Goal: Task Accomplishment & Management: Complete application form

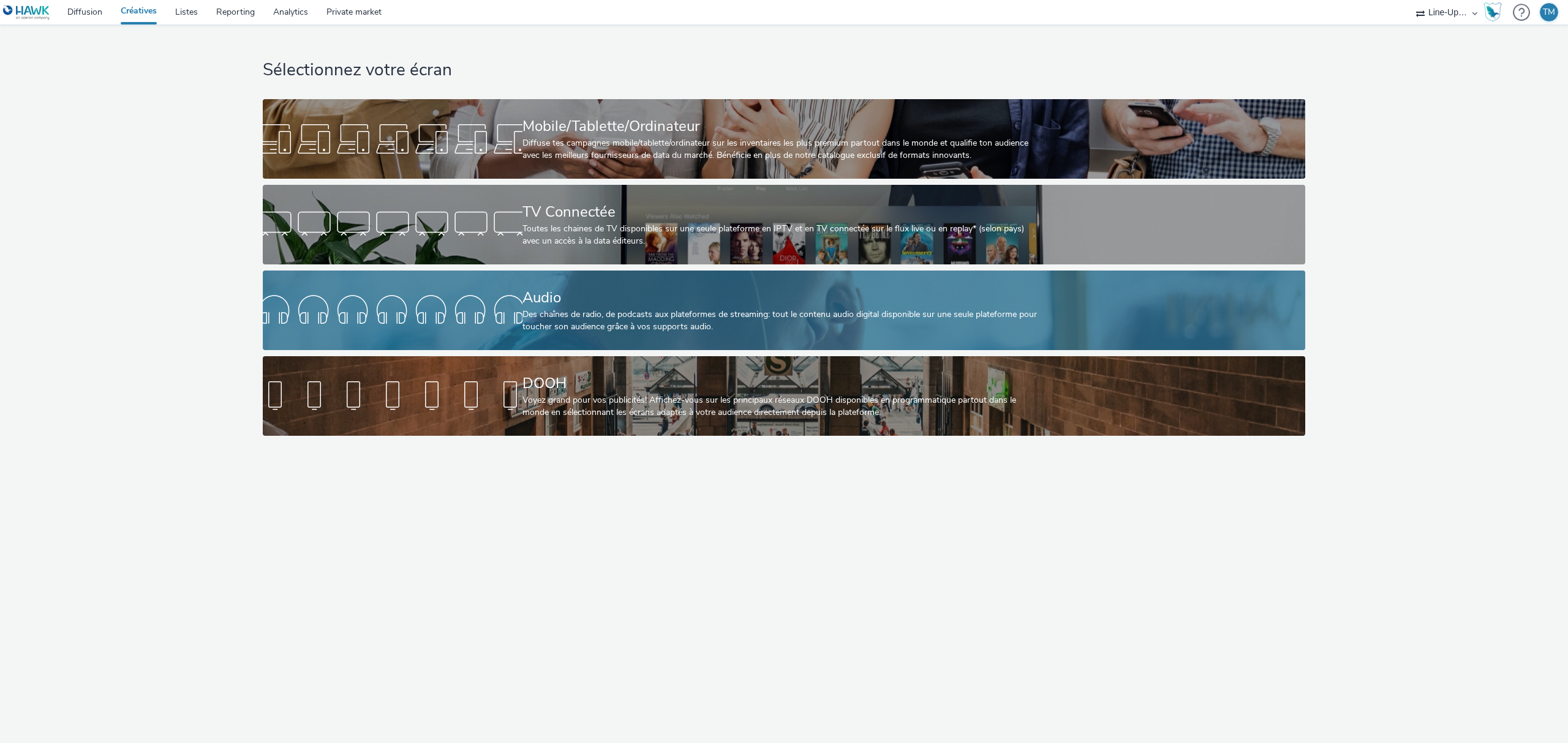
click at [516, 294] on div at bounding box center [392, 310] width 260 height 40
click at [503, 311] on div at bounding box center [392, 310] width 260 height 40
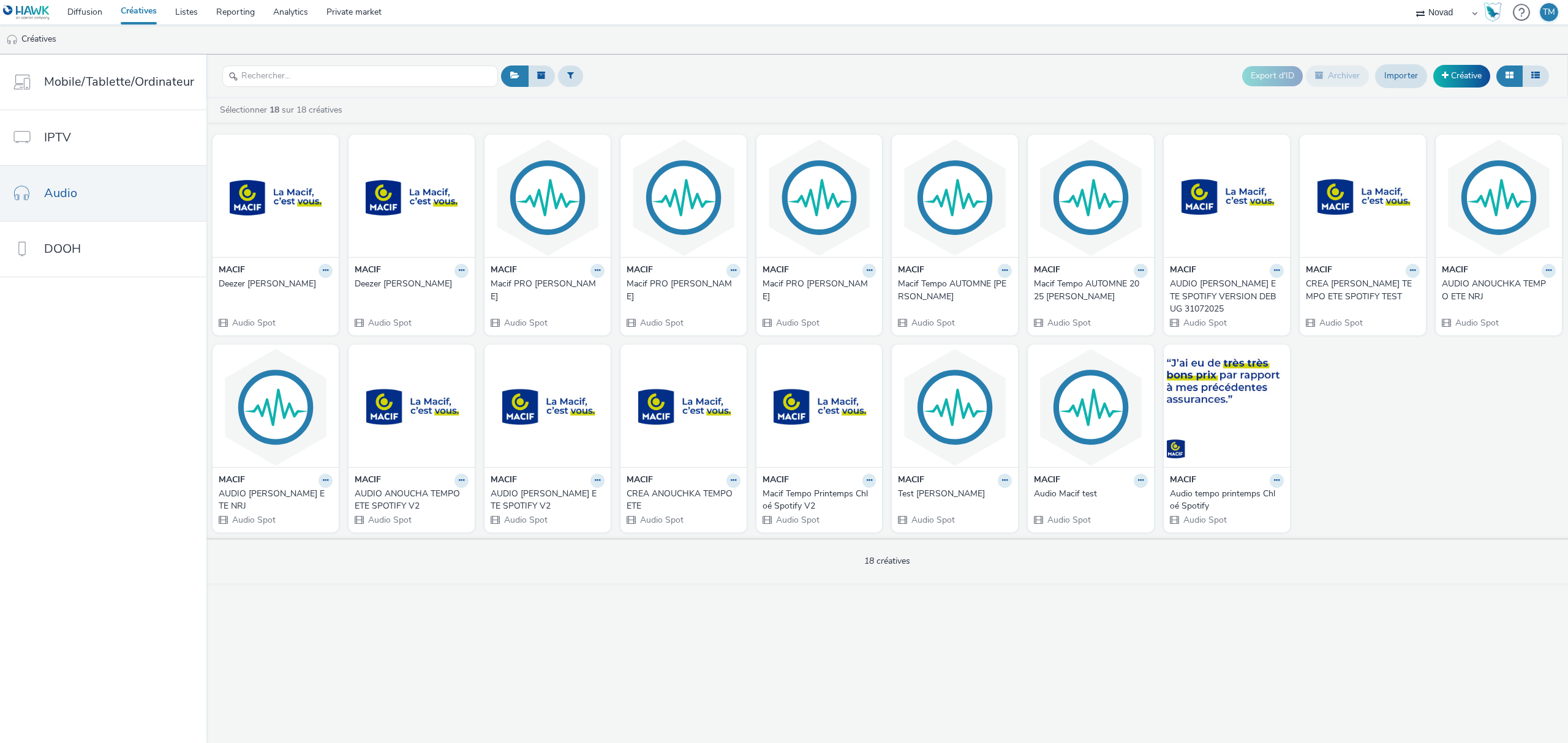
click at [1456, 17] on select "Line-Up Média Novad Values Media Values Media 2" at bounding box center [1447, 12] width 74 height 24
select select "477a3b36-533a-4ac9-a7e4-0187ed6babf6"
click at [1410, 0] on select "Line-Up Média Novad Values Media Values Media 2" at bounding box center [1447, 12] width 74 height 24
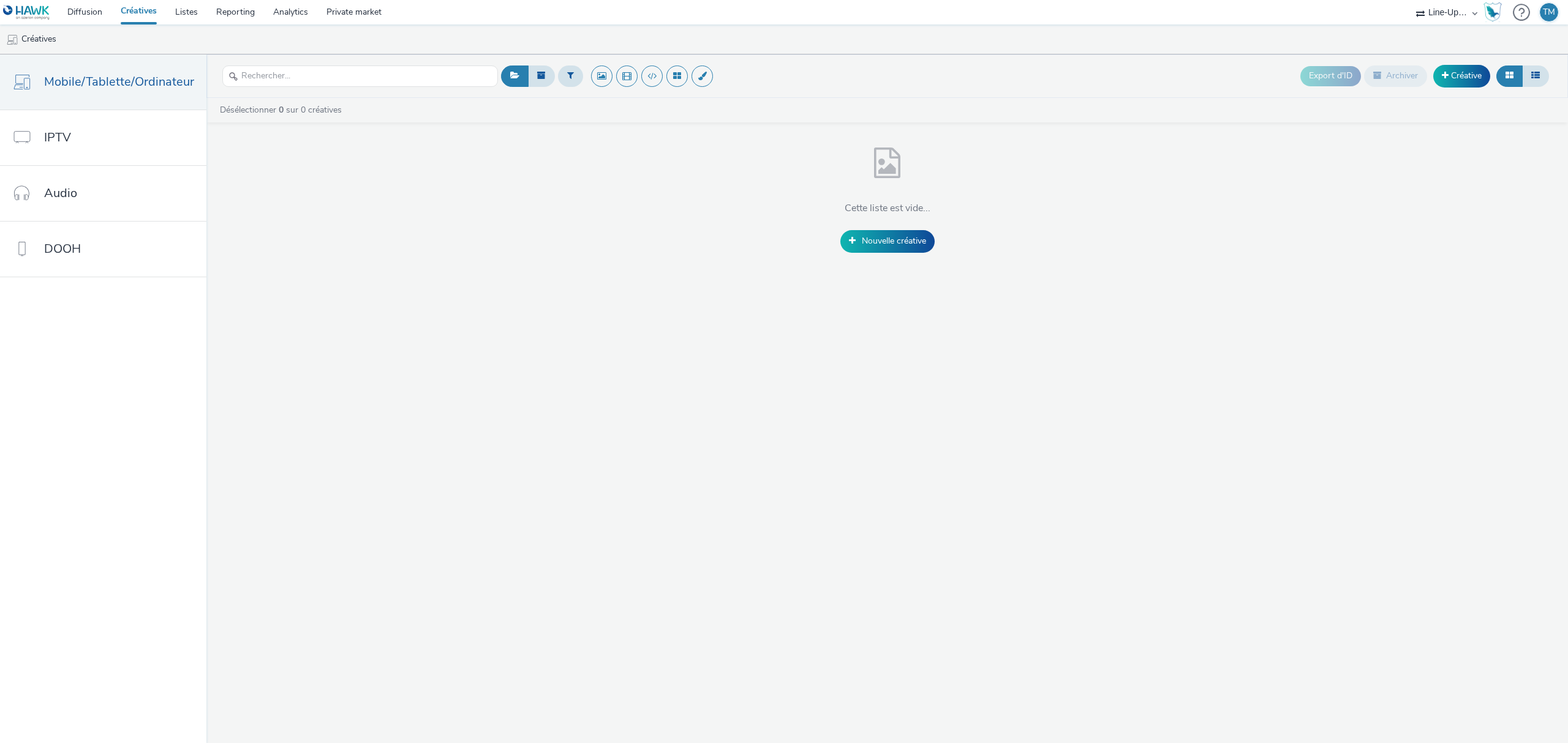
click at [143, 13] on link "Créatives" at bounding box center [139, 12] width 55 height 24
click at [876, 128] on div "Chargement en cours" at bounding box center [887, 121] width 1362 height 47
click at [203, 10] on link "Listes" at bounding box center [186, 12] width 41 height 24
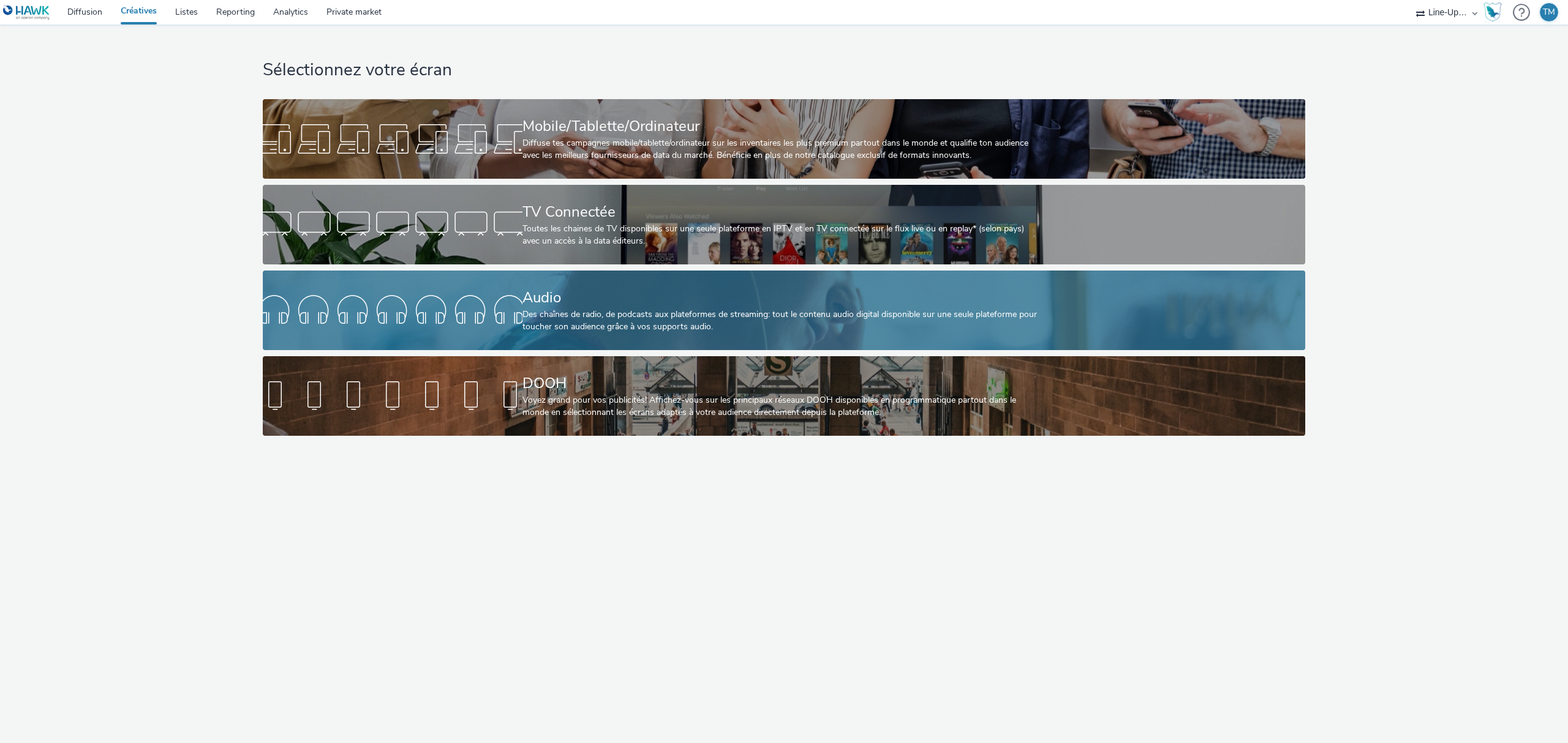
click at [529, 317] on div "Des chaînes de radio, de podcasts aux plateformes de streaming: tout le contenu…" at bounding box center [782, 321] width 518 height 25
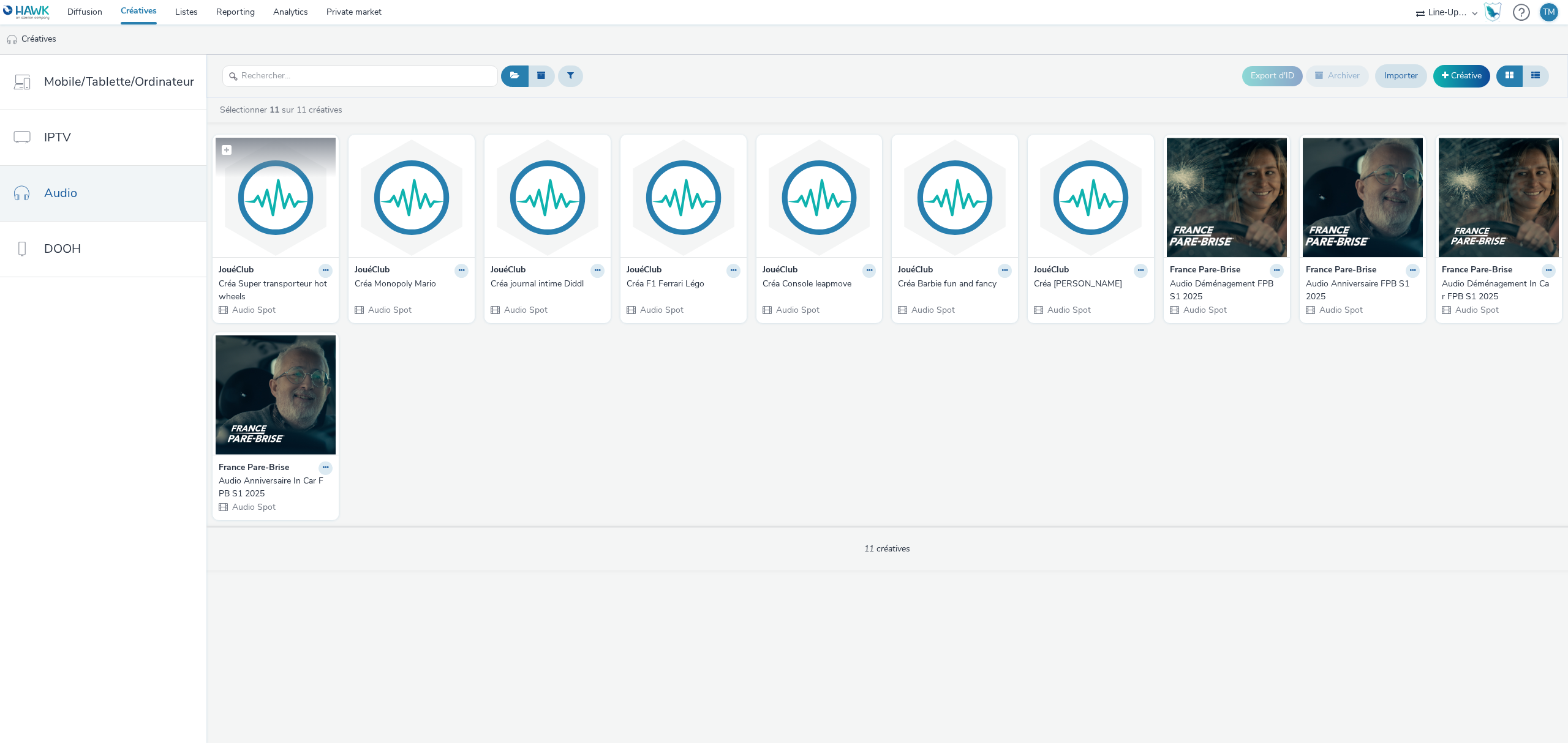
click at [287, 201] on img at bounding box center [275, 197] width 120 height 120
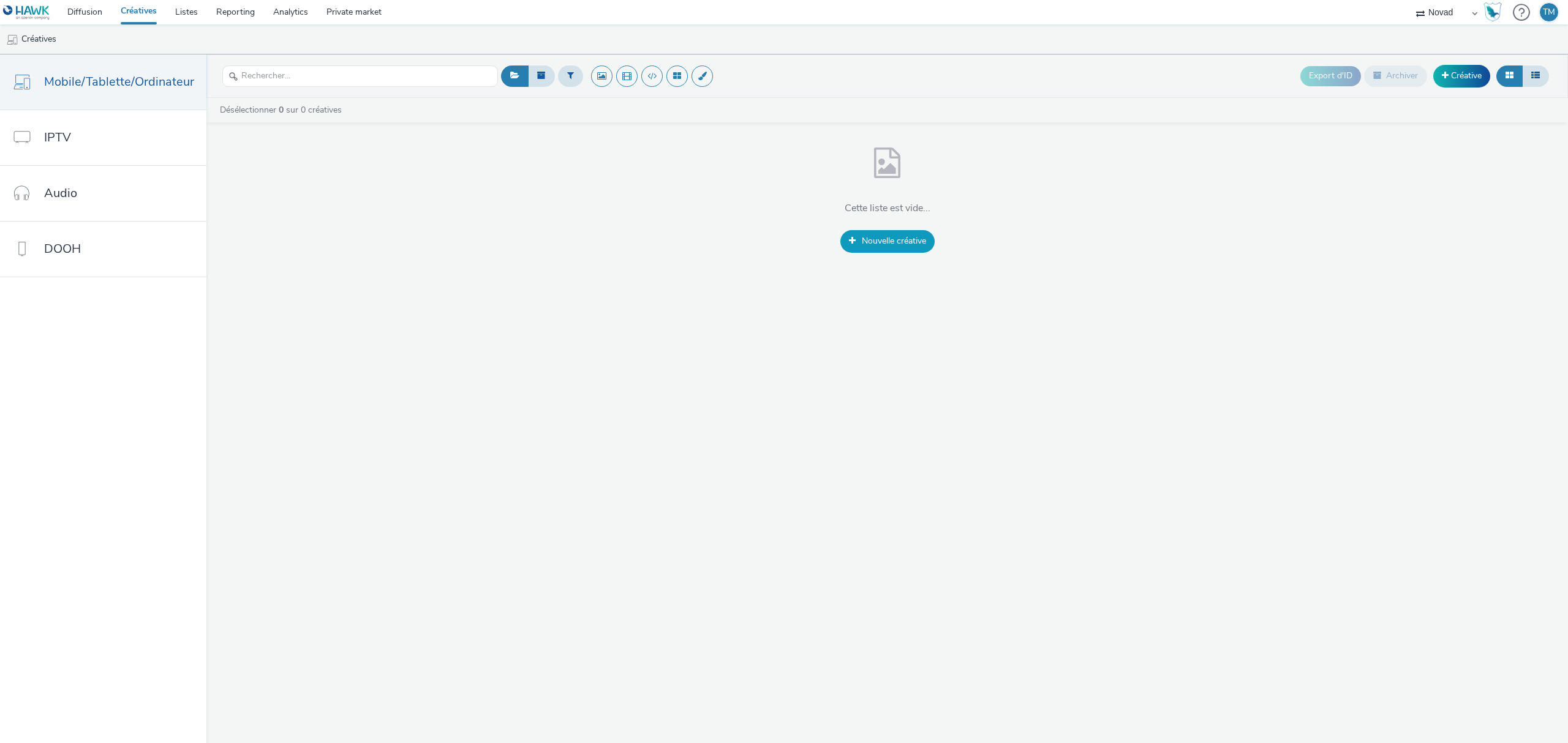
click at [865, 246] on span "Nouvelle créative" at bounding box center [894, 240] width 64 height 12
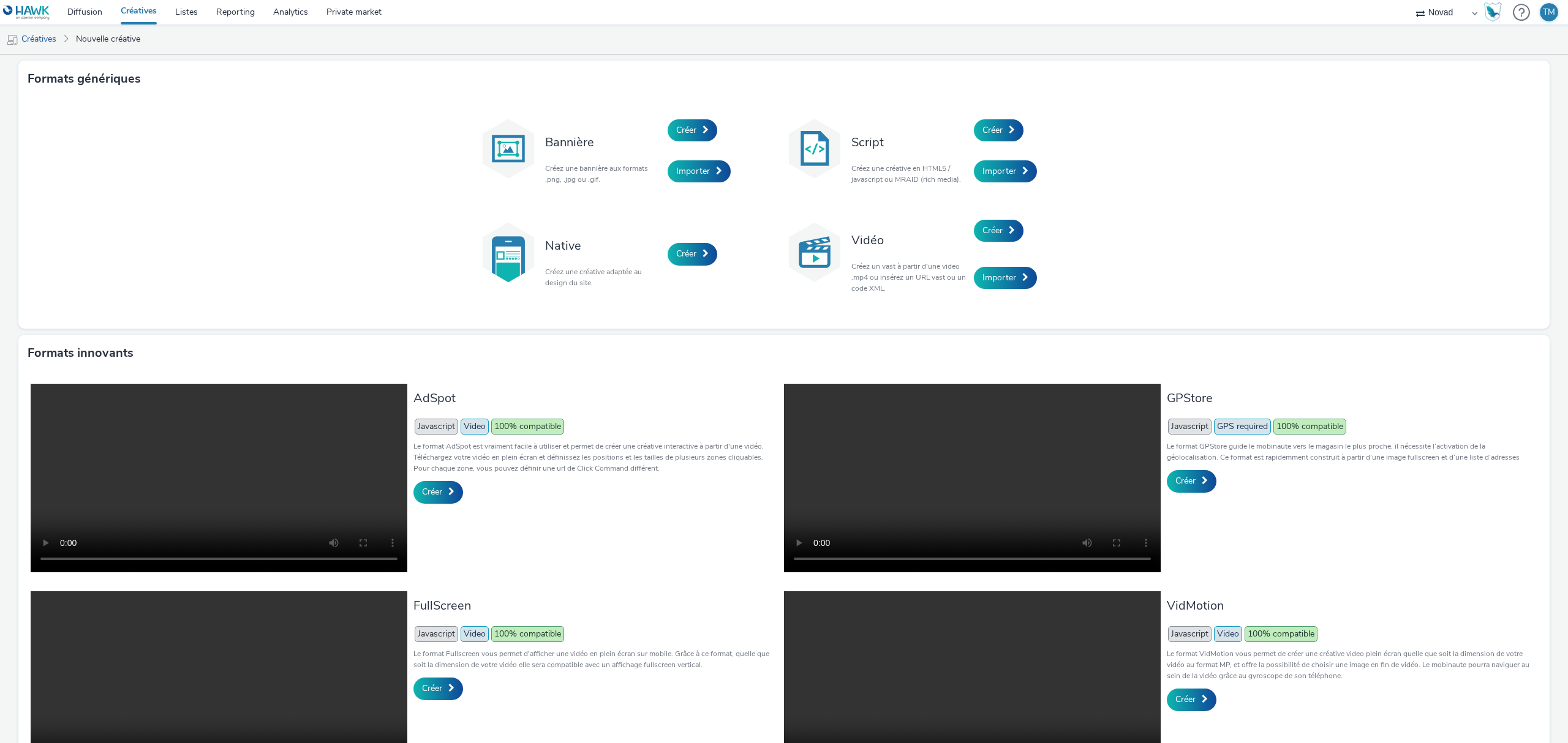
click at [149, 15] on link "Créatives" at bounding box center [139, 12] width 55 height 24
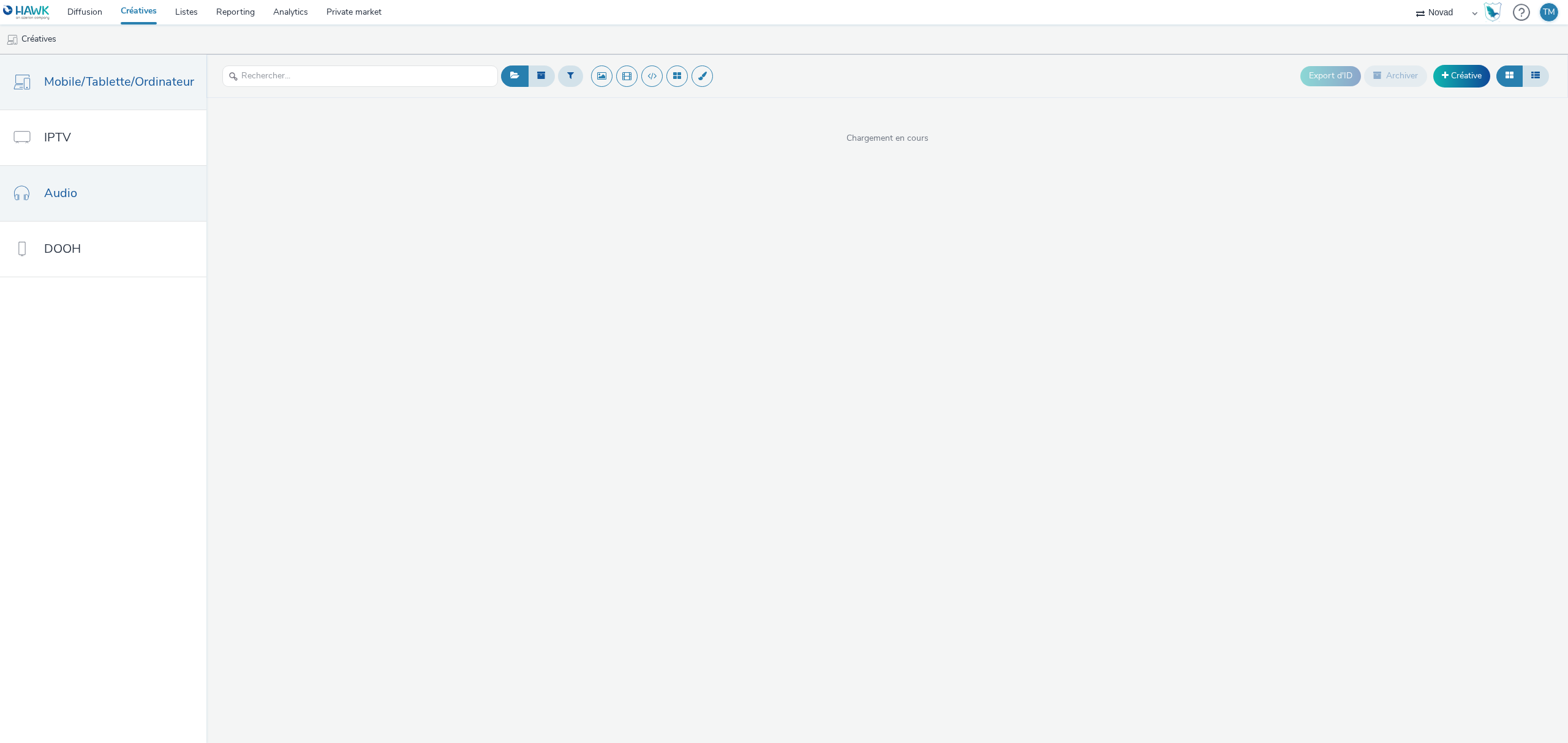
click at [59, 203] on link "Audio" at bounding box center [103, 192] width 206 height 55
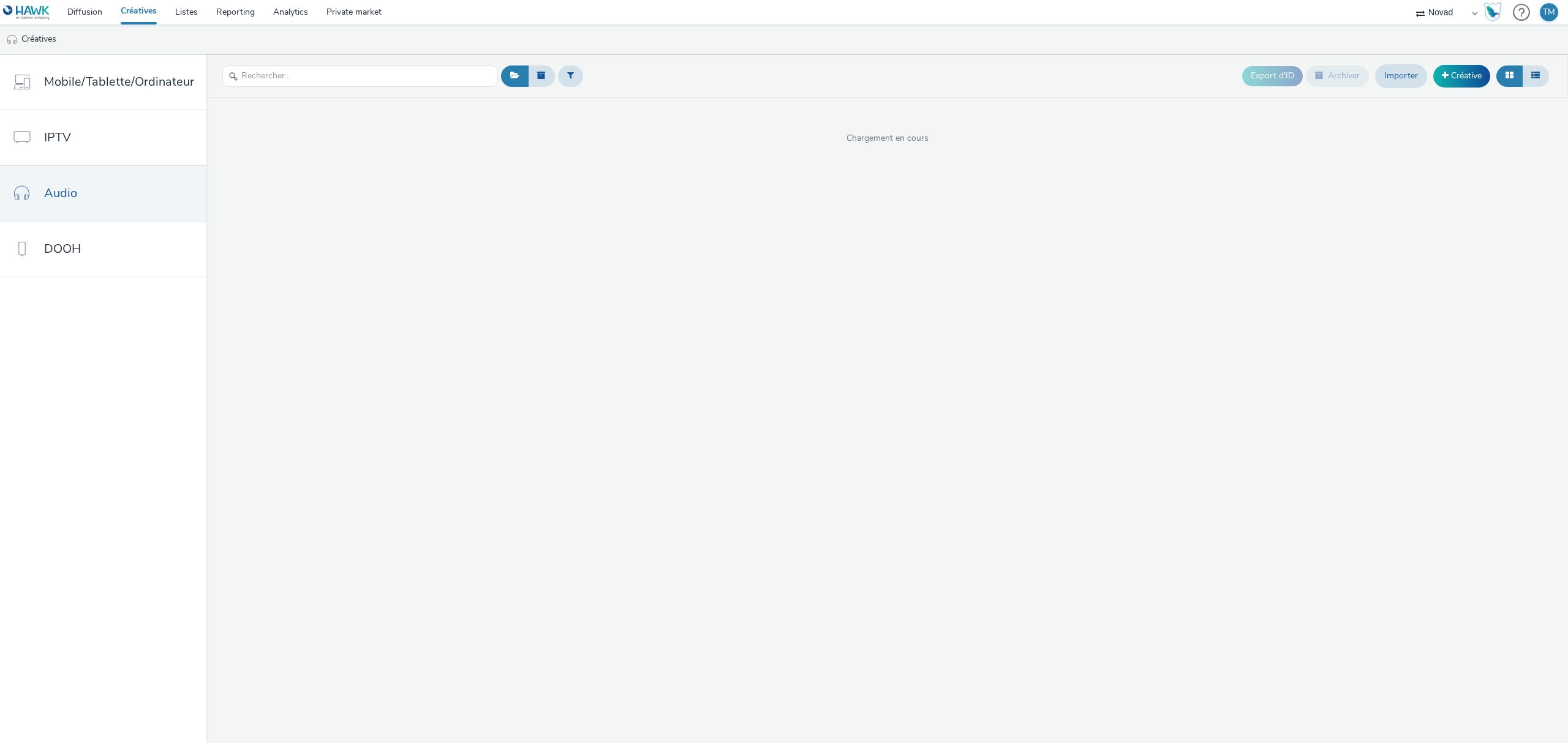
click at [1445, 13] on select "Line-Up Média Novad Values Media Values Media 2" at bounding box center [1447, 12] width 74 height 24
select select "477a3b36-533a-4ac9-a7e4-0187ed6babf6"
click at [1410, 0] on select "Line-Up Média Novad Values Media Values Media 2" at bounding box center [1447, 12] width 74 height 24
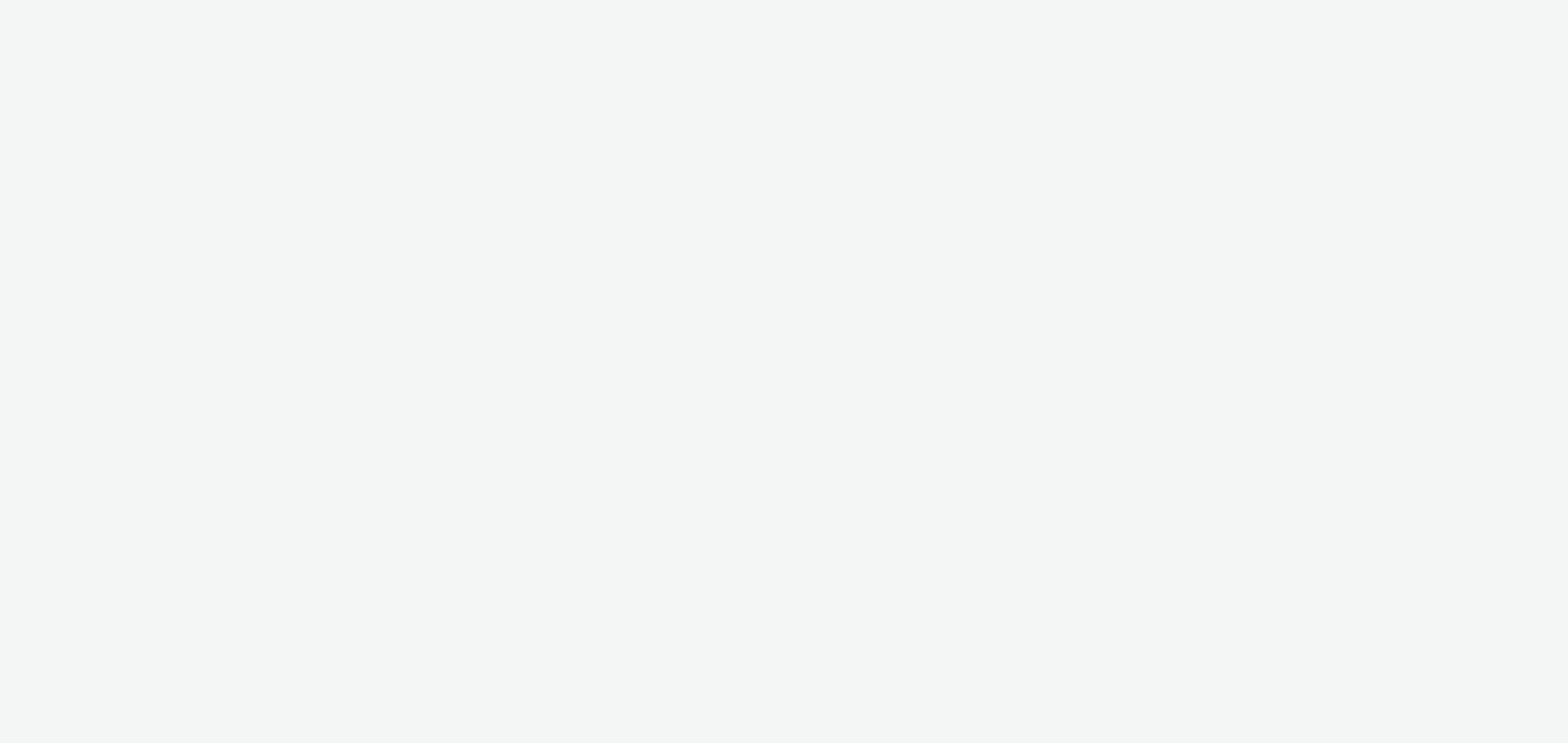
select select "ae52c008-e792-49d8-946c-ea980fe75bf6"
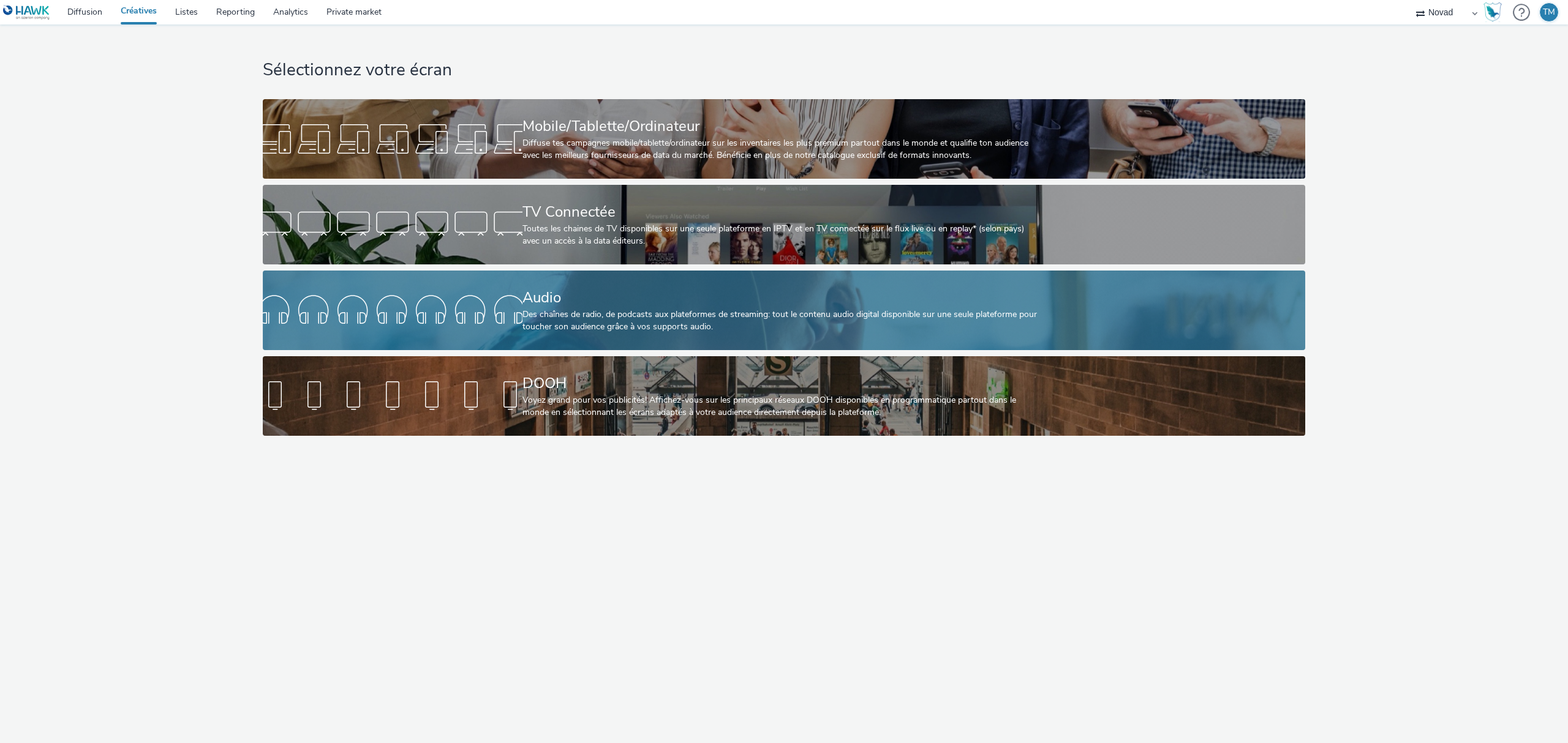
click at [445, 317] on div at bounding box center [392, 310] width 260 height 40
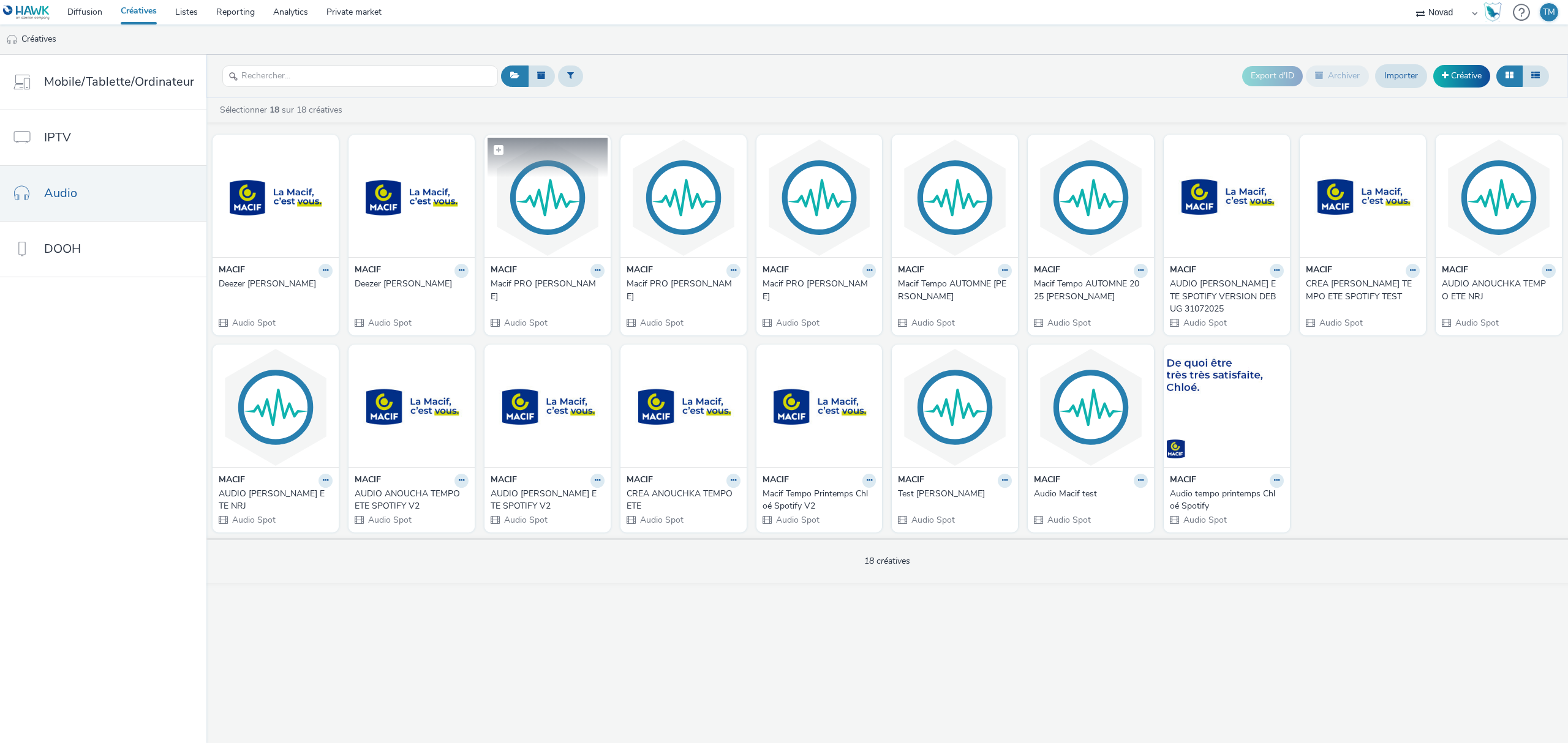
click at [564, 194] on img at bounding box center [547, 197] width 120 height 120
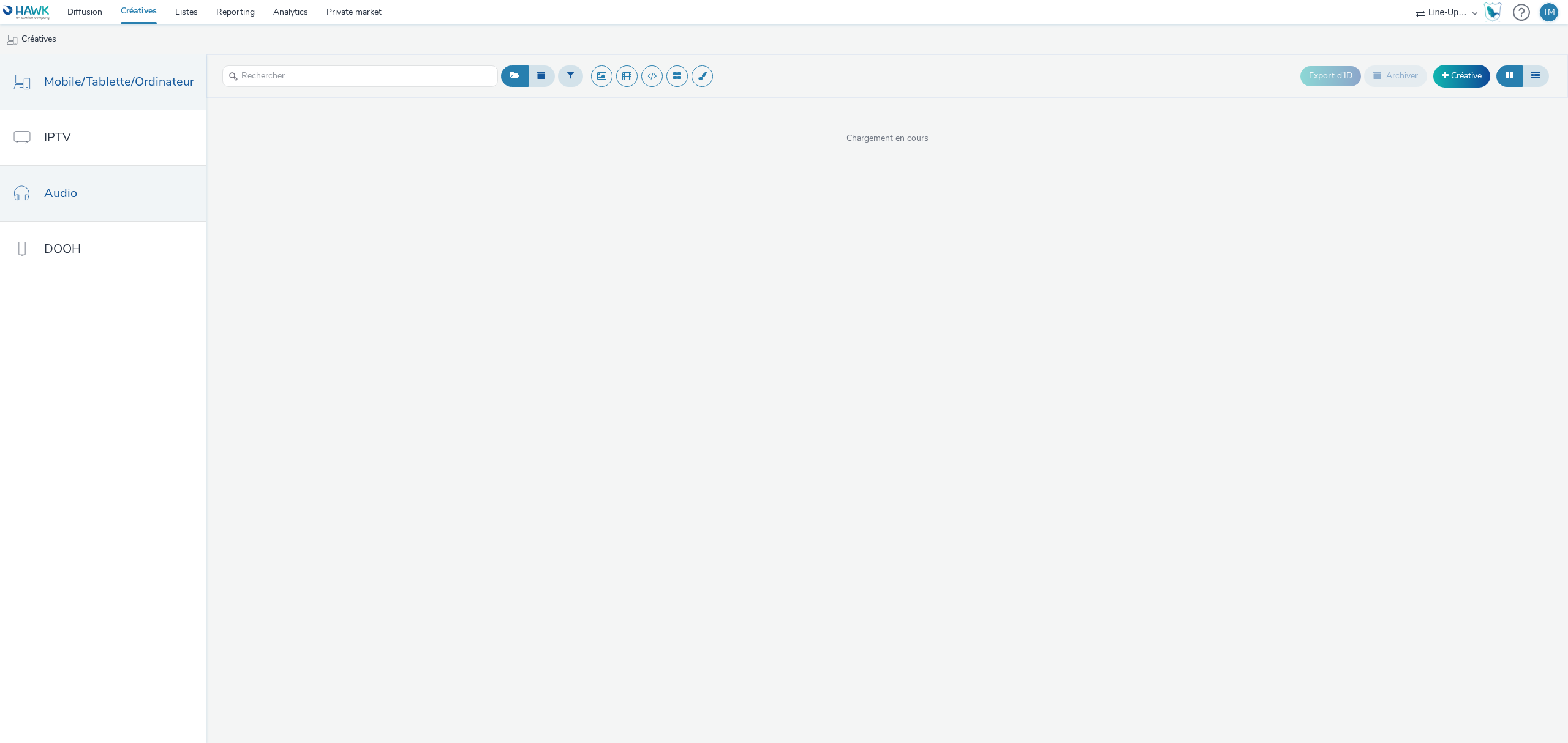
click at [104, 184] on link "Audio" at bounding box center [103, 192] width 206 height 55
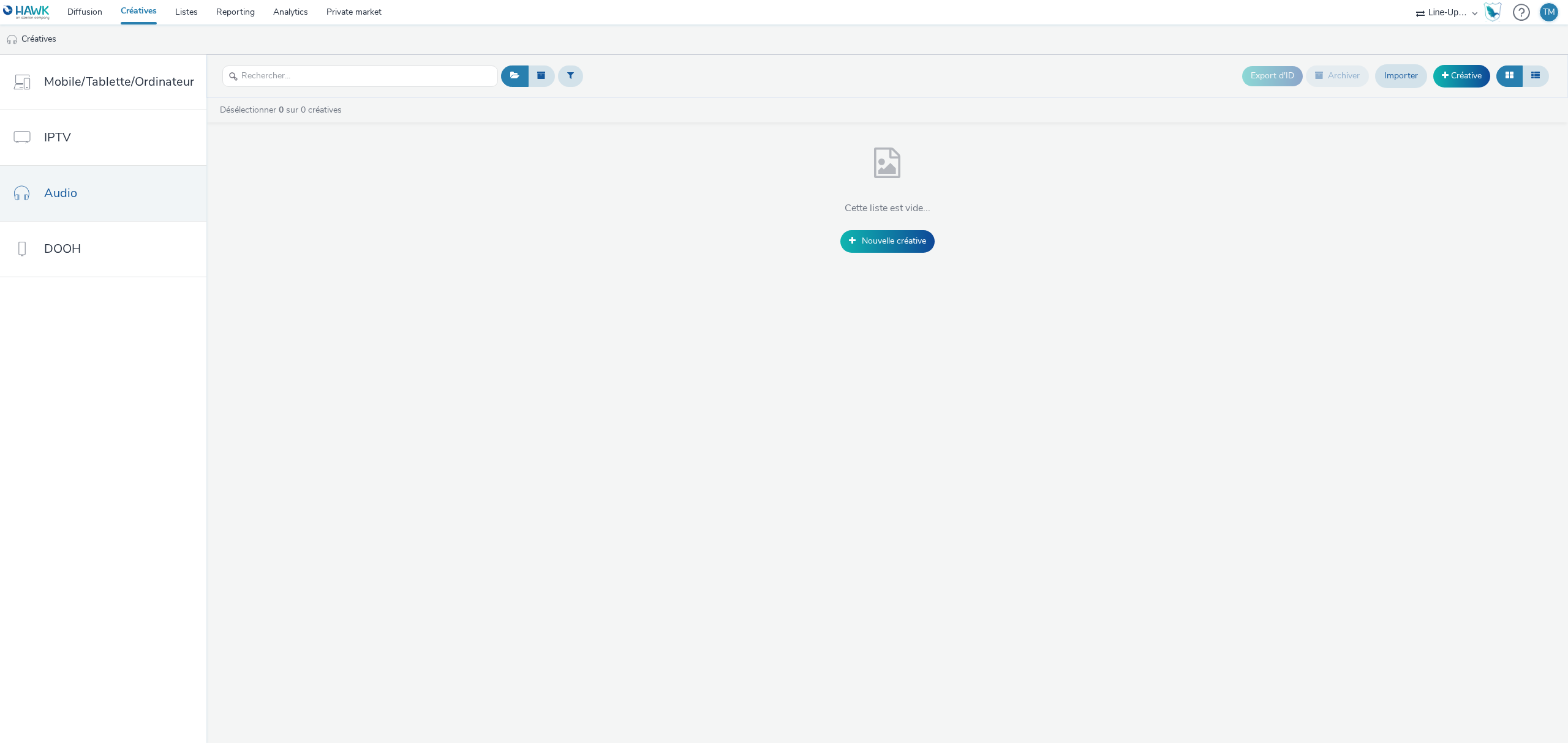
click at [140, 13] on link "Créatives" at bounding box center [139, 12] width 55 height 24
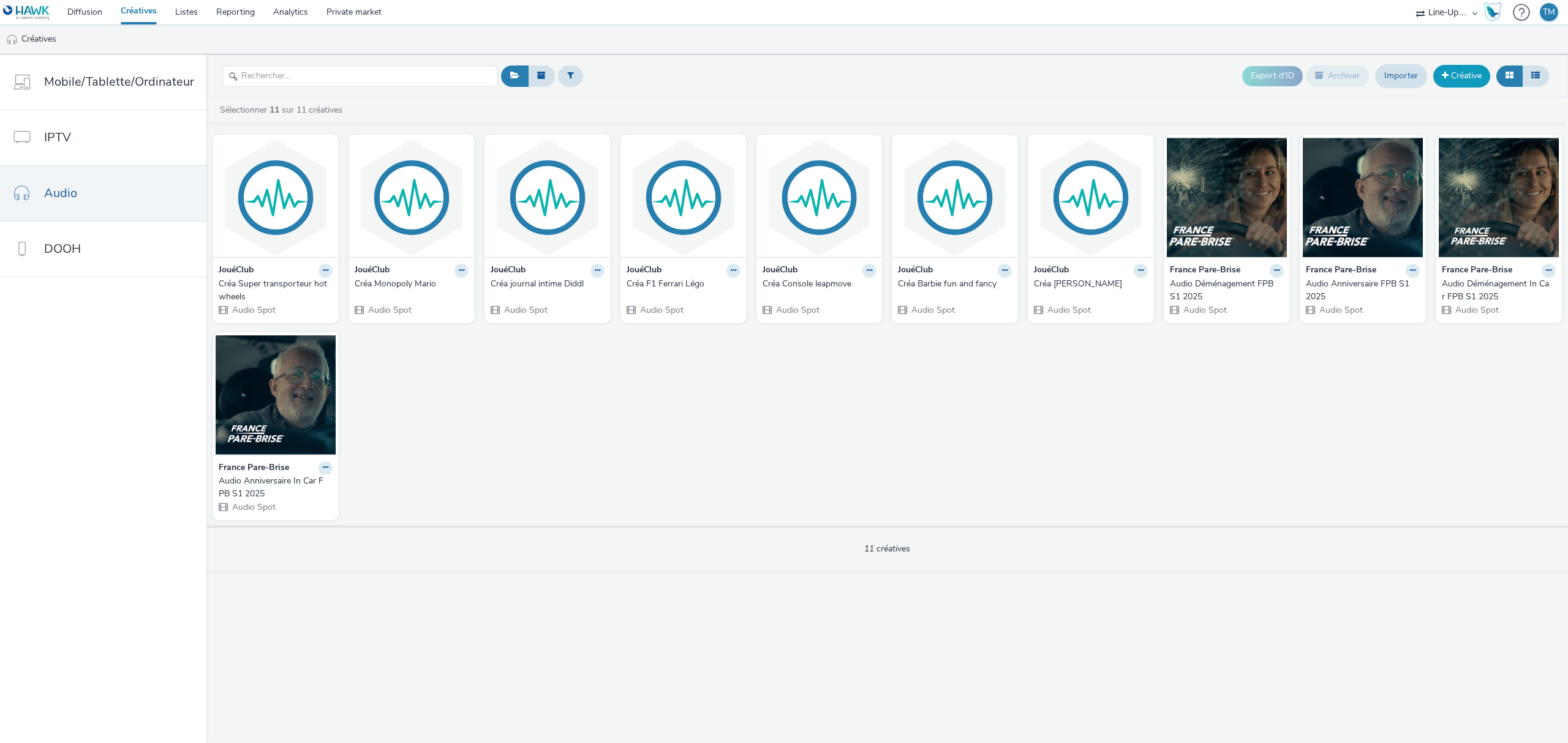
click at [1441, 66] on link "Créative" at bounding box center [1461, 76] width 57 height 22
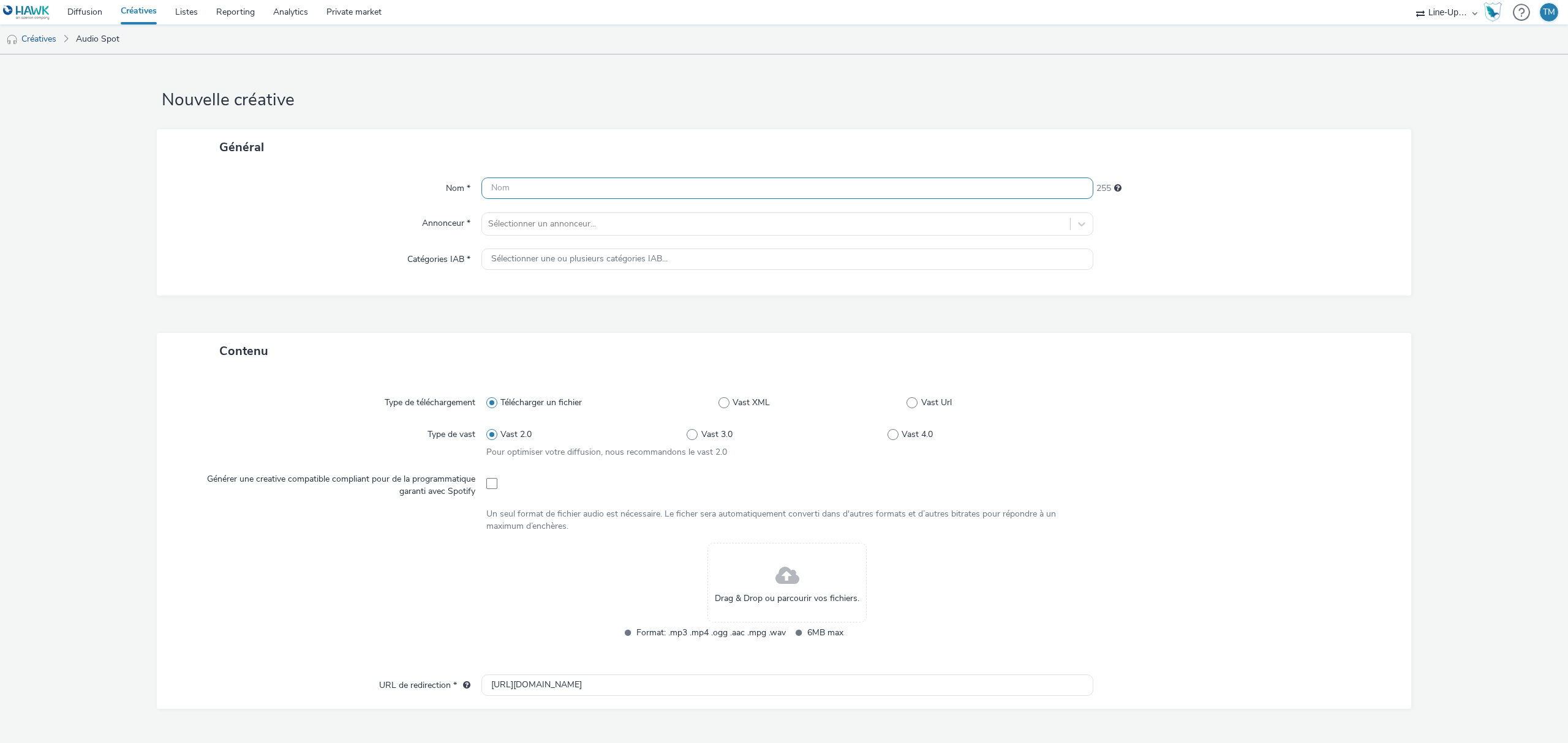
click at [488, 194] on input "text" at bounding box center [788, 188] width 612 height 22
click at [569, 185] on input "text" at bounding box center [788, 188] width 612 height 22
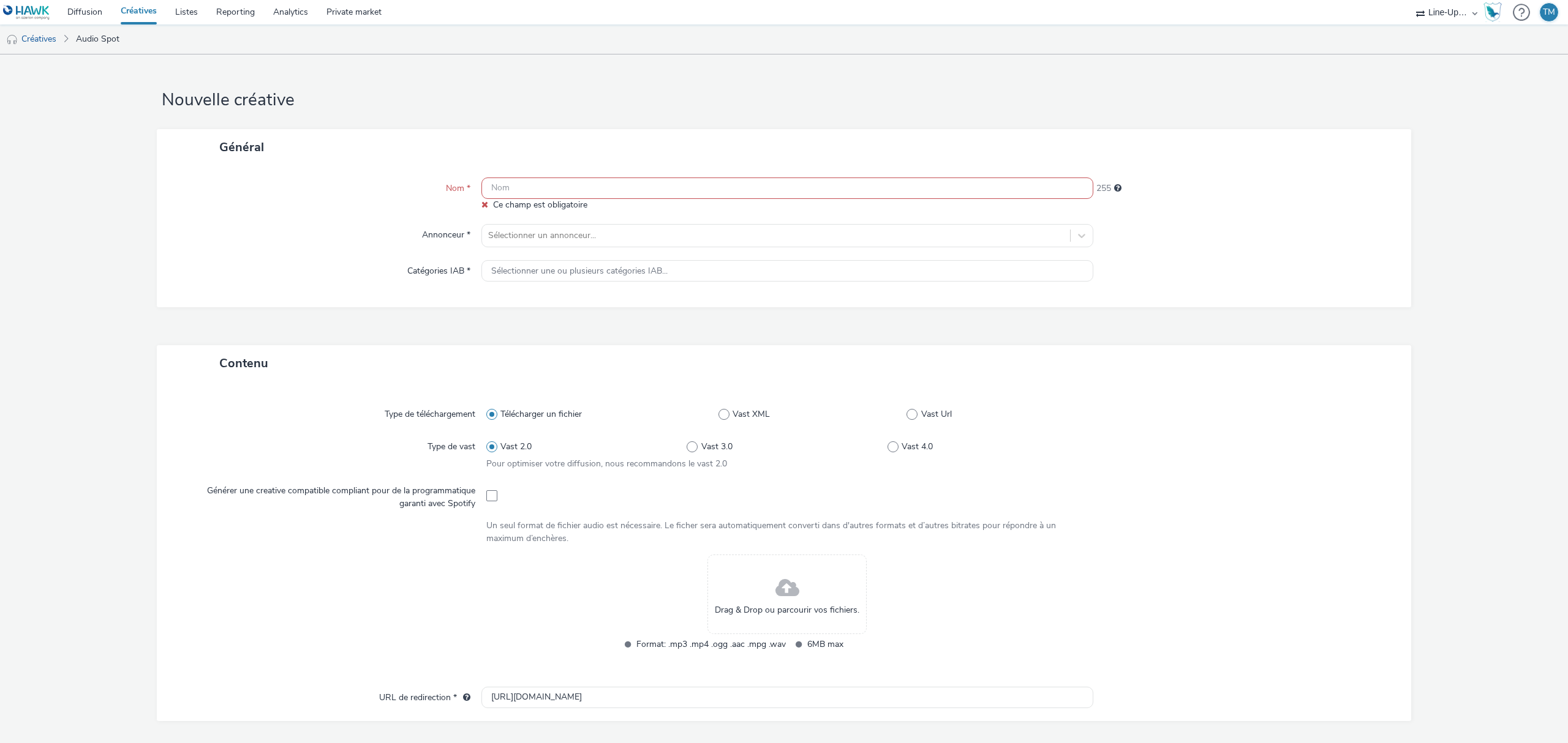
click at [131, 7] on link "Créatives" at bounding box center [139, 12] width 55 height 24
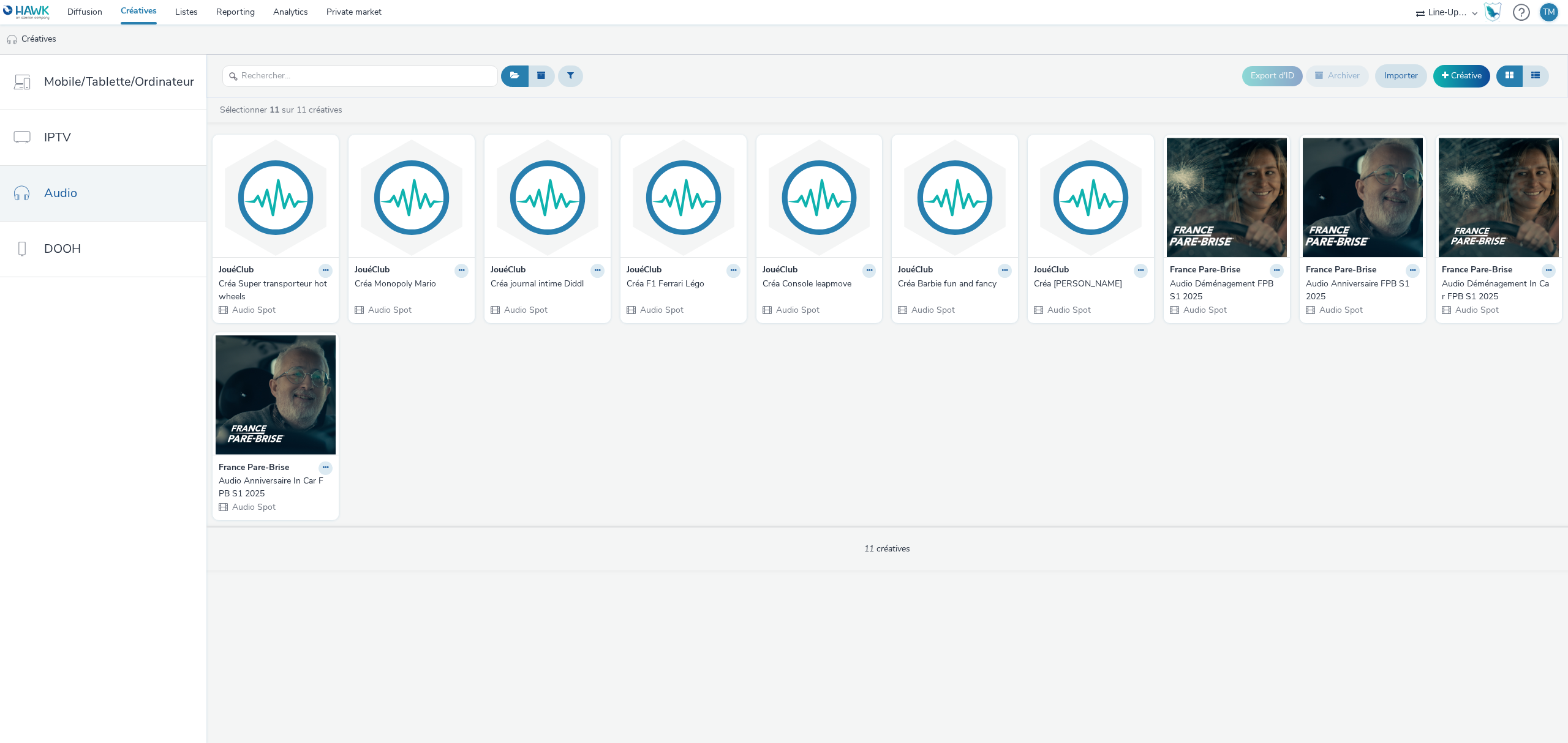
click at [266, 274] on div "JouéClub" at bounding box center [275, 271] width 114 height 14
click at [262, 194] on img at bounding box center [275, 197] width 120 height 120
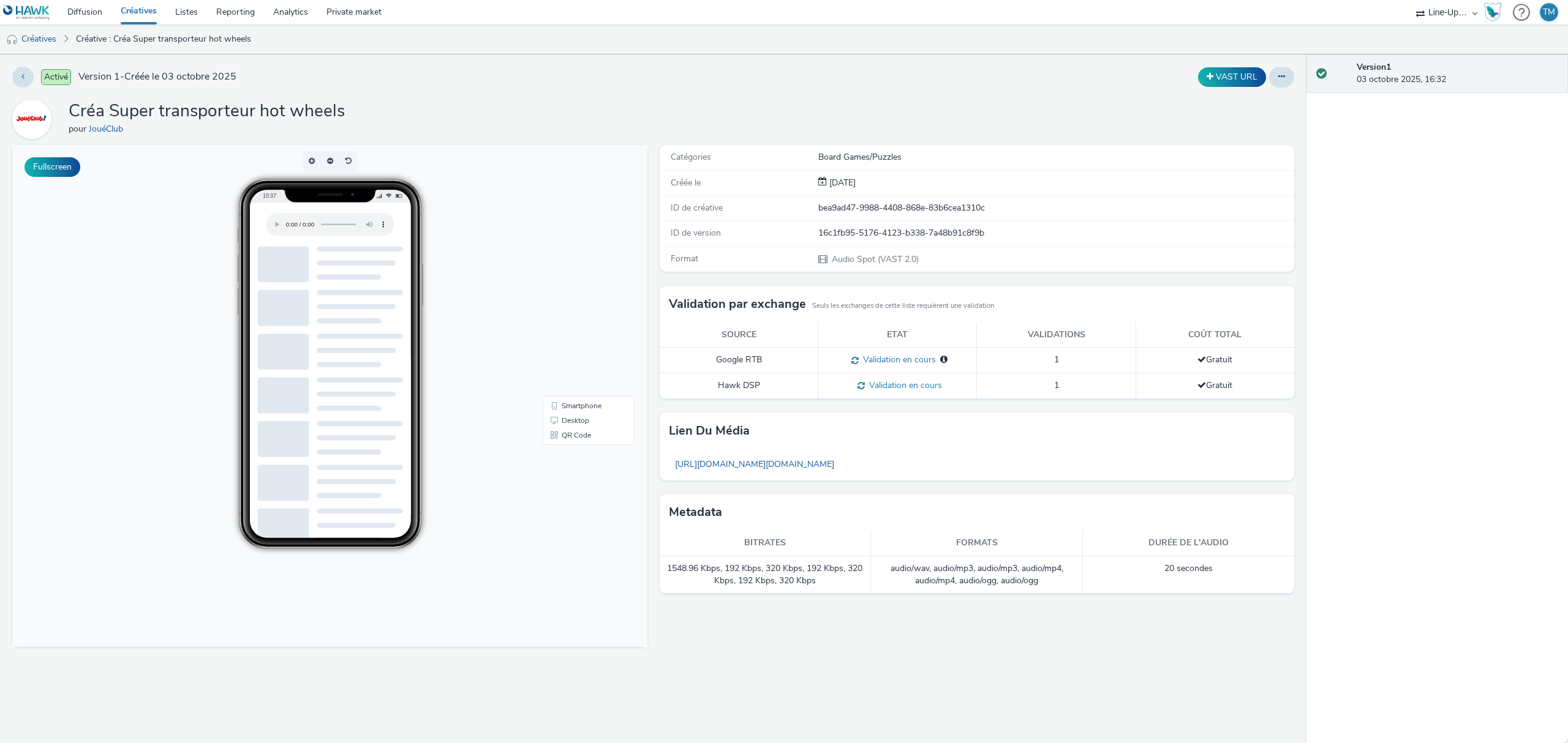
click at [133, 13] on link "Créatives" at bounding box center [139, 12] width 55 height 24
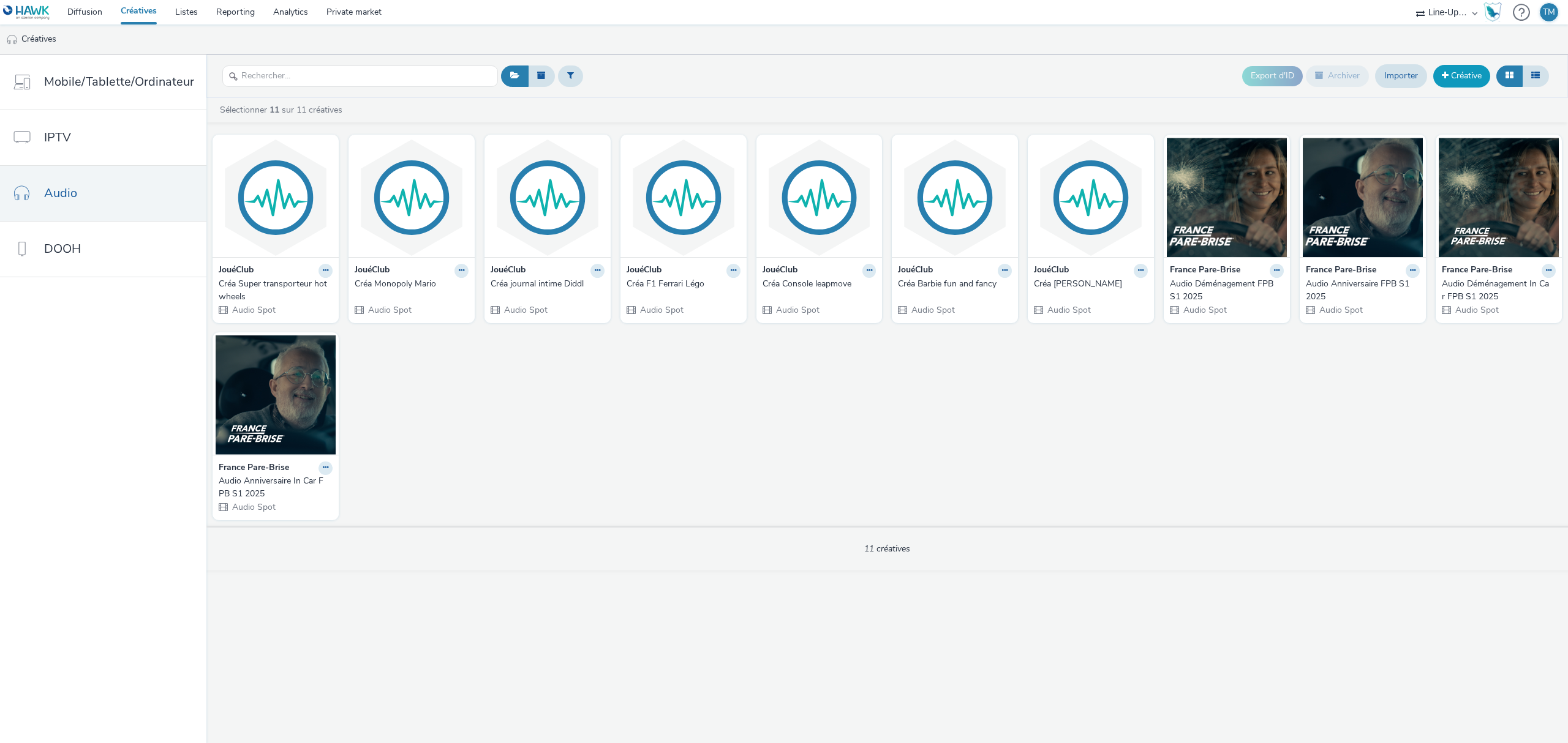
click at [1468, 74] on link "Créative" at bounding box center [1461, 76] width 57 height 22
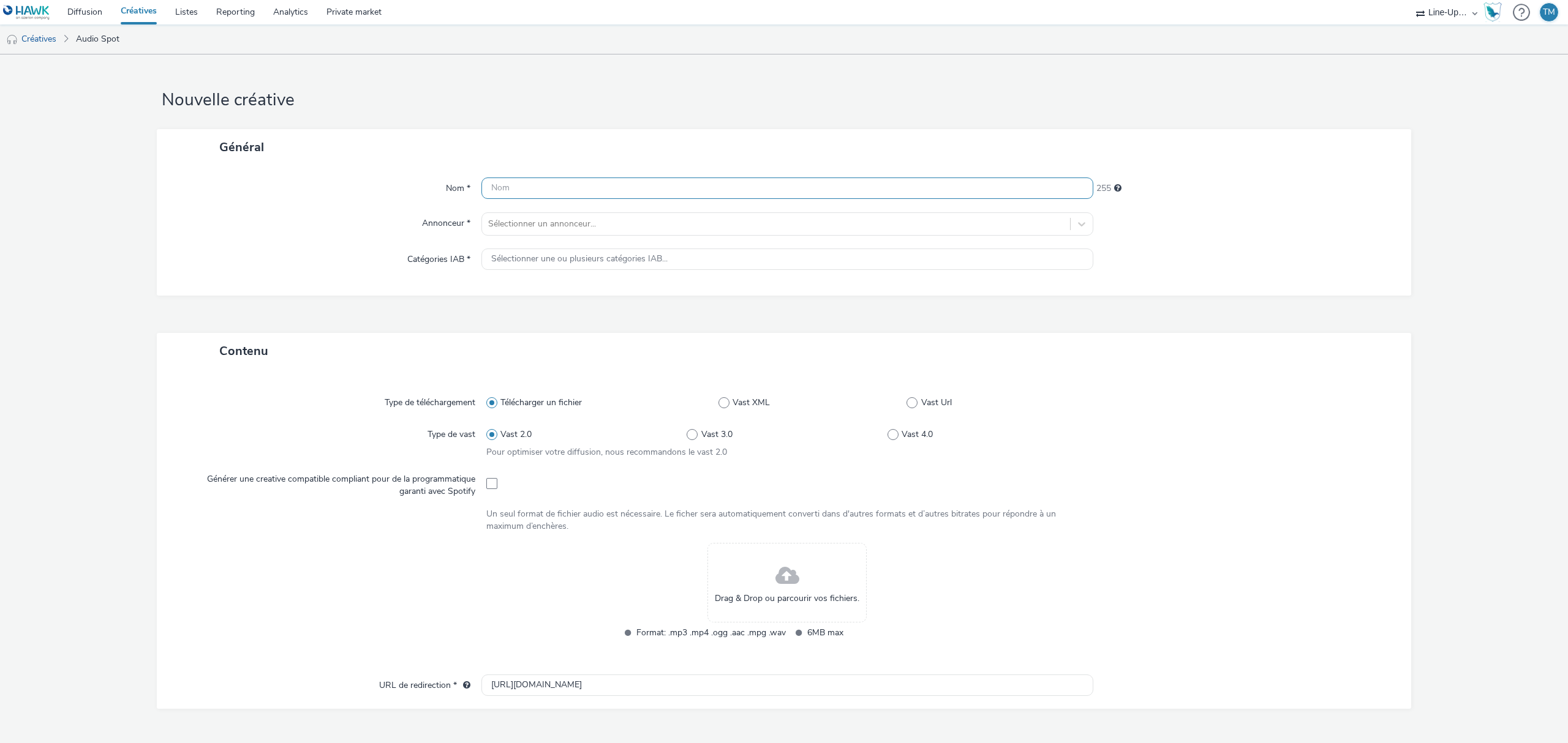
click at [643, 191] on input "text" at bounding box center [788, 188] width 612 height 22
type input "J"
click at [604, 187] on input "Spotify" at bounding box center [788, 188] width 612 height 22
type input "Spotify créa Beyblade"
click at [598, 221] on div at bounding box center [776, 224] width 576 height 14
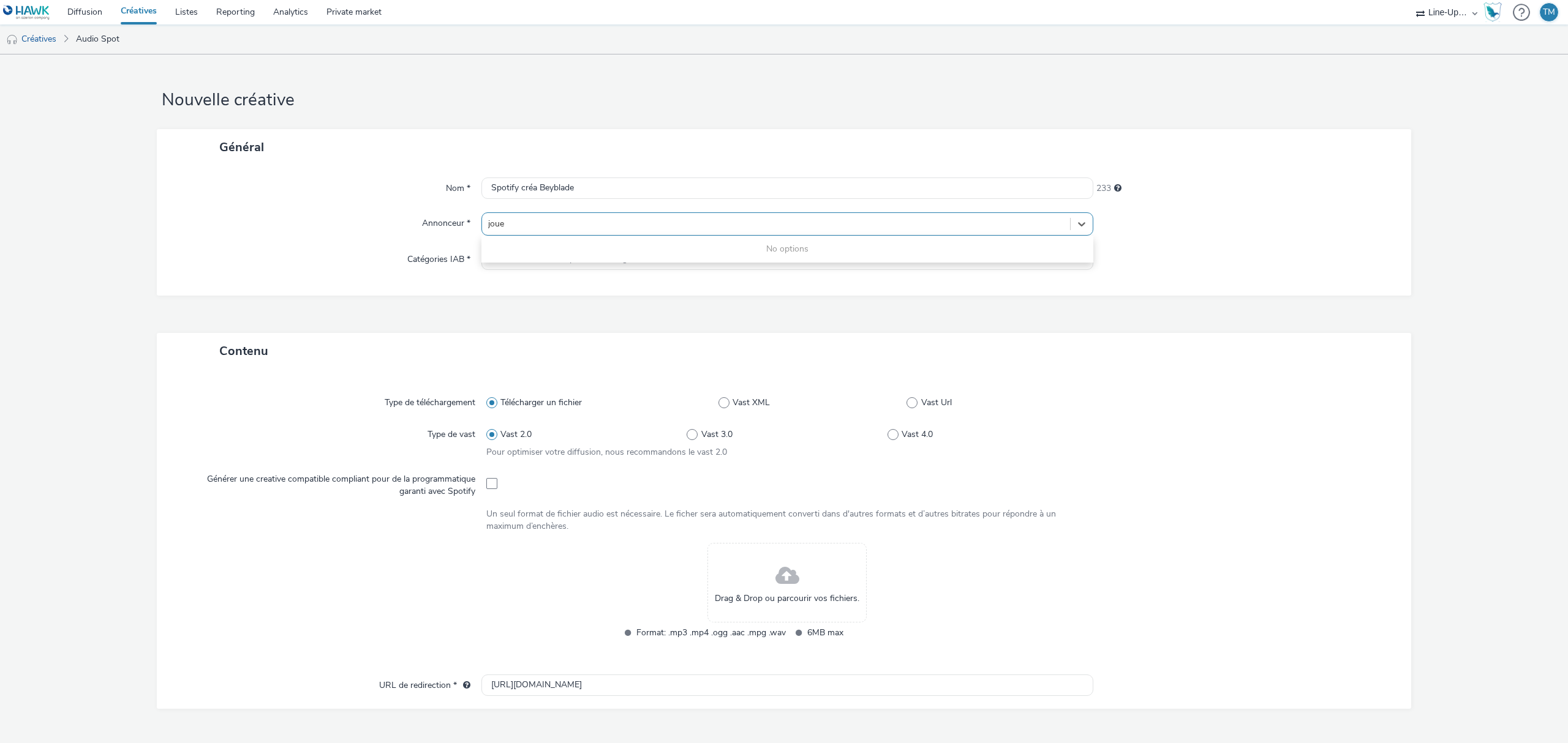
type input "jou"
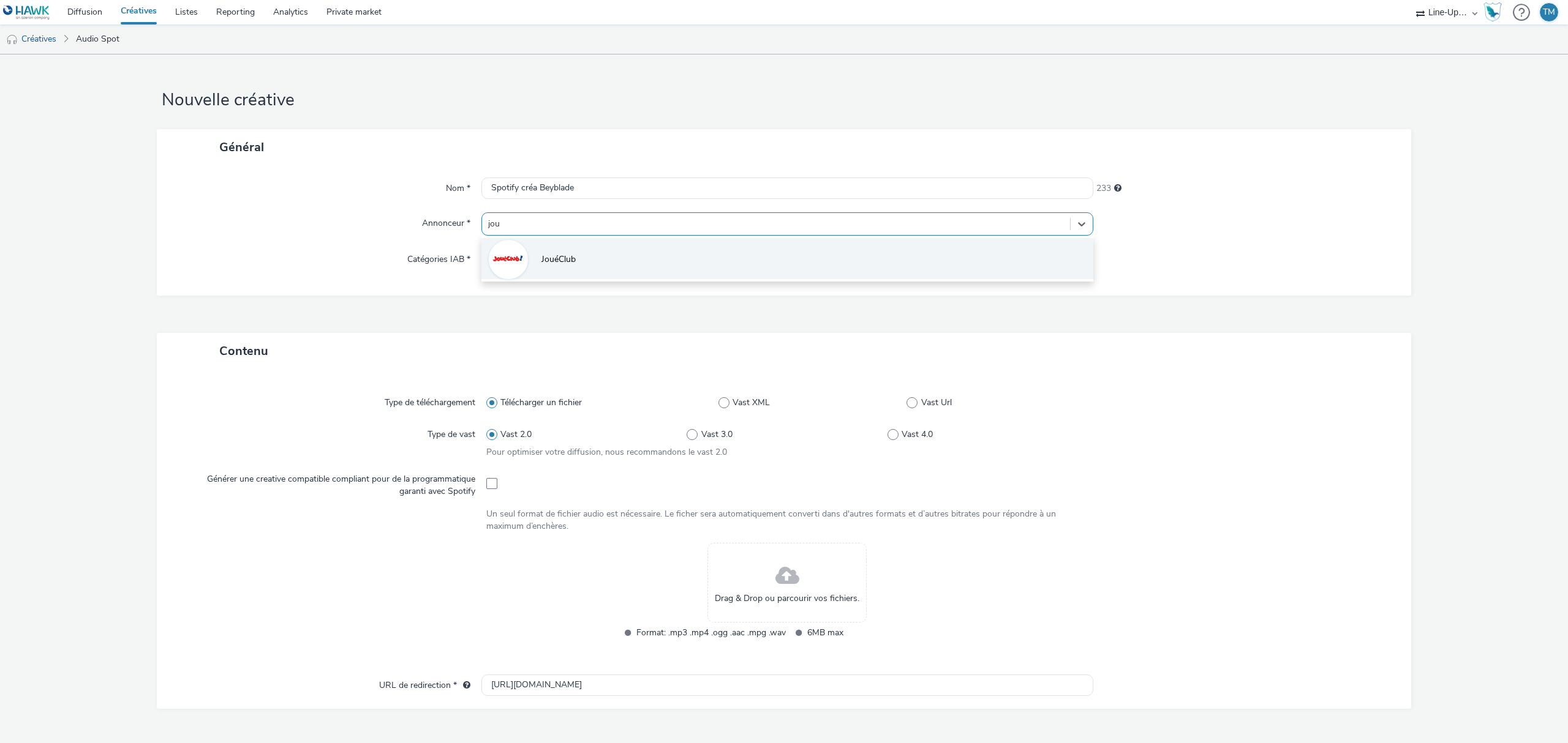
click at [574, 254] on li "JouéClub" at bounding box center [788, 259] width 612 height 41
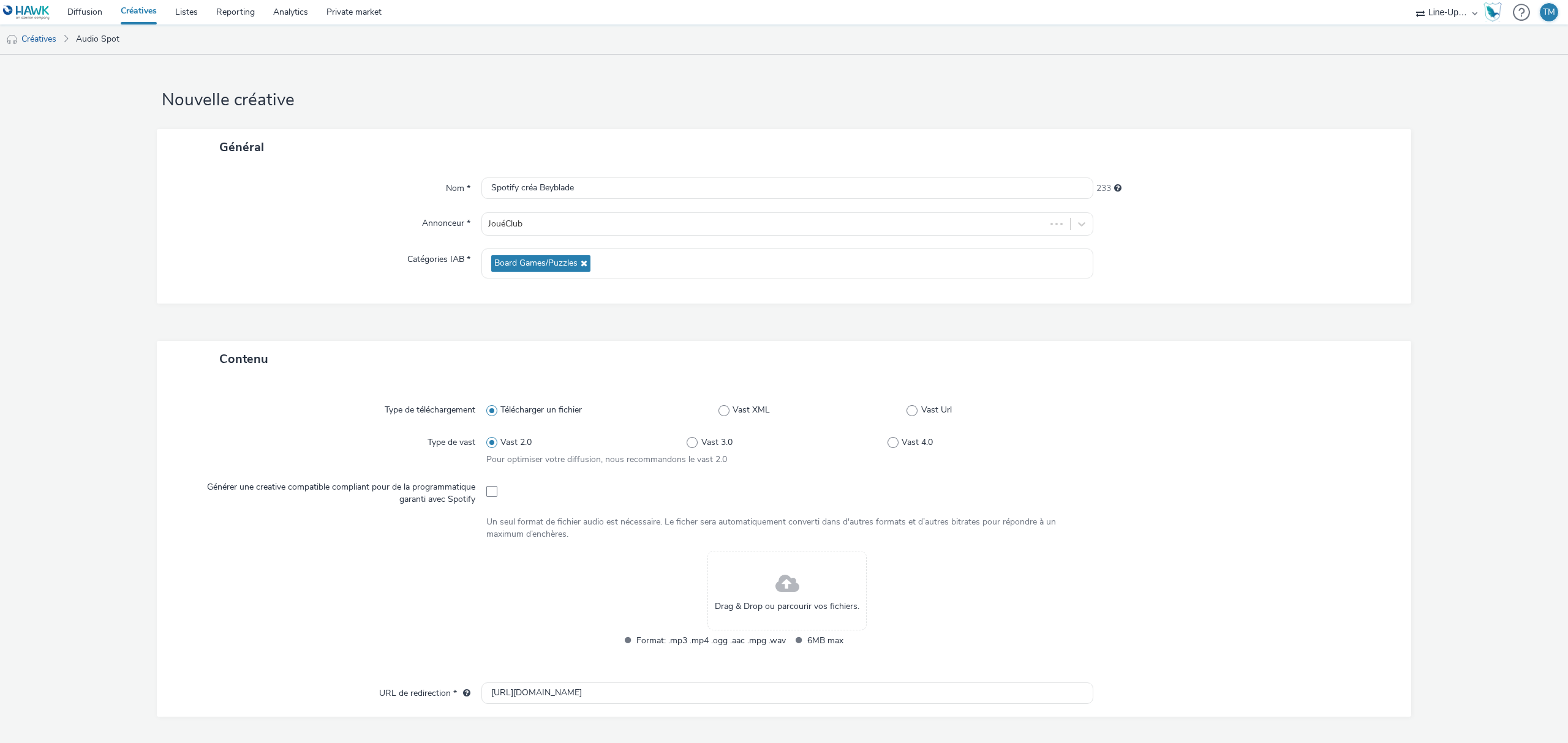
click at [498, 493] on div at bounding box center [787, 490] width 602 height 30
click at [486, 488] on span at bounding box center [491, 491] width 11 height 11
checkbox input "true"
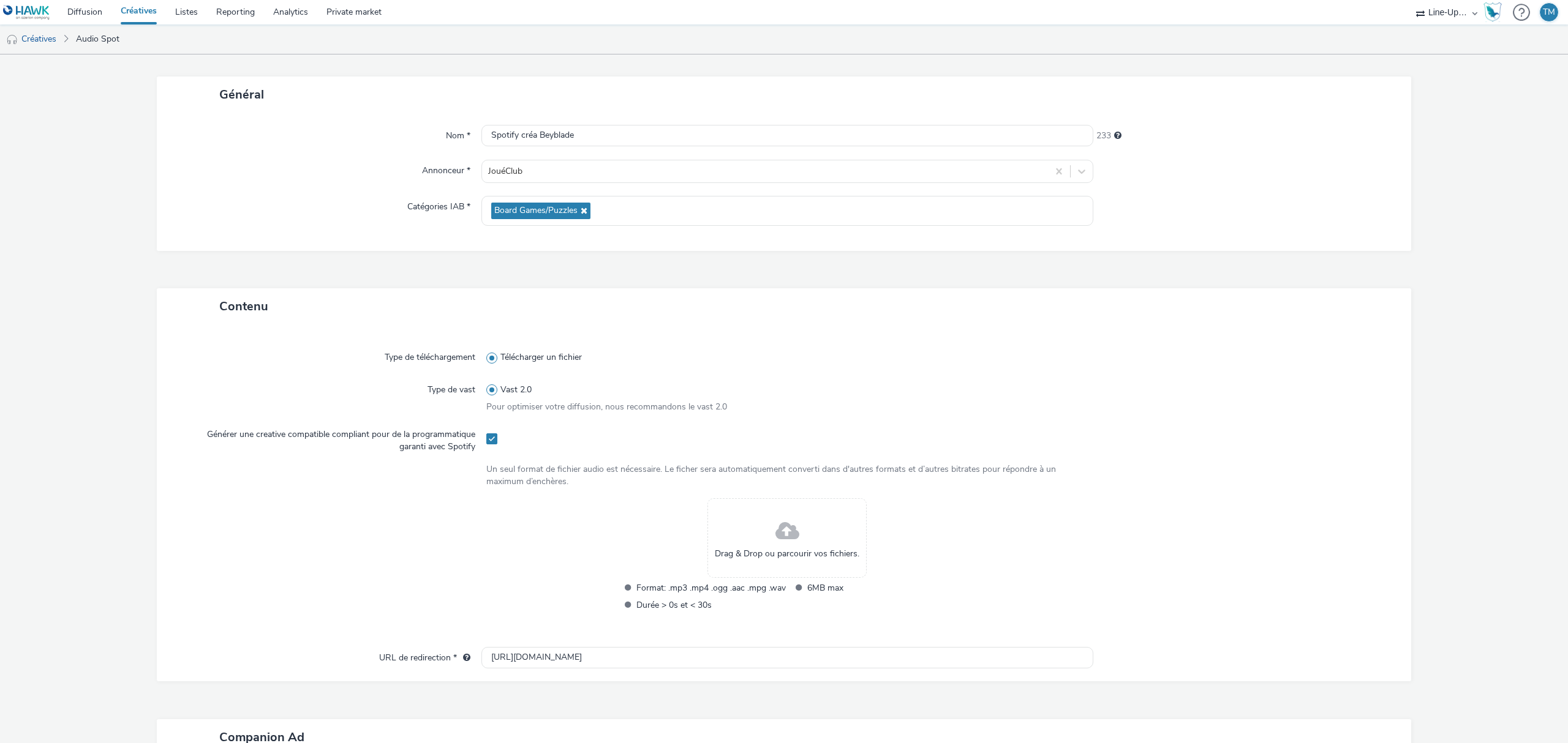
scroll to position [82, 0]
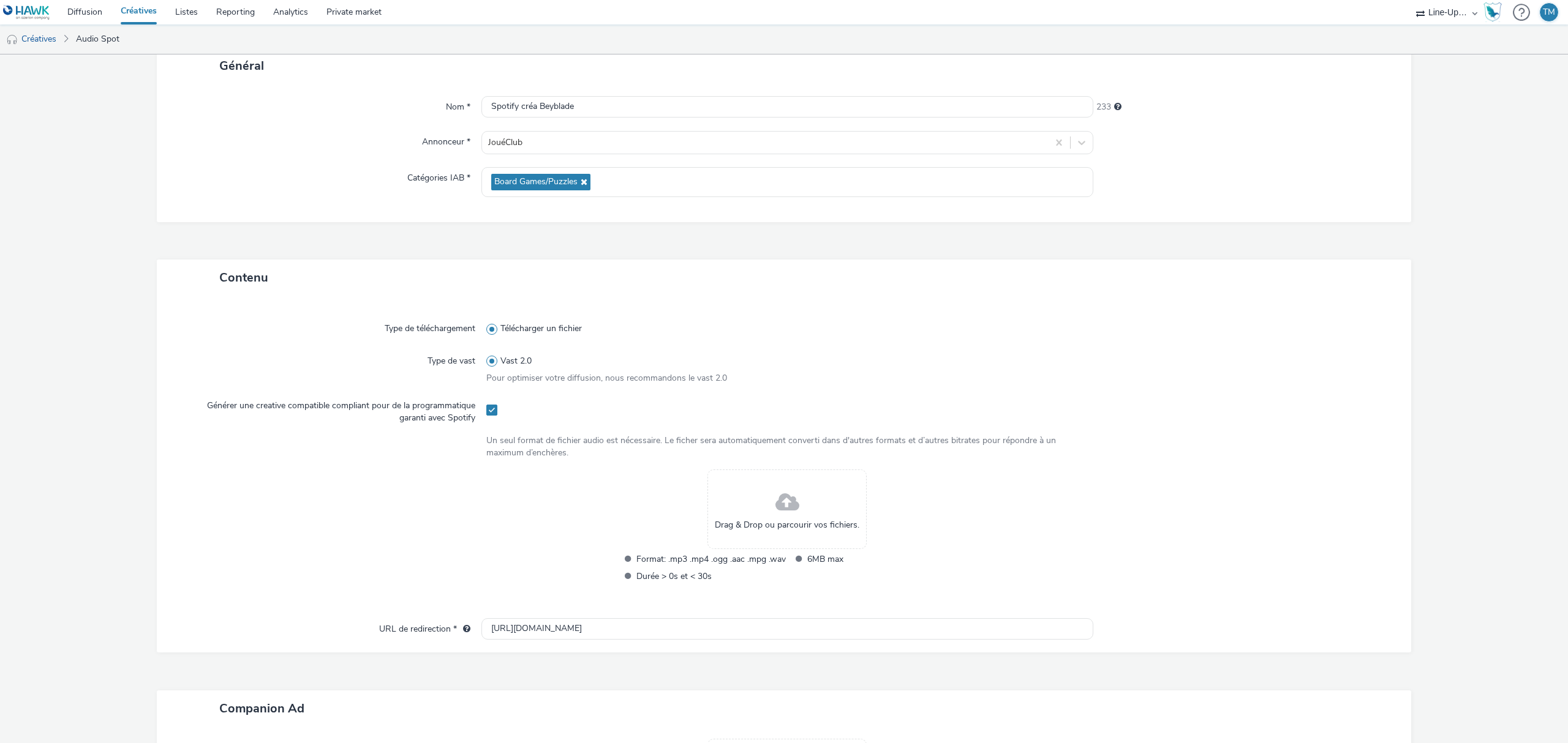
click at [761, 517] on div "Drag & Drop ou parcourir vos fichiers." at bounding box center [787, 509] width 159 height 79
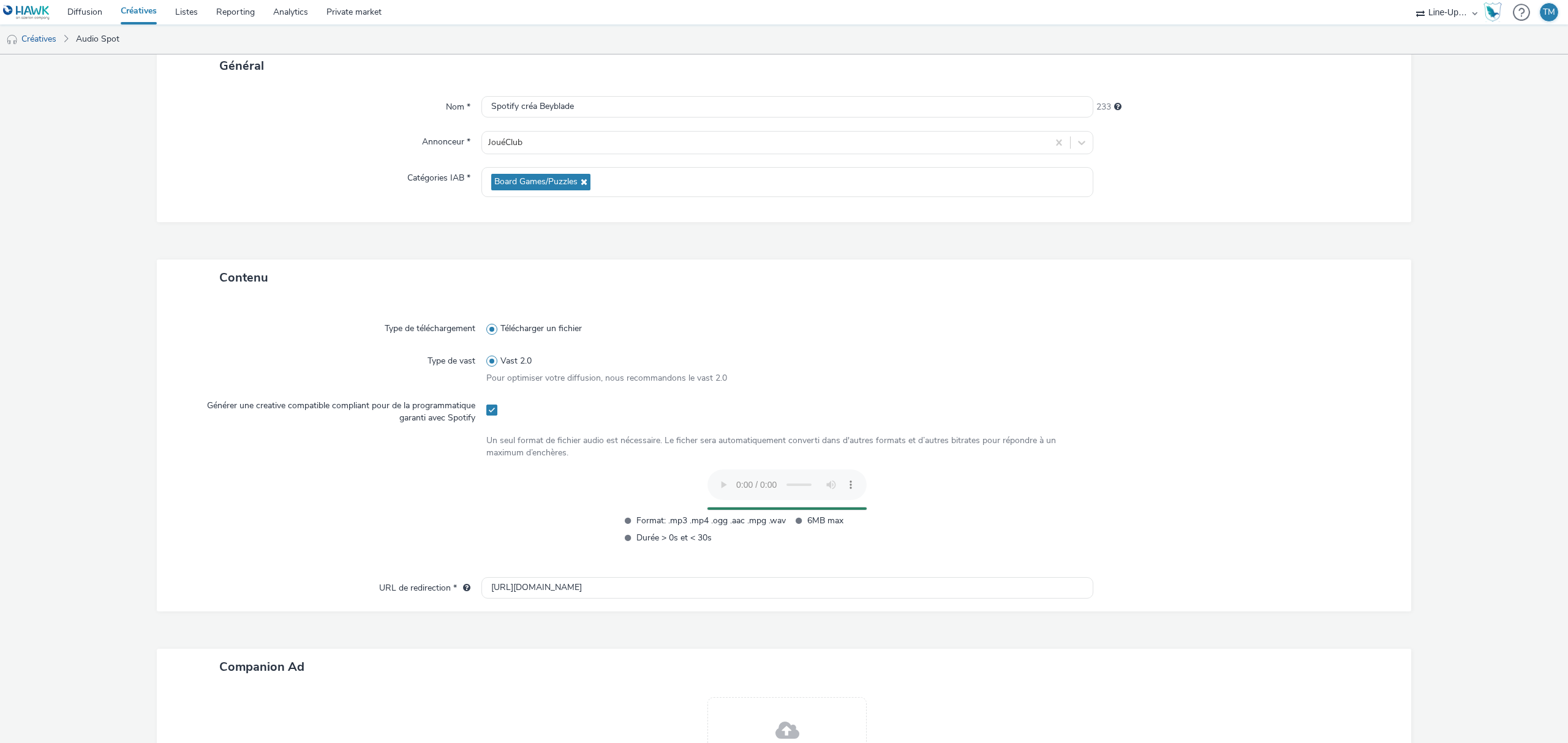
scroll to position [163, 0]
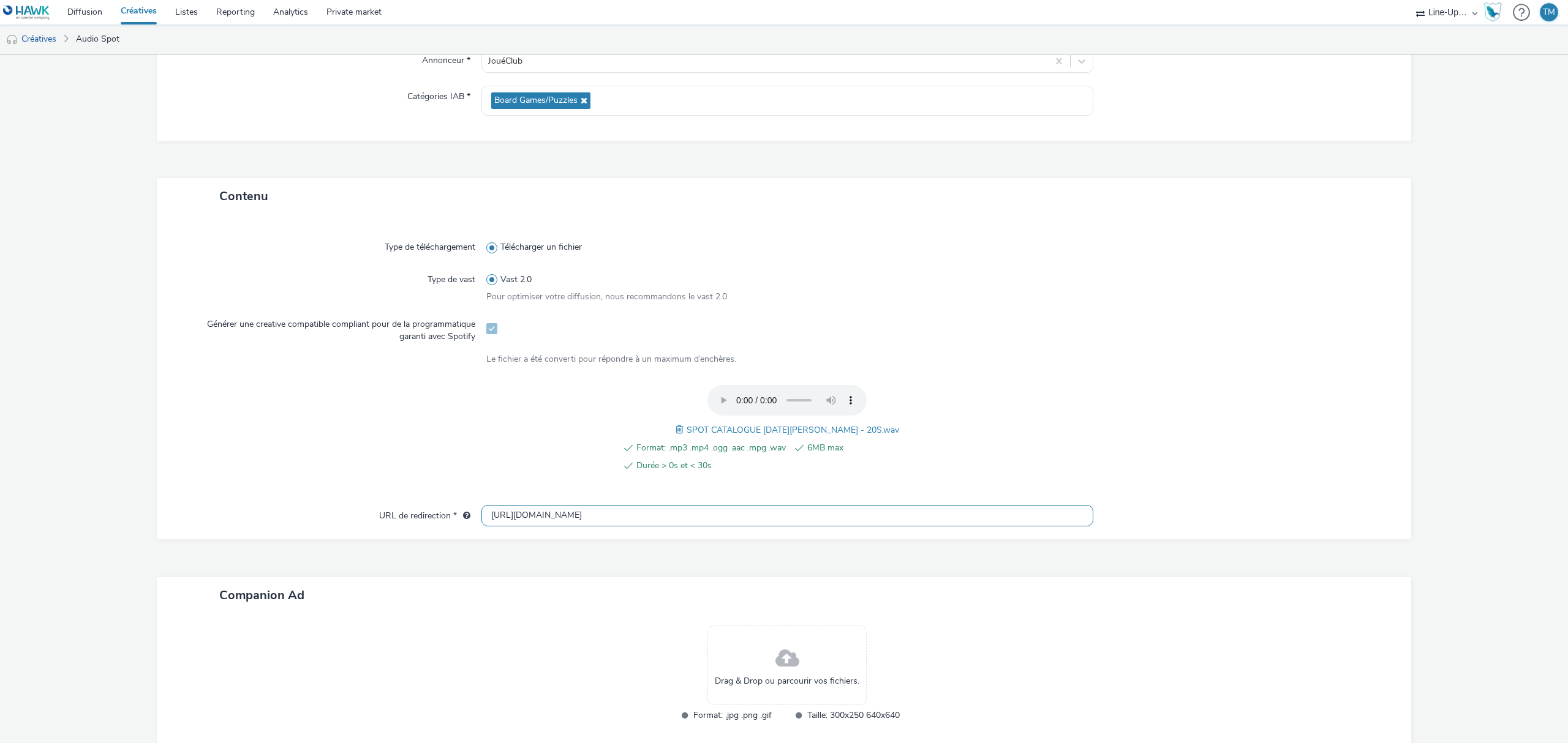
drag, startPoint x: 577, startPoint y: 509, endPoint x: 407, endPoint y: 515, distance: 170.1
click at [407, 515] on div "URL de redirection * [URL][DOMAIN_NAME]" at bounding box center [784, 515] width 1230 height 22
paste input "s://[DOMAIN_NAME][URL][DATE]"
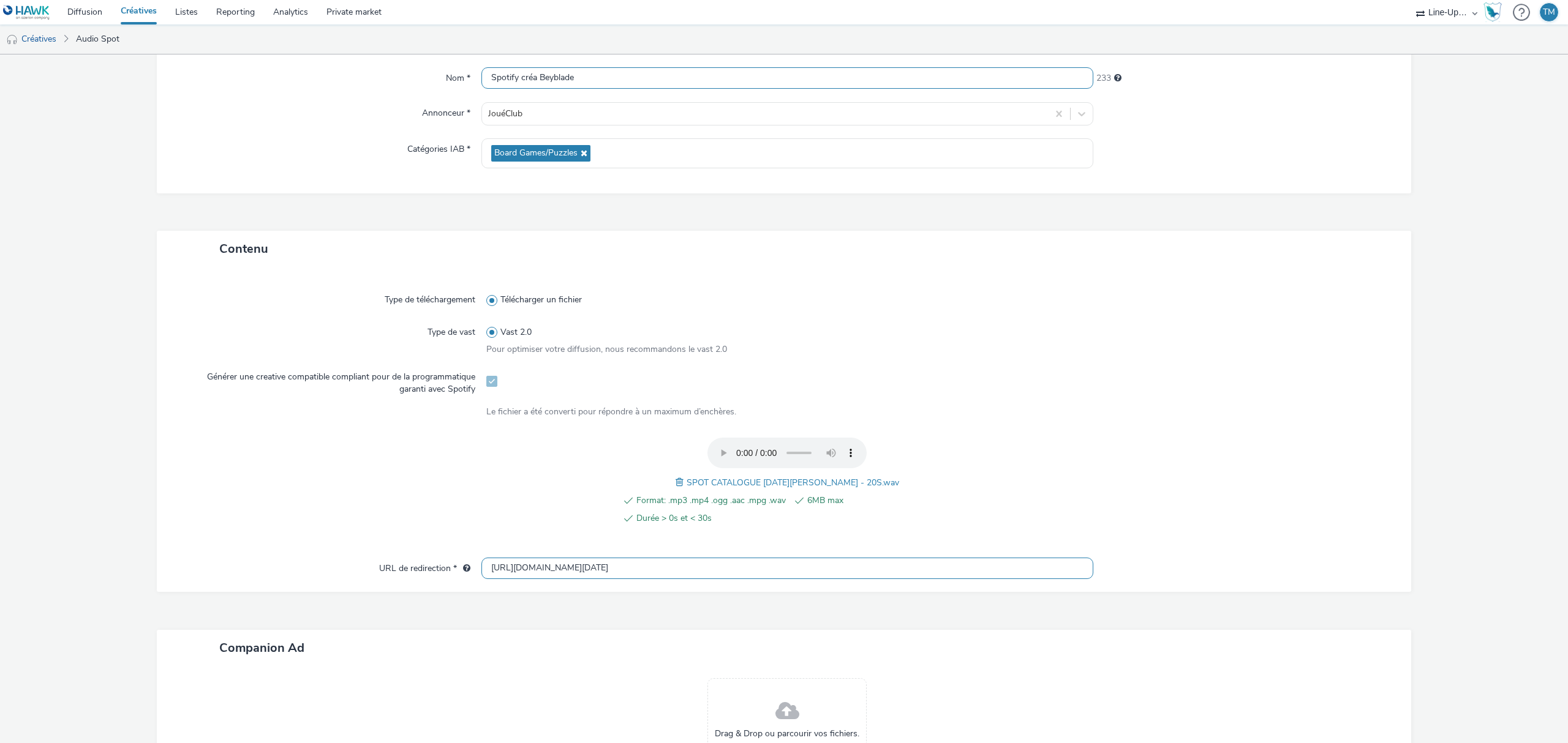
scroll to position [82, 0]
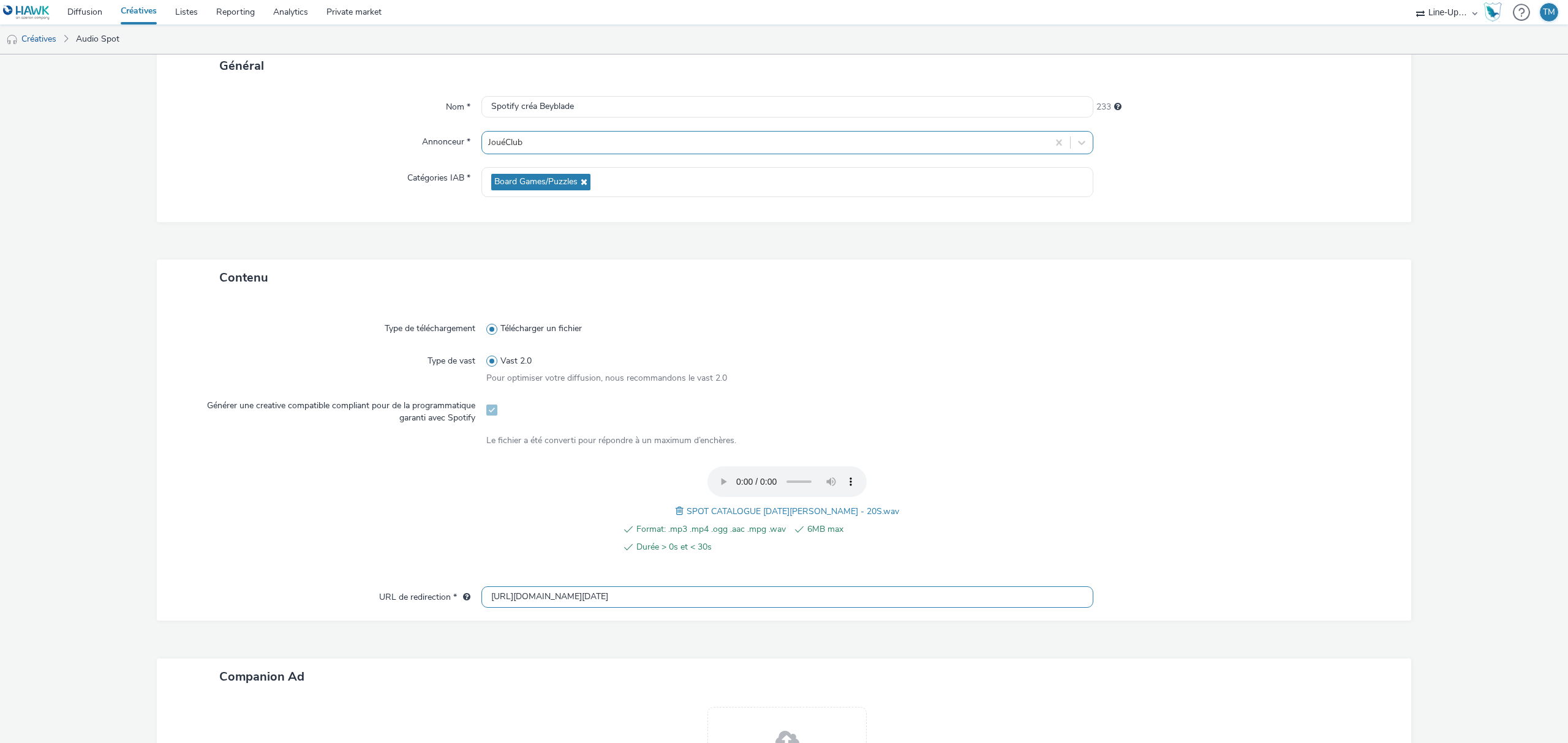
type input "[URL][DOMAIN_NAME][DATE]"
click at [544, 138] on div at bounding box center [764, 142] width 554 height 14
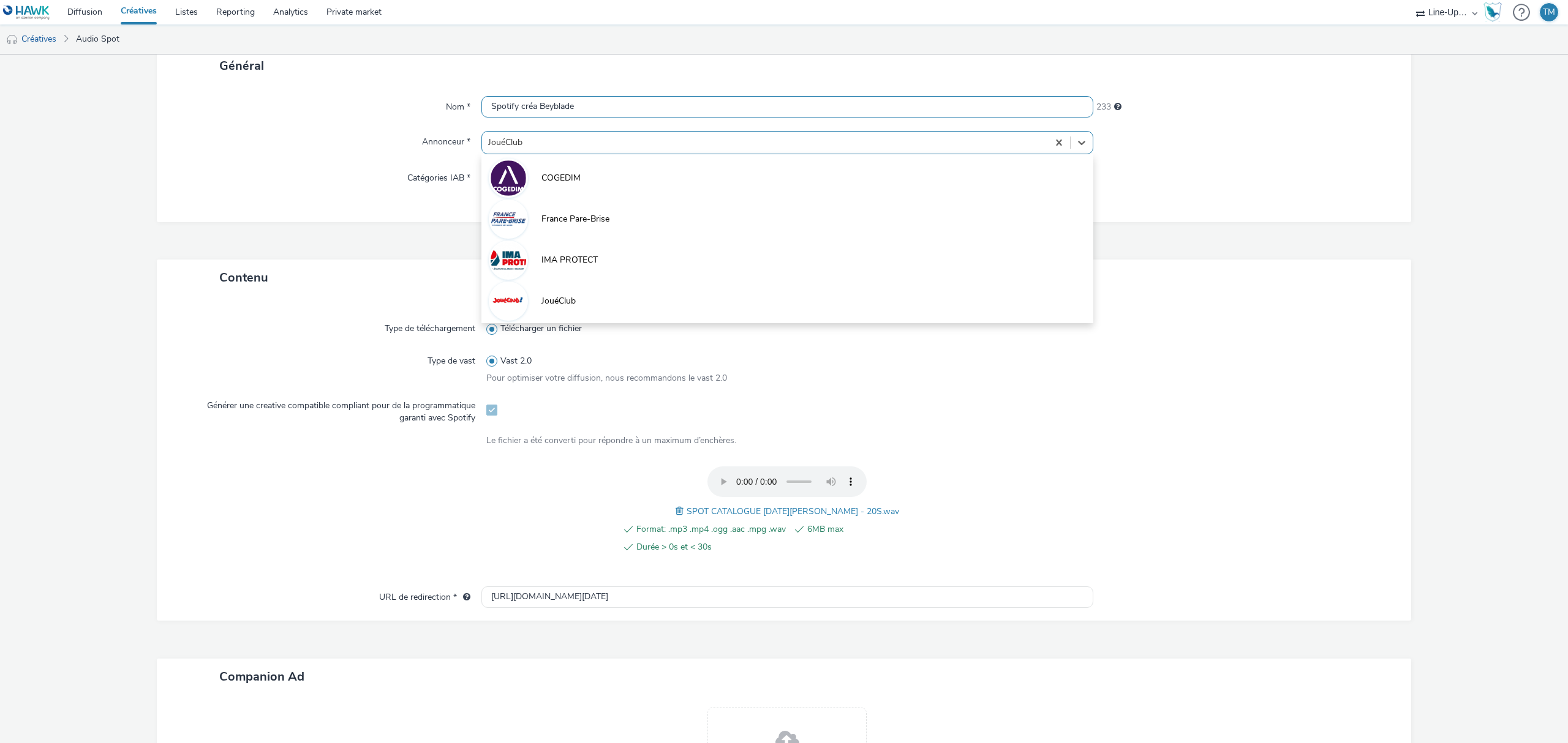
click at [574, 116] on input "Spotify créa Beyblade" at bounding box center [788, 107] width 612 height 22
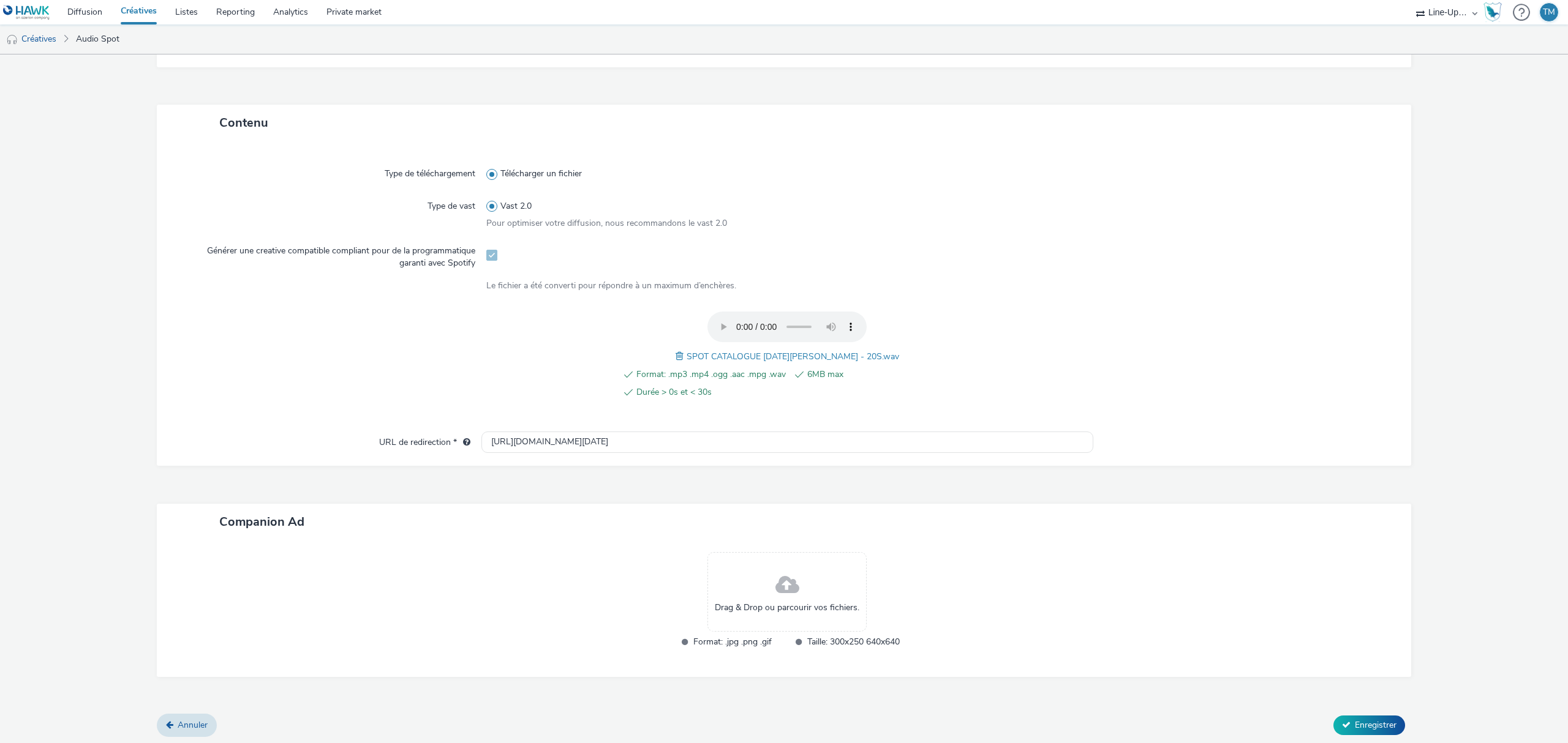
scroll to position [238, 0]
click at [812, 588] on div "Drag & Drop ou parcourir vos fichiers." at bounding box center [787, 590] width 159 height 79
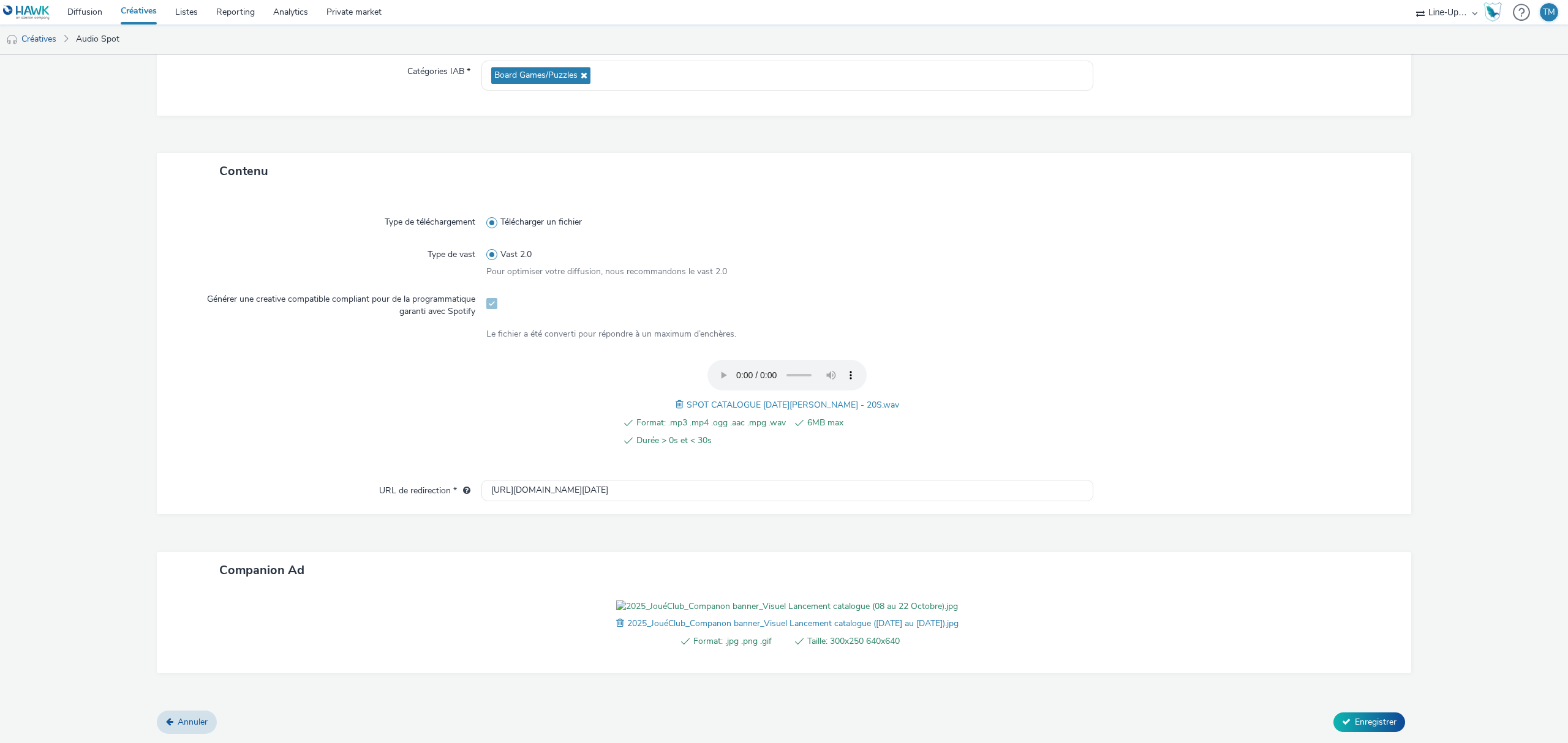
scroll to position [255, 0]
click at [1381, 720] on span "Enregistrer" at bounding box center [1375, 721] width 41 height 12
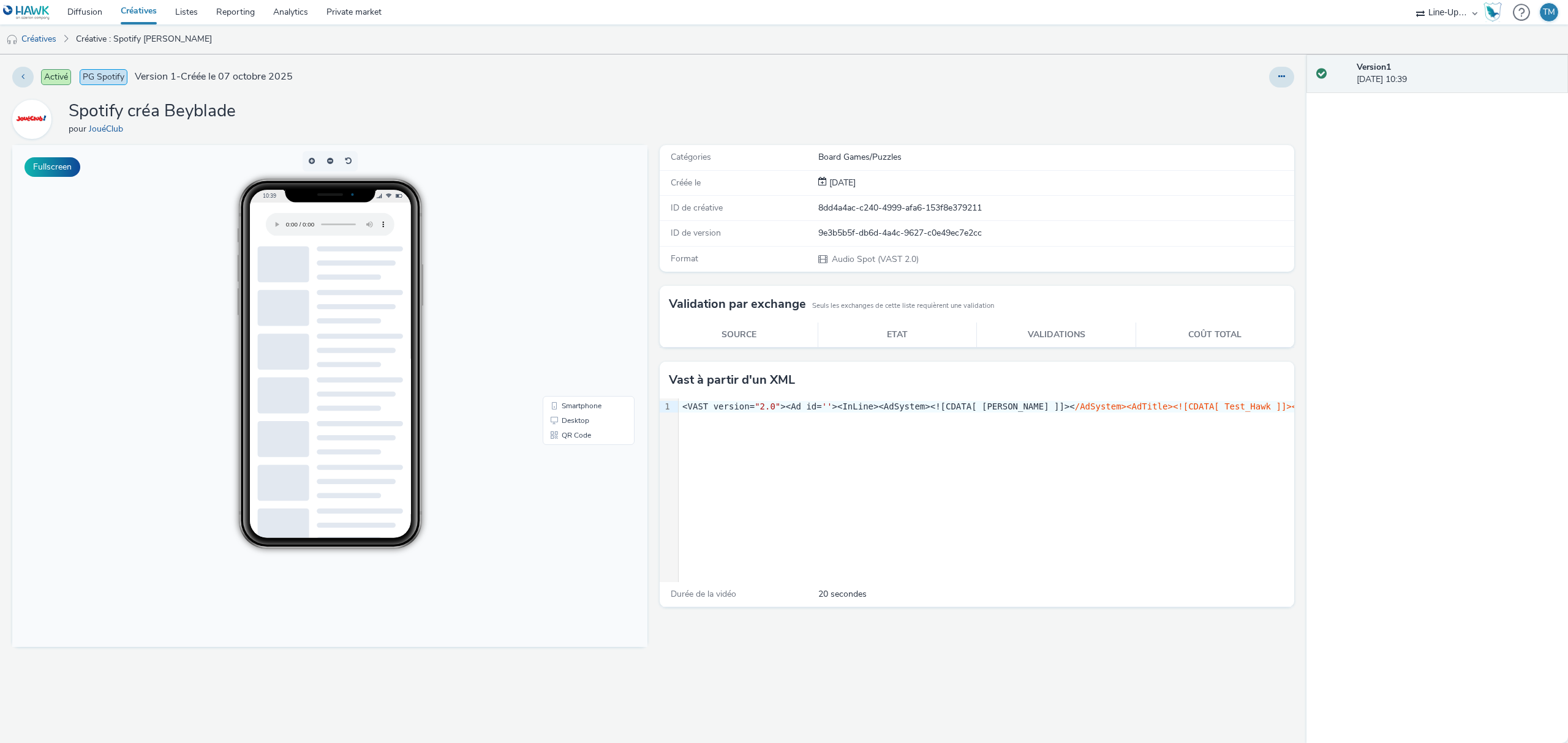
click at [143, 10] on link "Créatives" at bounding box center [139, 12] width 55 height 24
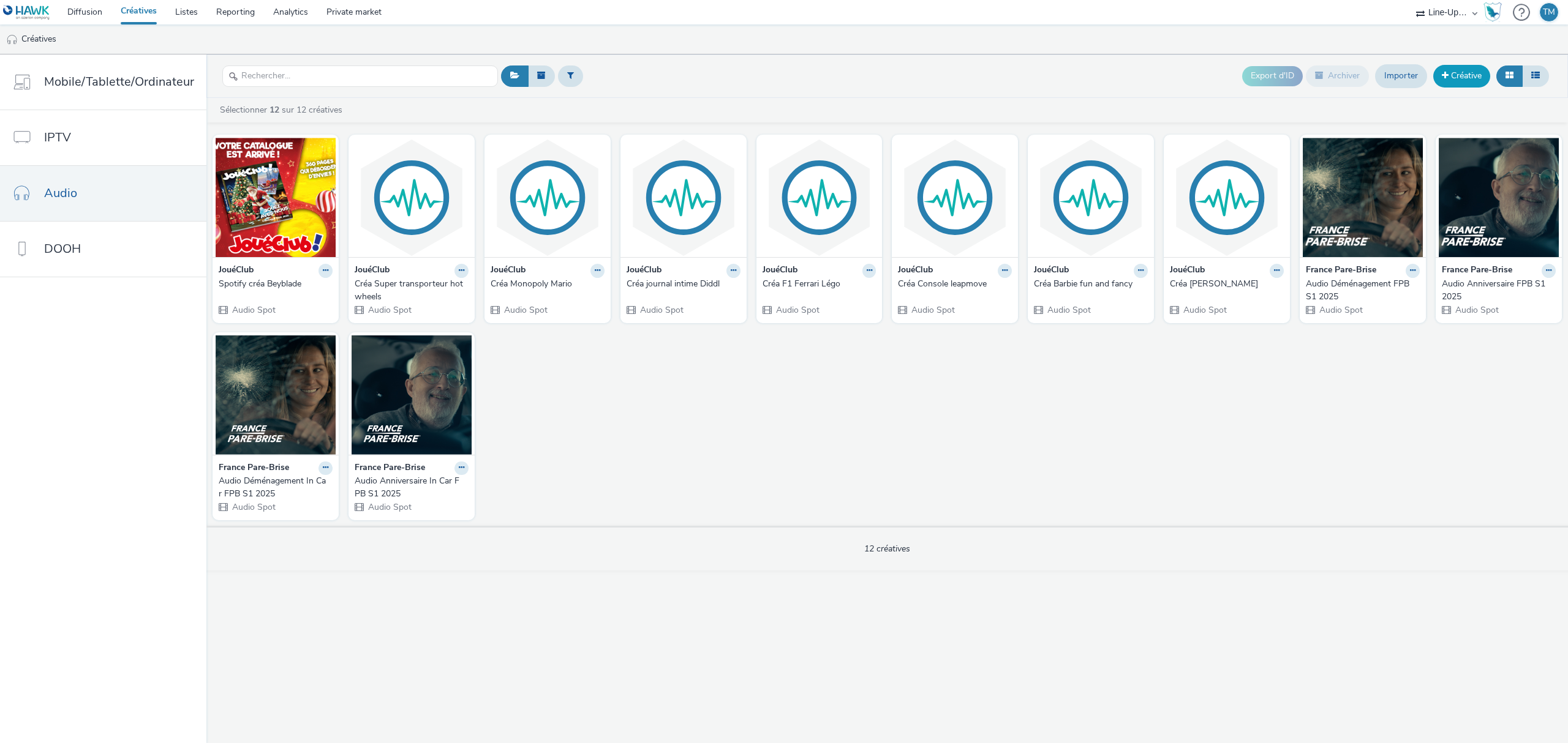
click at [1465, 74] on link "Créative" at bounding box center [1461, 76] width 57 height 22
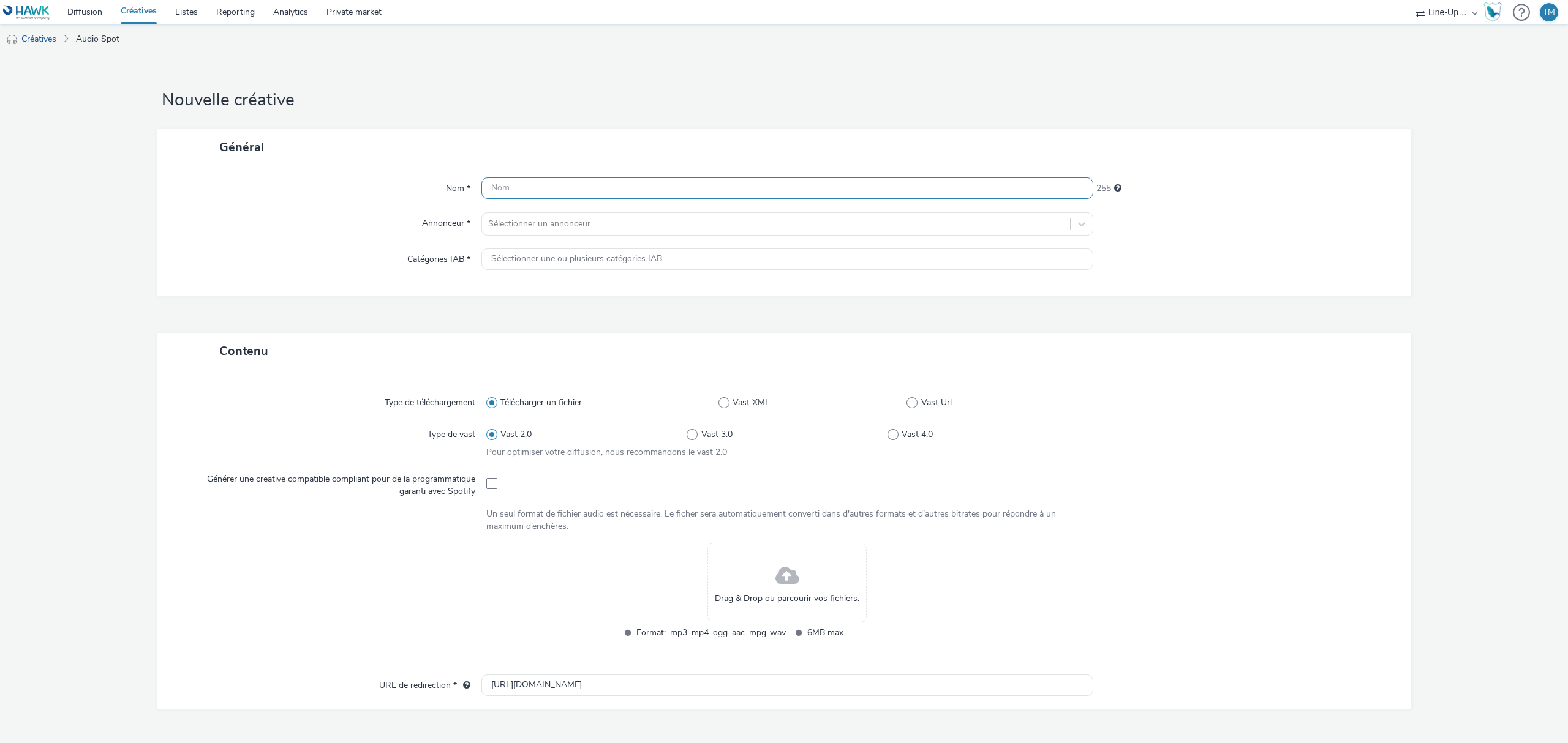
click at [522, 182] on input "text" at bounding box center [788, 188] width 612 height 22
click at [626, 196] on input "Spotify créa" at bounding box center [788, 188] width 612 height 22
type input "Spotify créa fun and fancy"
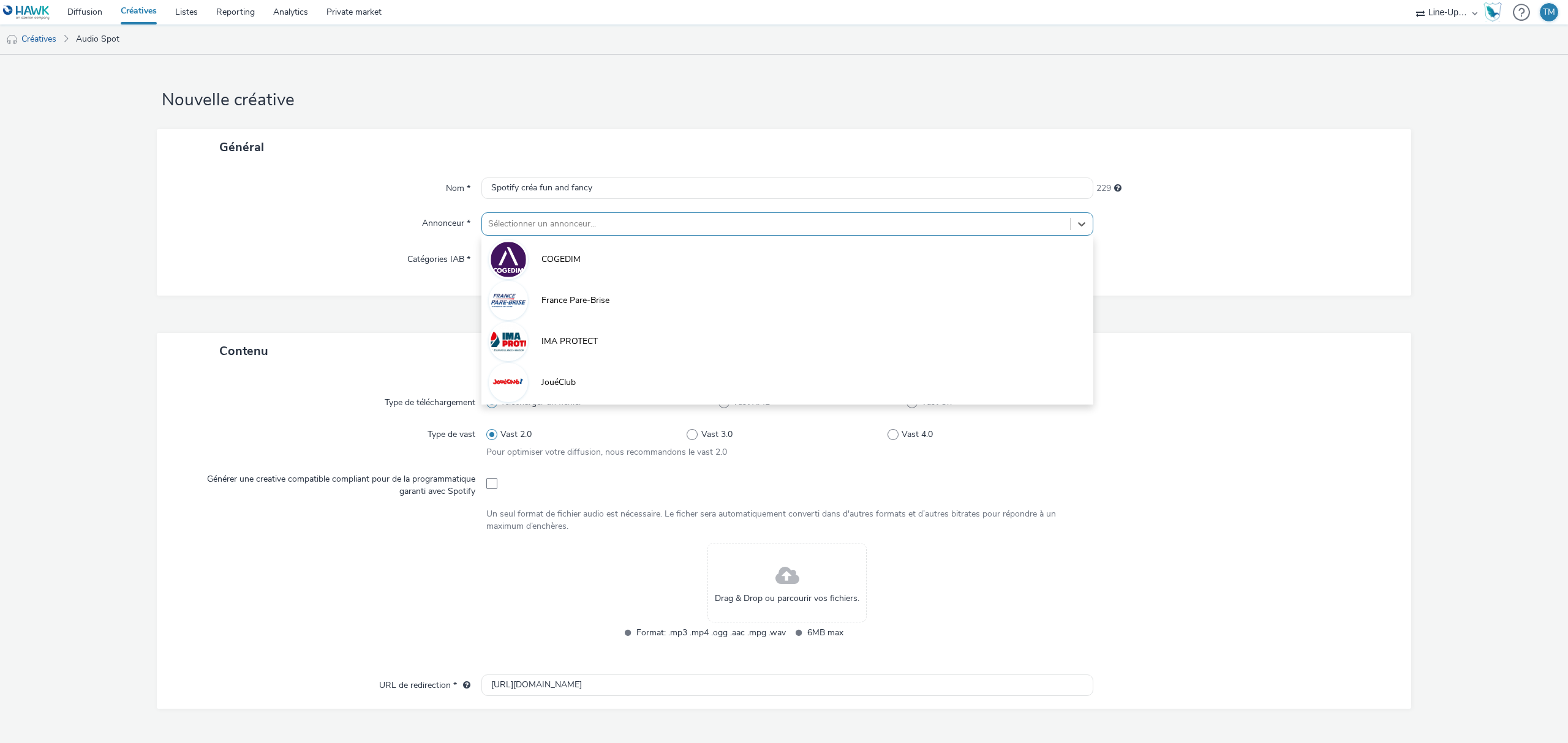
click at [590, 218] on div at bounding box center [776, 224] width 576 height 14
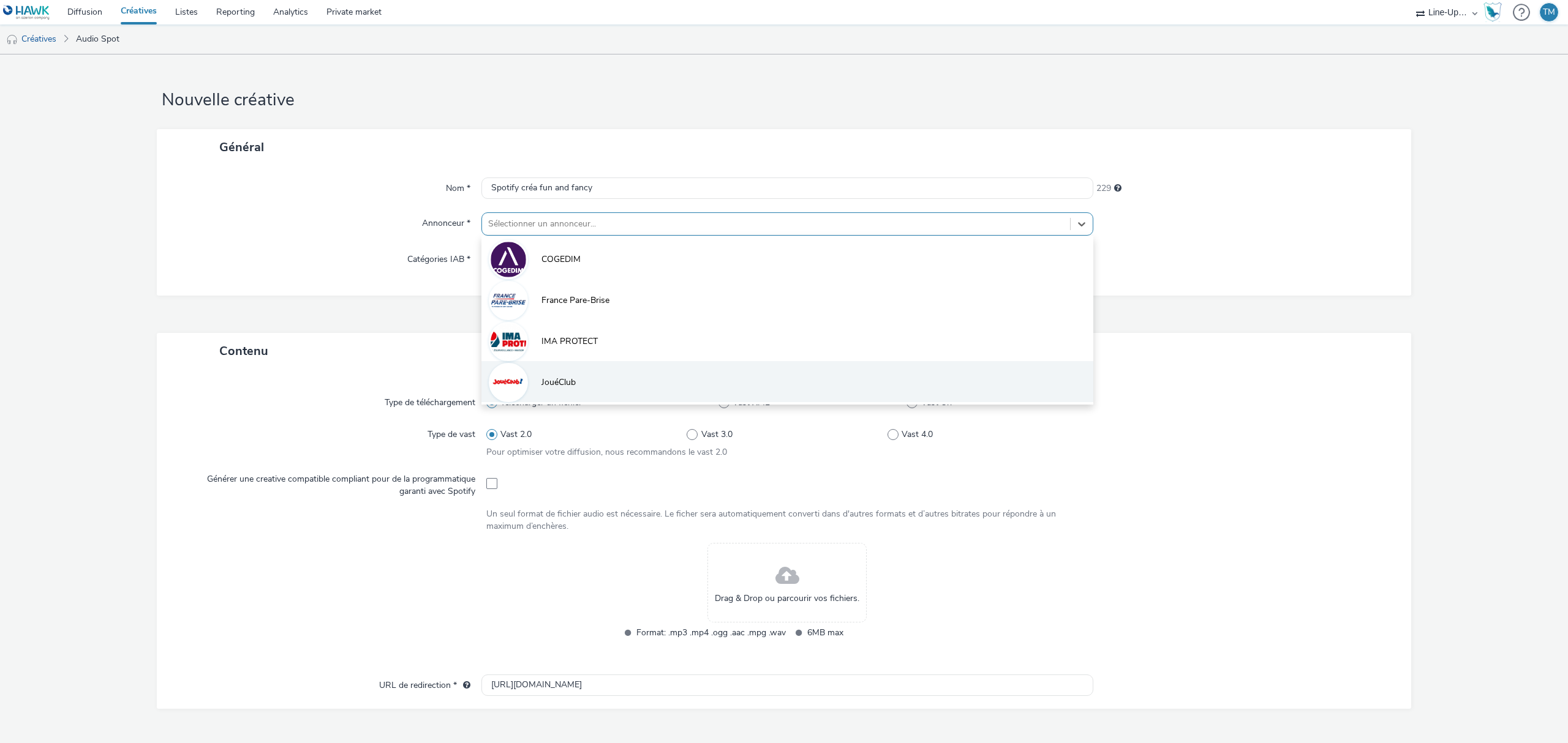
click at [632, 390] on li "JouéClub" at bounding box center [788, 382] width 612 height 41
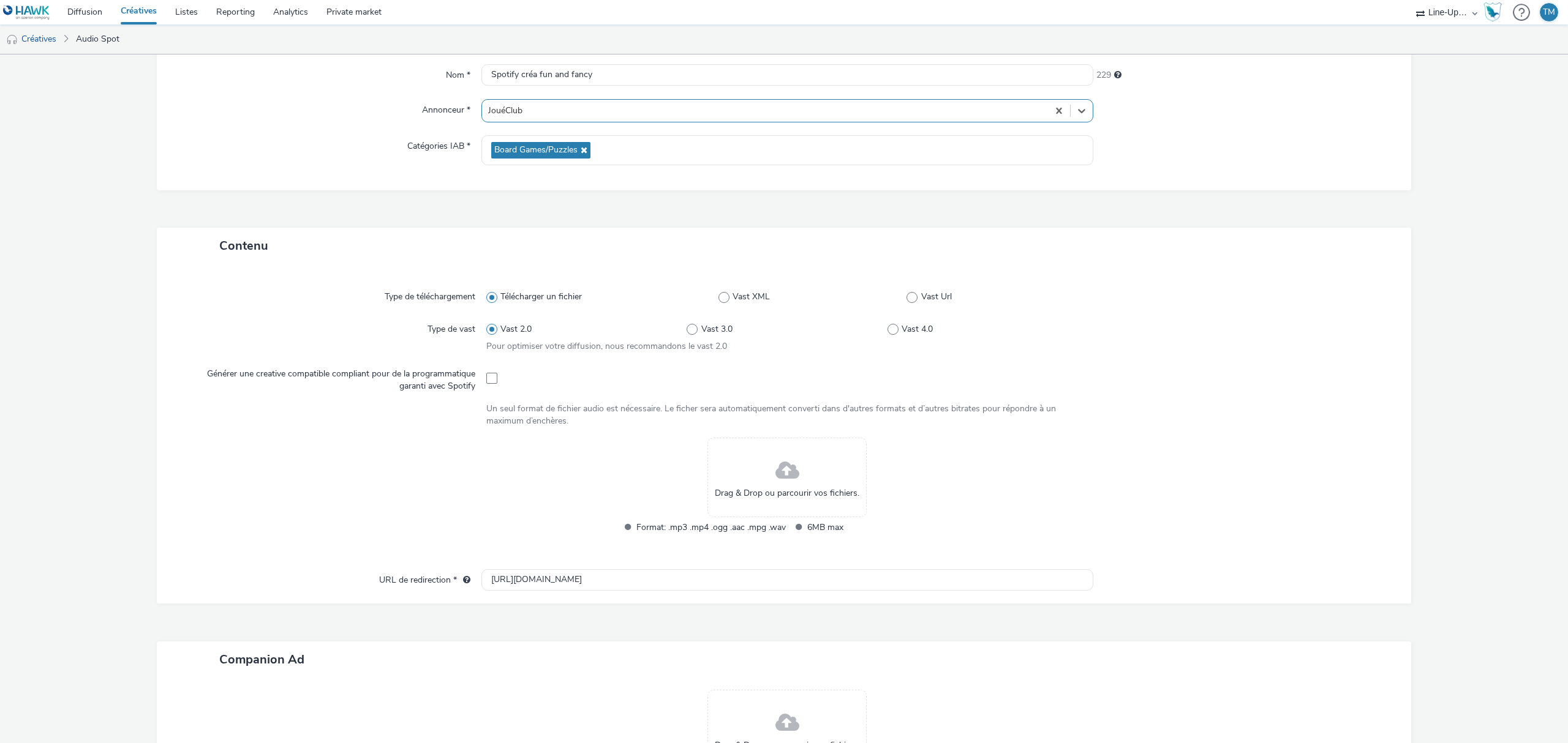
scroll to position [163, 0]
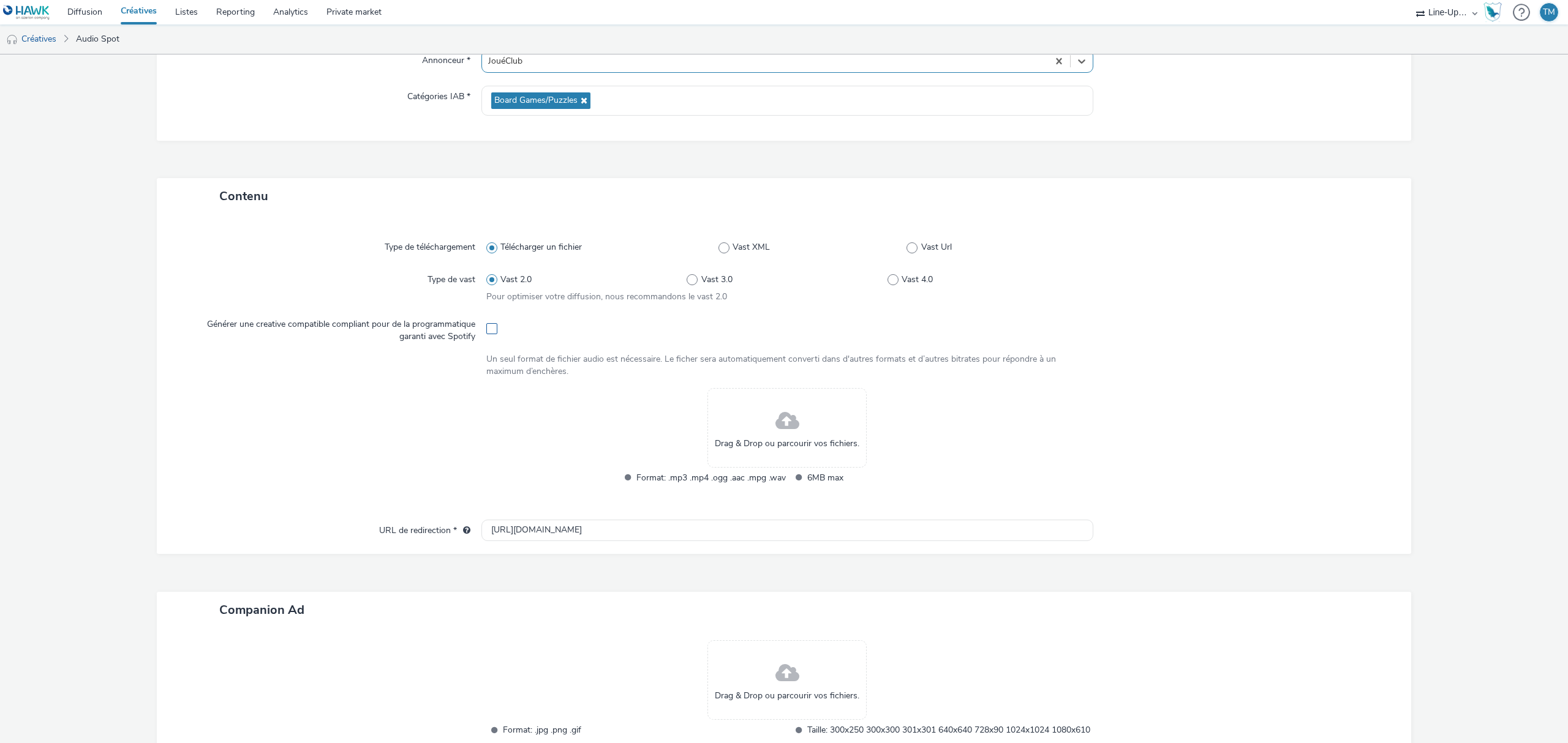
click at [493, 322] on label at bounding box center [491, 328] width 11 height 13
checkbox input "true"
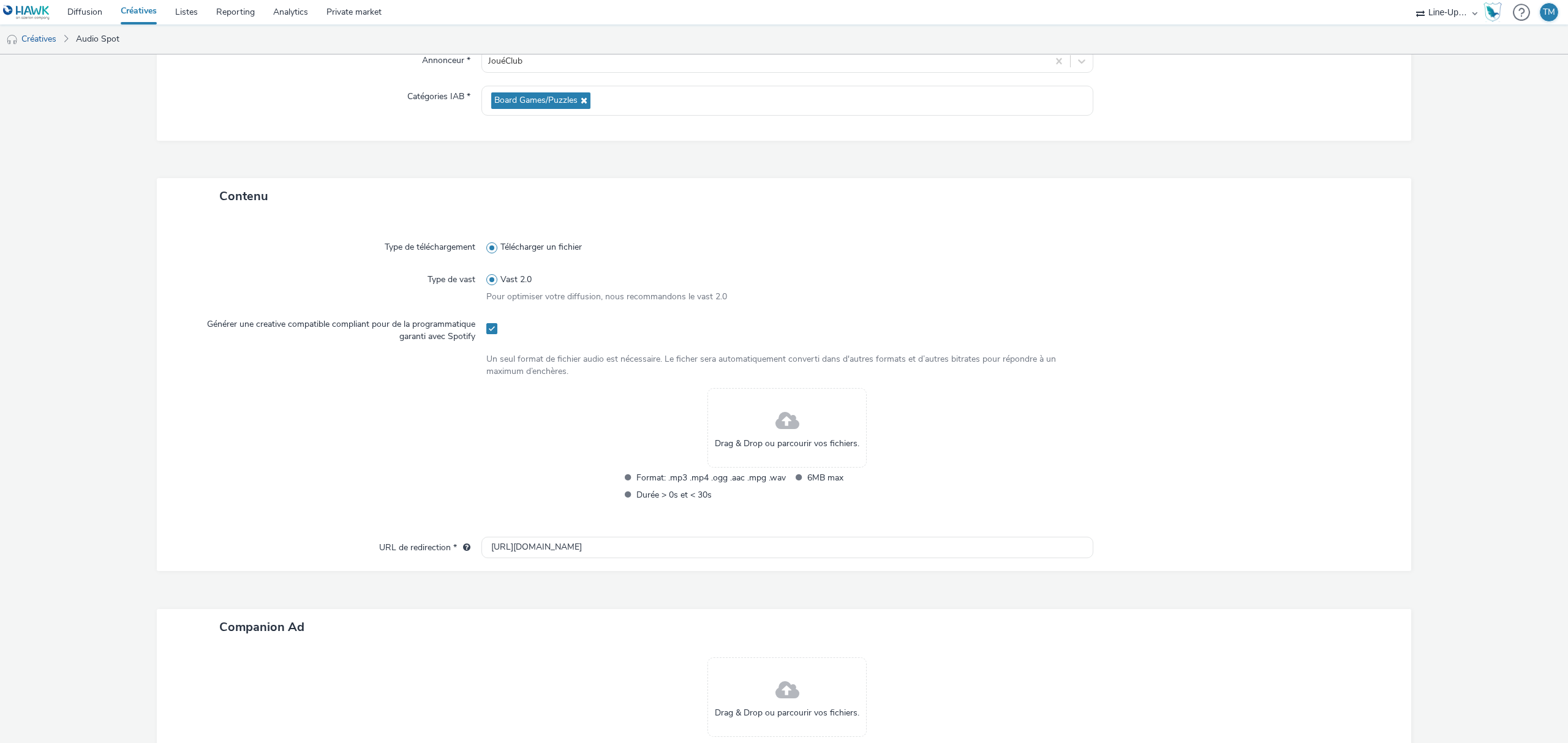
click at [776, 430] on span at bounding box center [788, 422] width 24 height 32
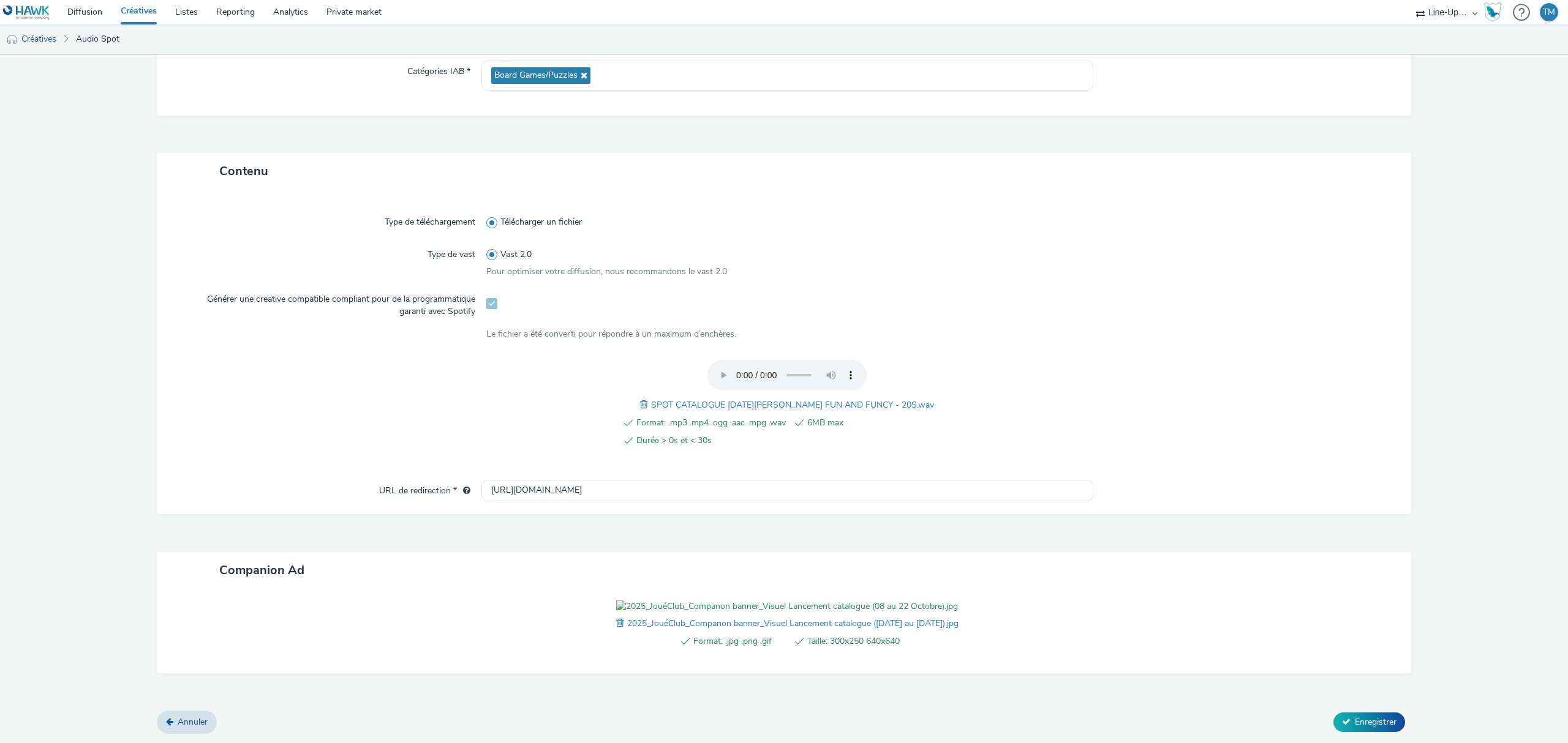
scroll to position [255, 0]
click at [349, 360] on div at bounding box center [333, 410] width 308 height 101
click at [624, 443] on div "Type de téléchargement Télécharger un fichier Type de vast Vast 2.0 Pour optimi…" at bounding box center [784, 351] width 1255 height 325
drag, startPoint x: 610, startPoint y: 421, endPoint x: 437, endPoint y: 413, distance: 173.2
click at [437, 480] on div "URL de redirection * [URL][DOMAIN_NAME]" at bounding box center [784, 491] width 1230 height 22
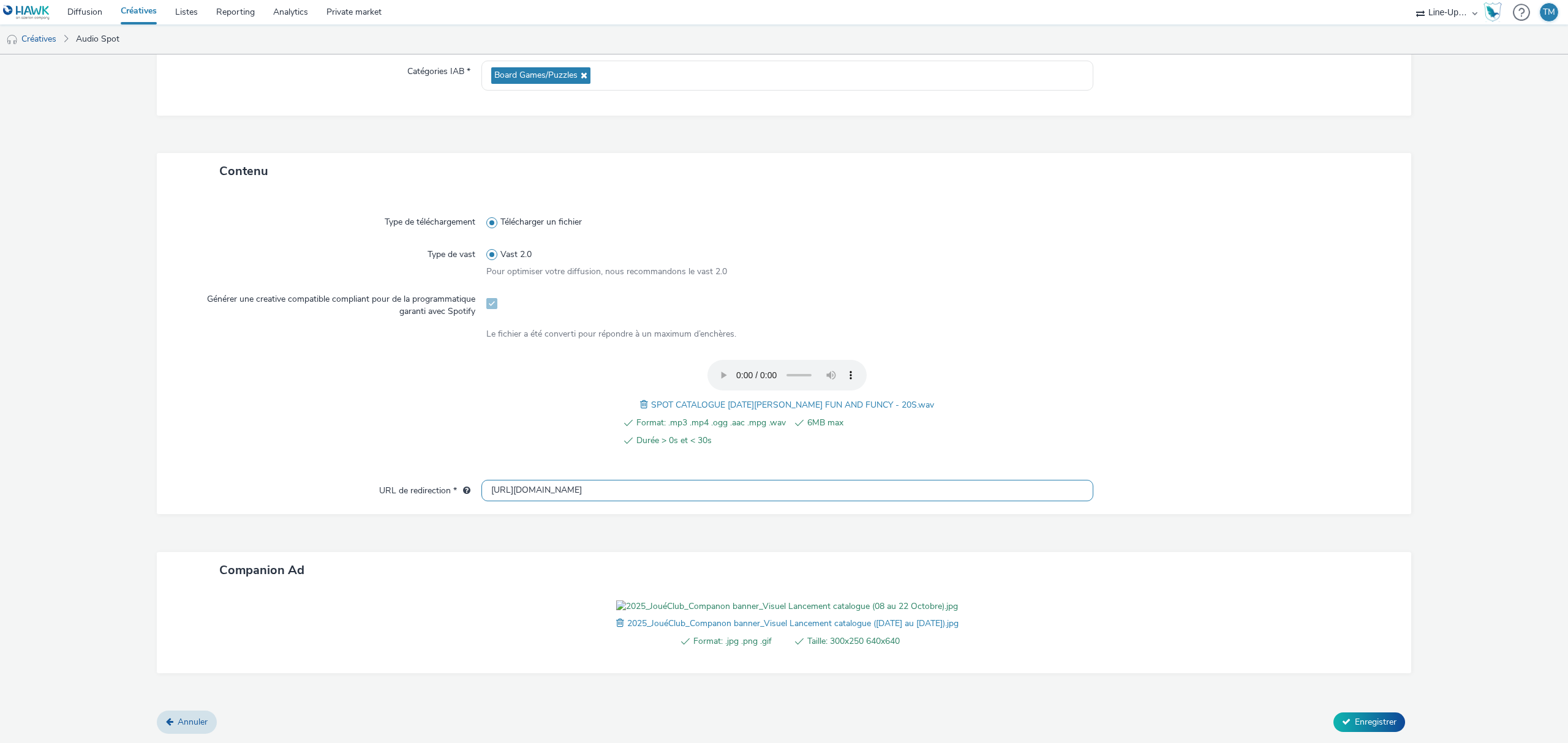
paste input "s://[DOMAIN_NAME][URL][DATE]"
type input "[URL][DOMAIN_NAME][DATE]"
click at [1374, 711] on div "Contenu Type de téléchargement Télécharger un fichier Type de vast Vast 2.0 Pou…" at bounding box center [784, 432] width 1255 height 559
click at [1371, 716] on span "Enregistrer" at bounding box center [1375, 721] width 41 height 12
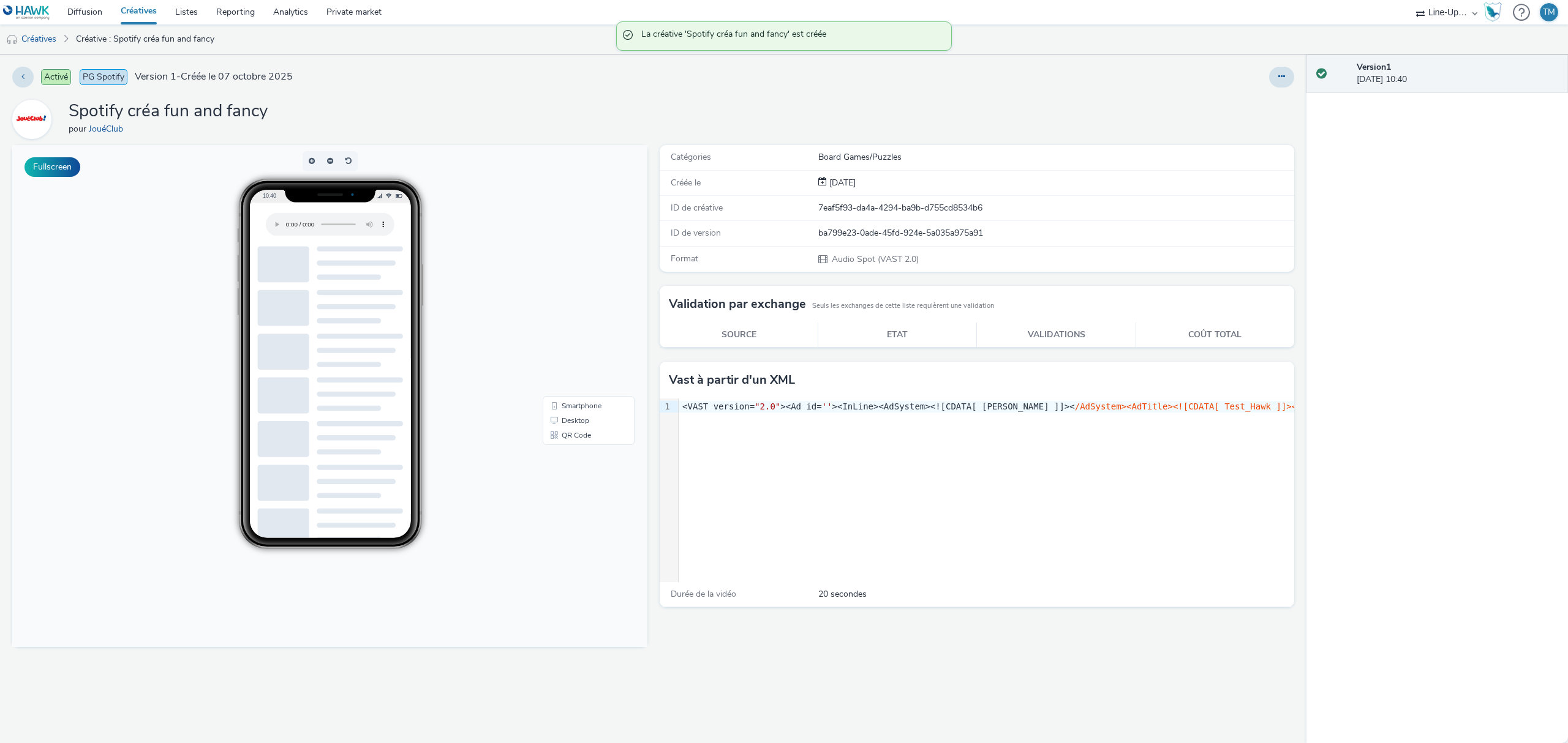
click at [147, 11] on link "Créatives" at bounding box center [139, 12] width 55 height 24
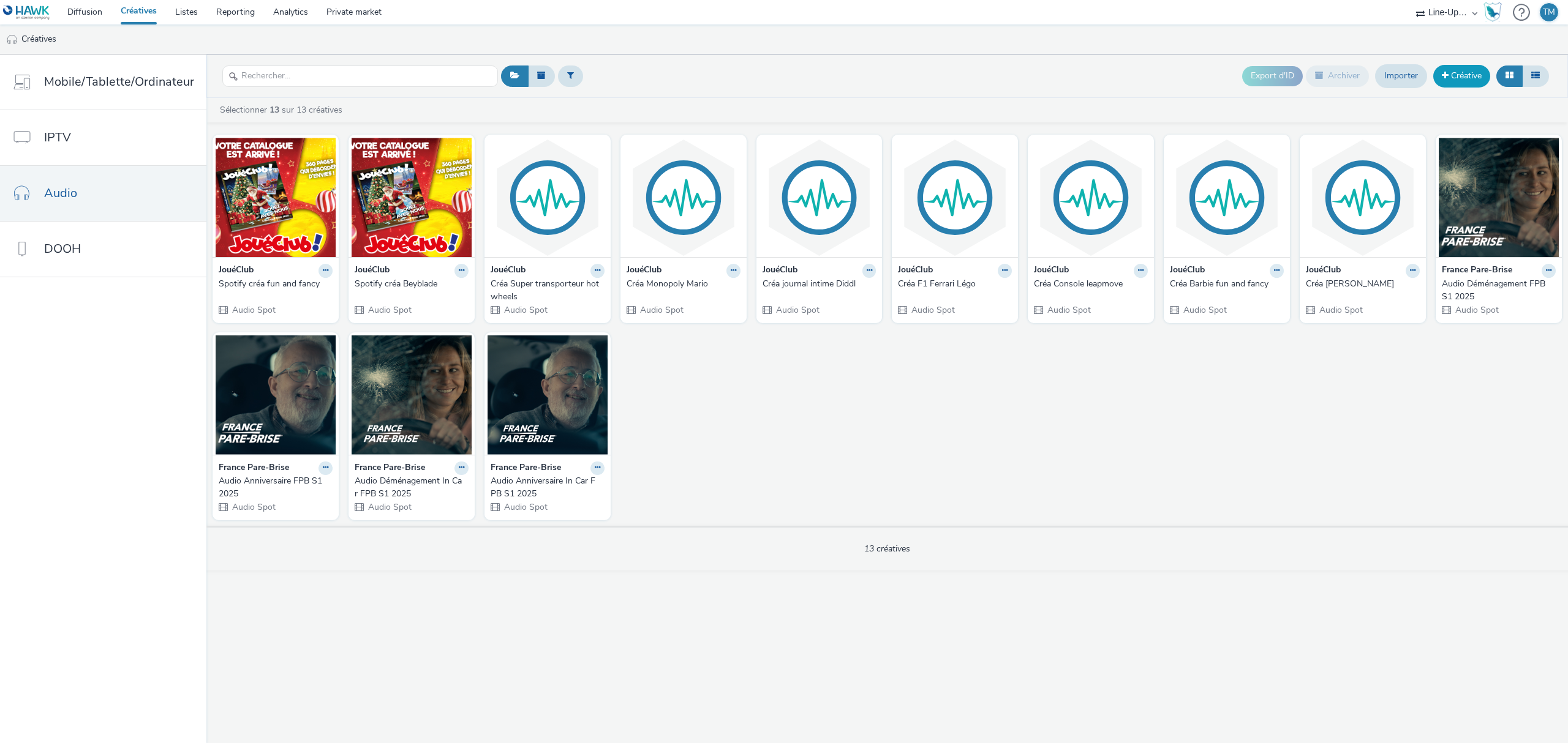
click at [1465, 69] on link "Créative" at bounding box center [1461, 76] width 57 height 22
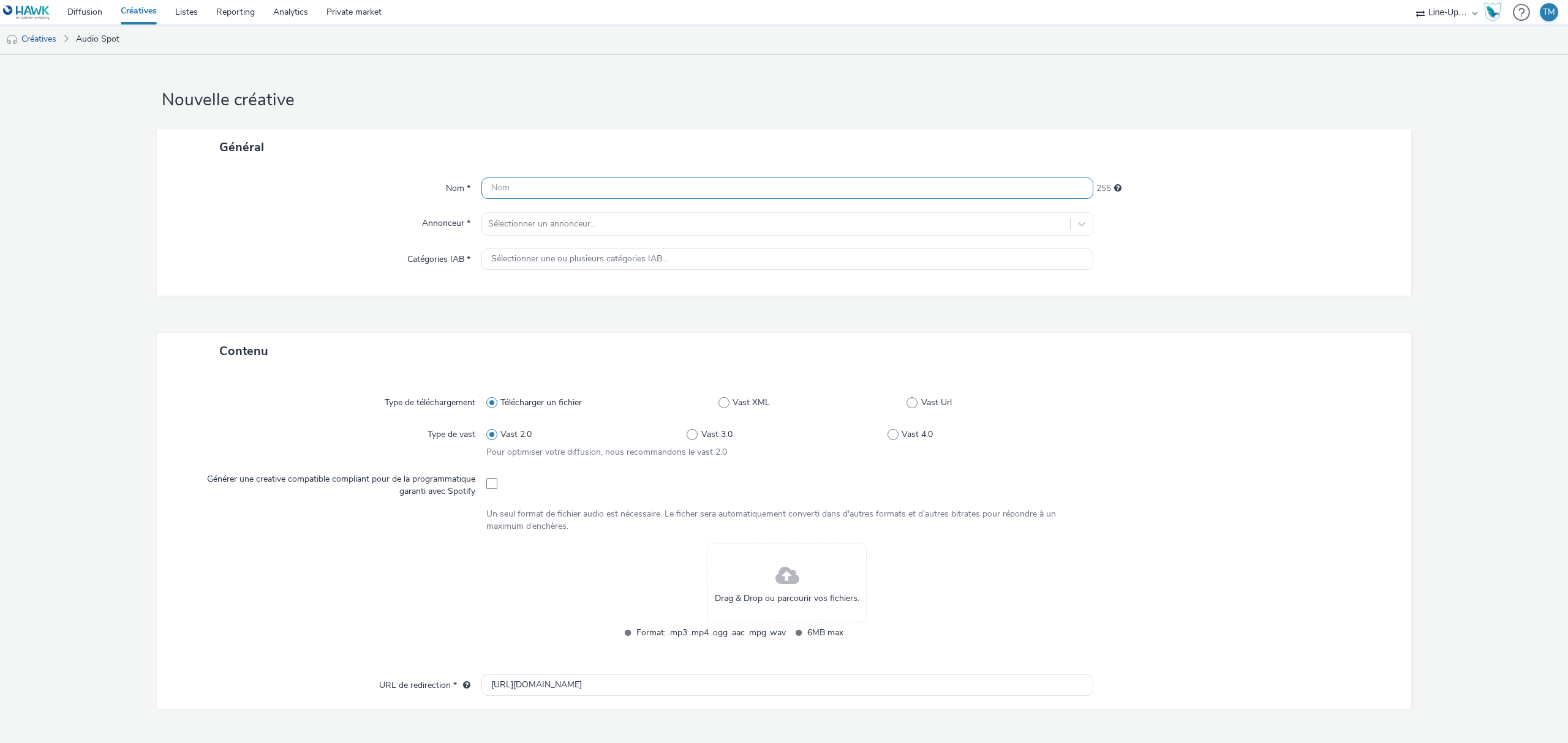
click at [564, 192] on input "text" at bounding box center [788, 188] width 612 height 22
type input "Spotify créa"
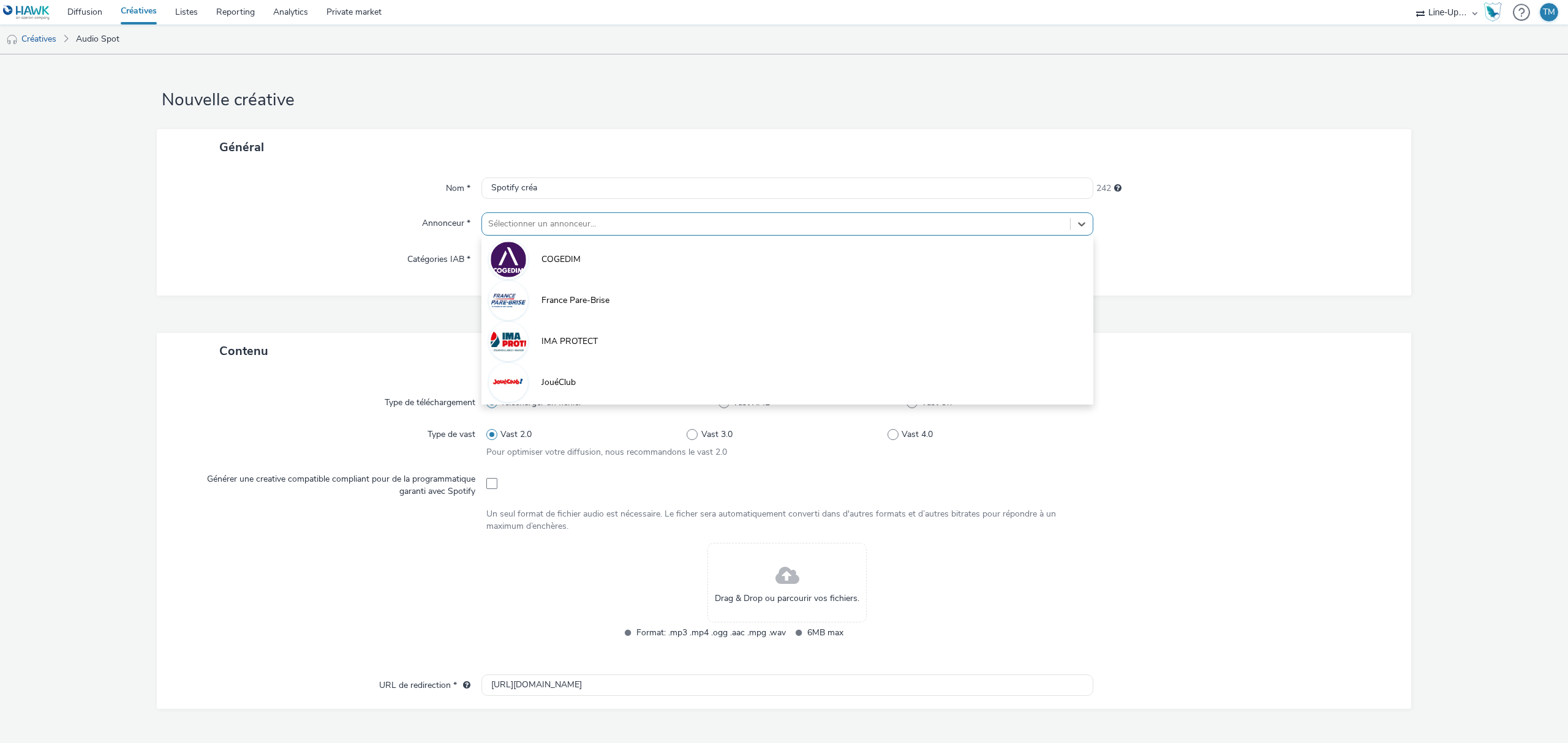
click at [549, 225] on div at bounding box center [776, 224] width 576 height 14
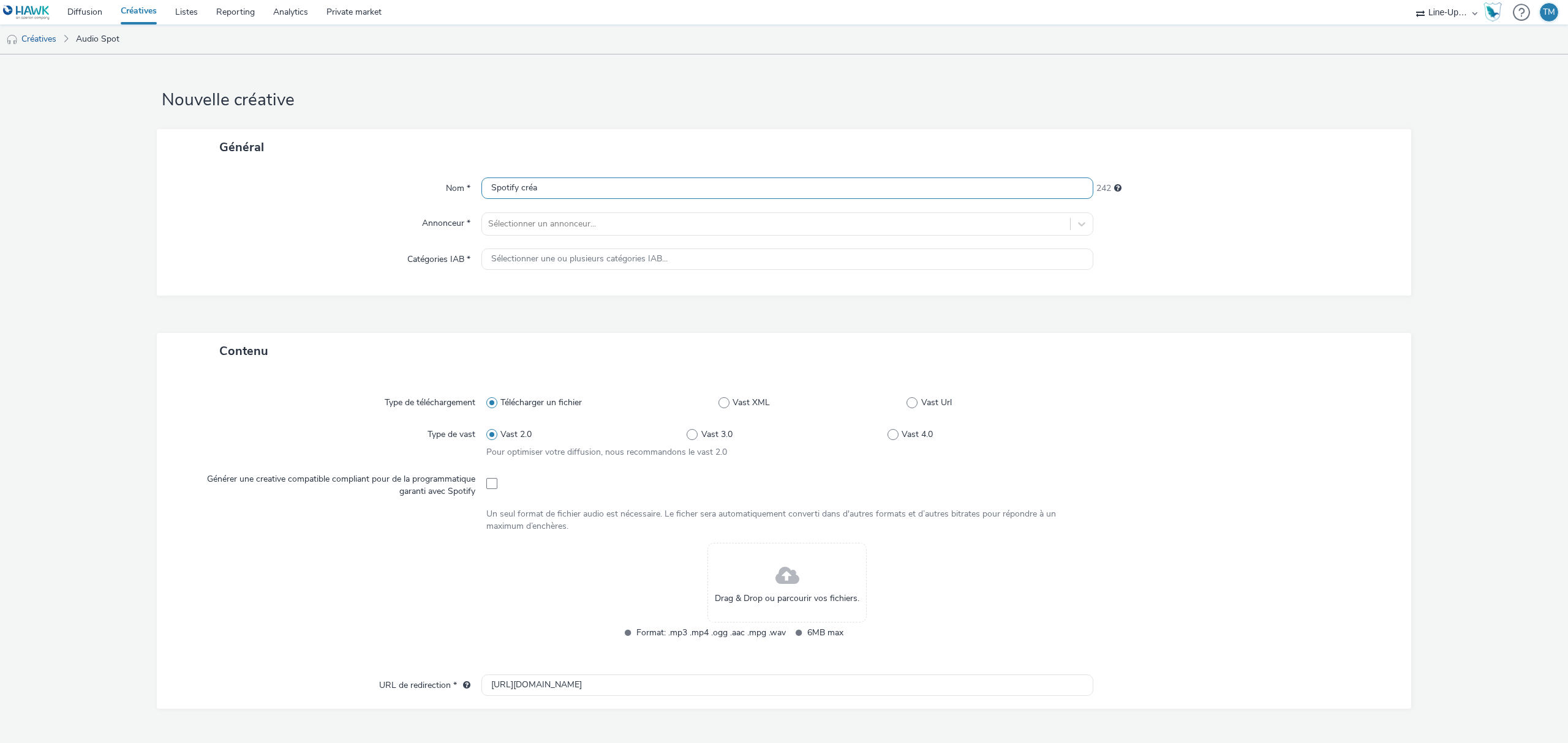
click at [582, 192] on input "Spotify créa" at bounding box center [788, 188] width 612 height 22
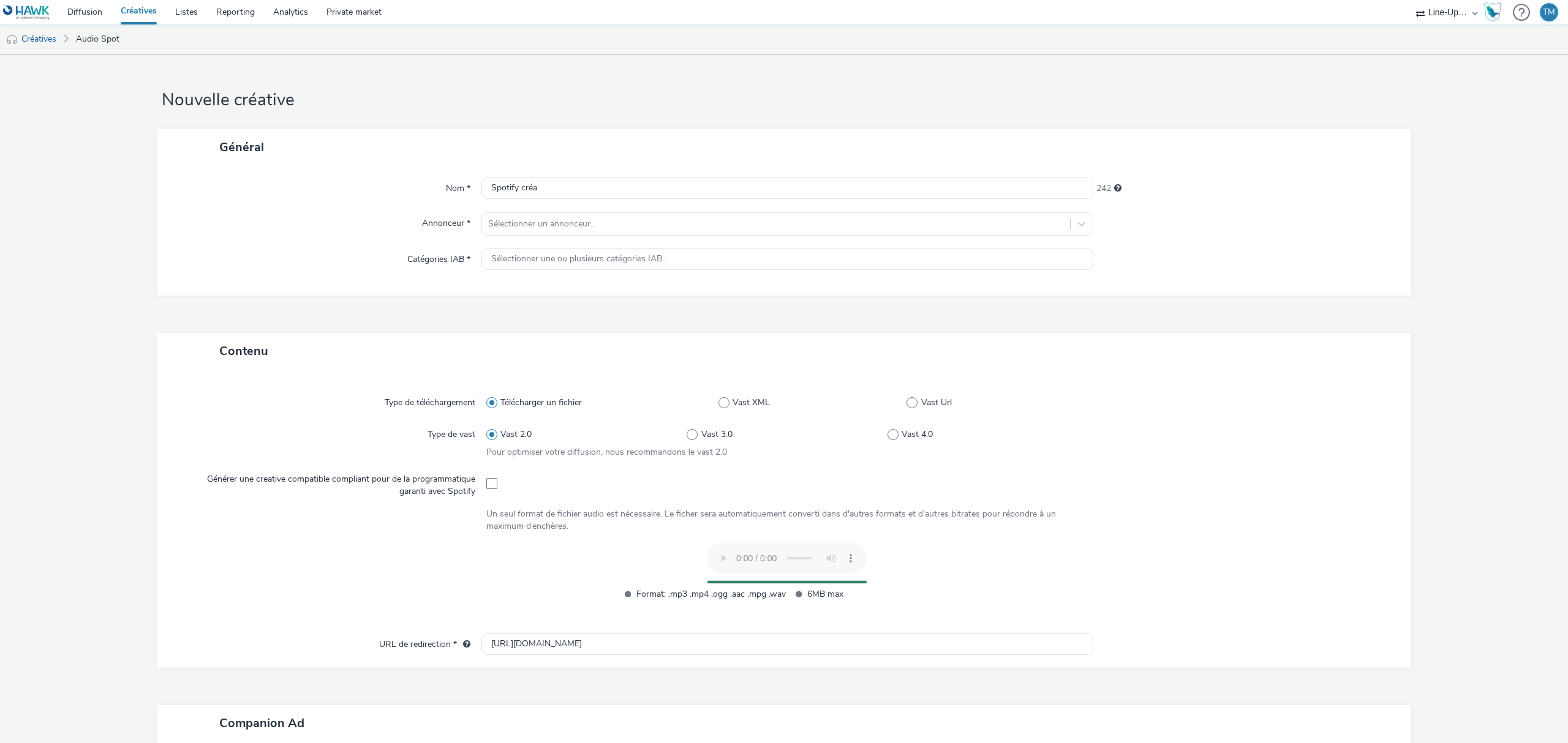
click at [495, 488] on div at bounding box center [787, 483] width 602 height 30
click at [488, 488] on span at bounding box center [491, 484] width 11 height 11
checkbox input "true"
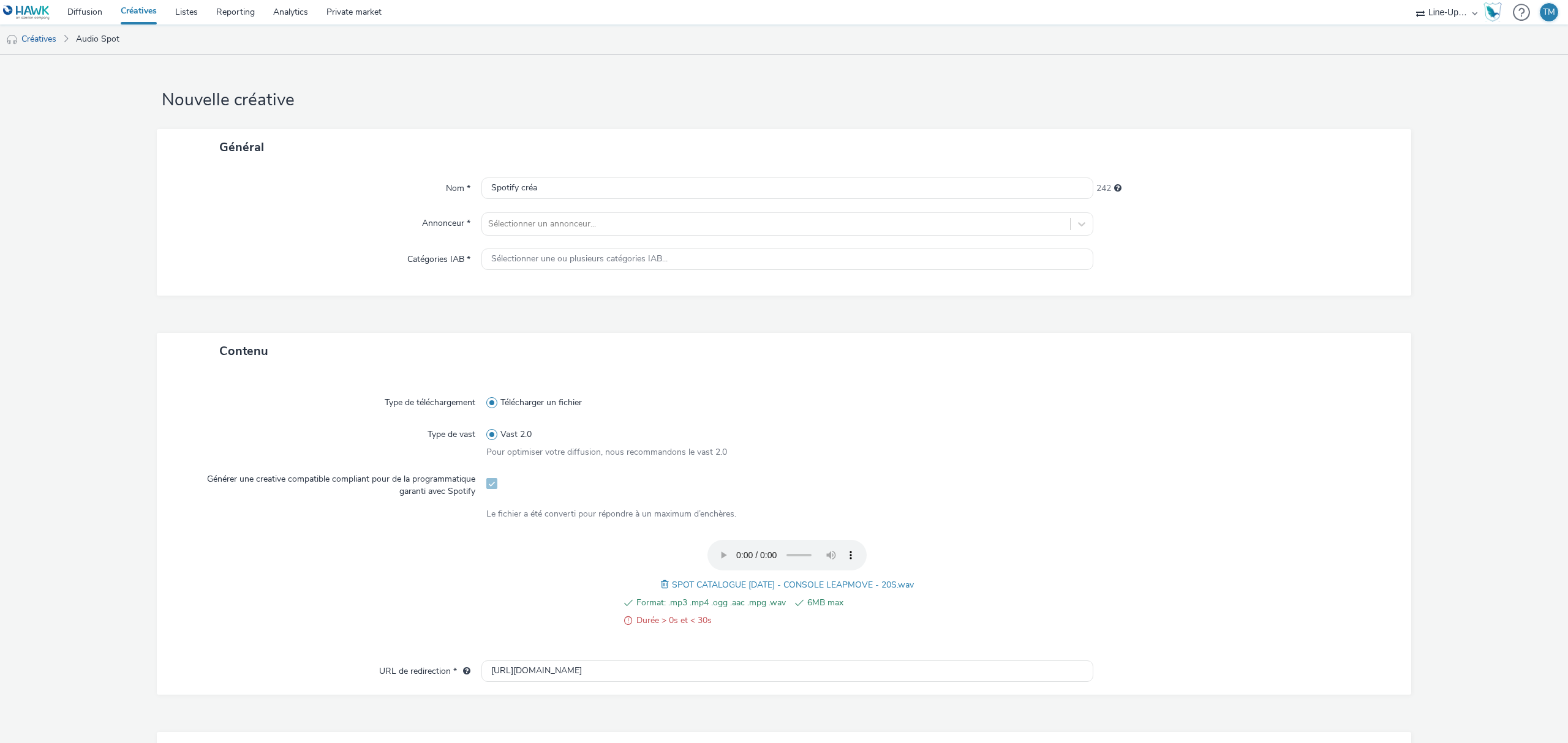
click at [767, 631] on div "Format: .mp3 .mp4 .ogg .aac .mpg .wav 6MB max Durée > 0s et < 30s" at bounding box center [788, 618] width 338 height 45
click at [661, 577] on div "SPOT CATALOGUE NOEL - CONSOLE LEAPMOVE - 20S.wav" at bounding box center [787, 585] width 253 height 14
click at [661, 581] on span at bounding box center [666, 584] width 11 height 13
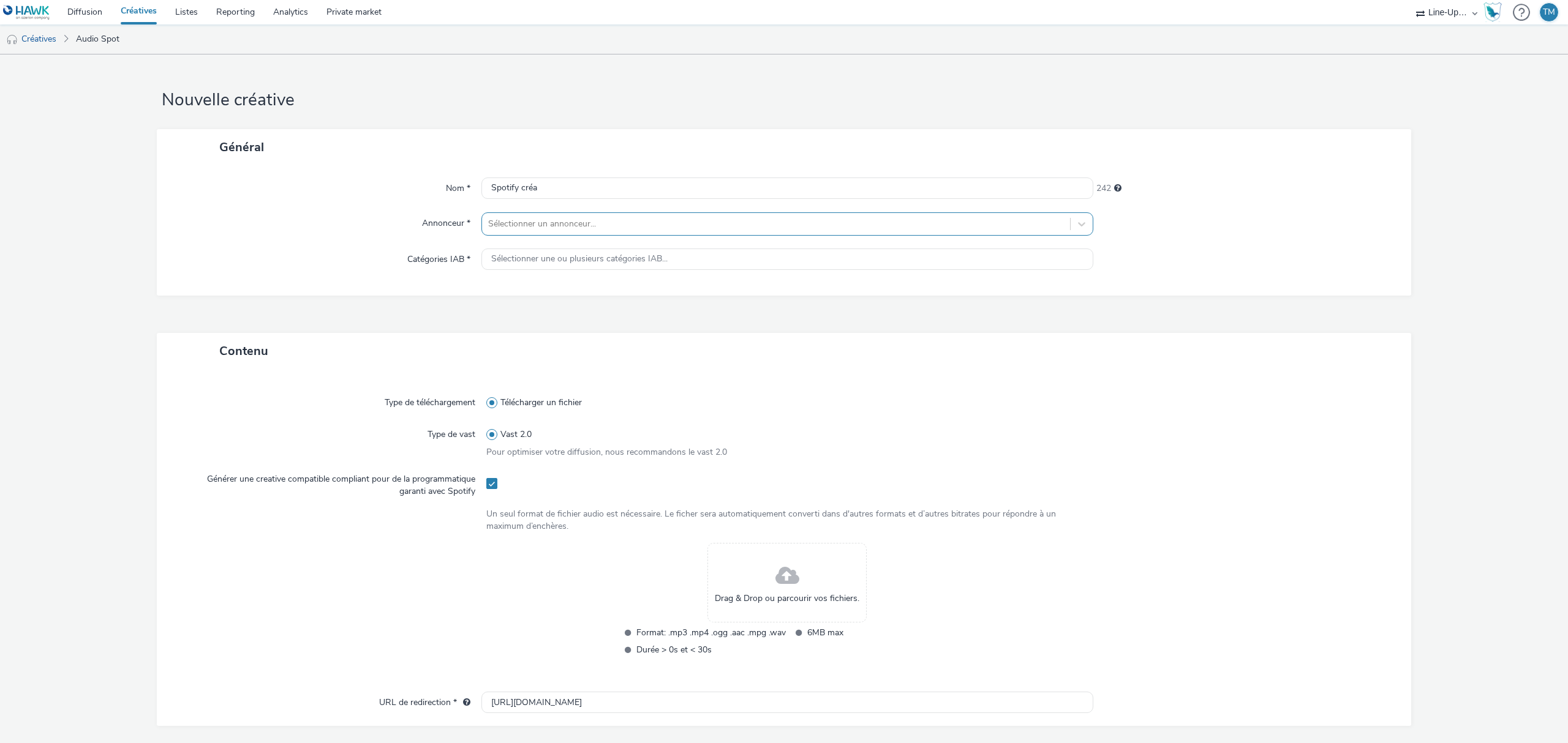
click at [551, 230] on div at bounding box center [776, 224] width 576 height 14
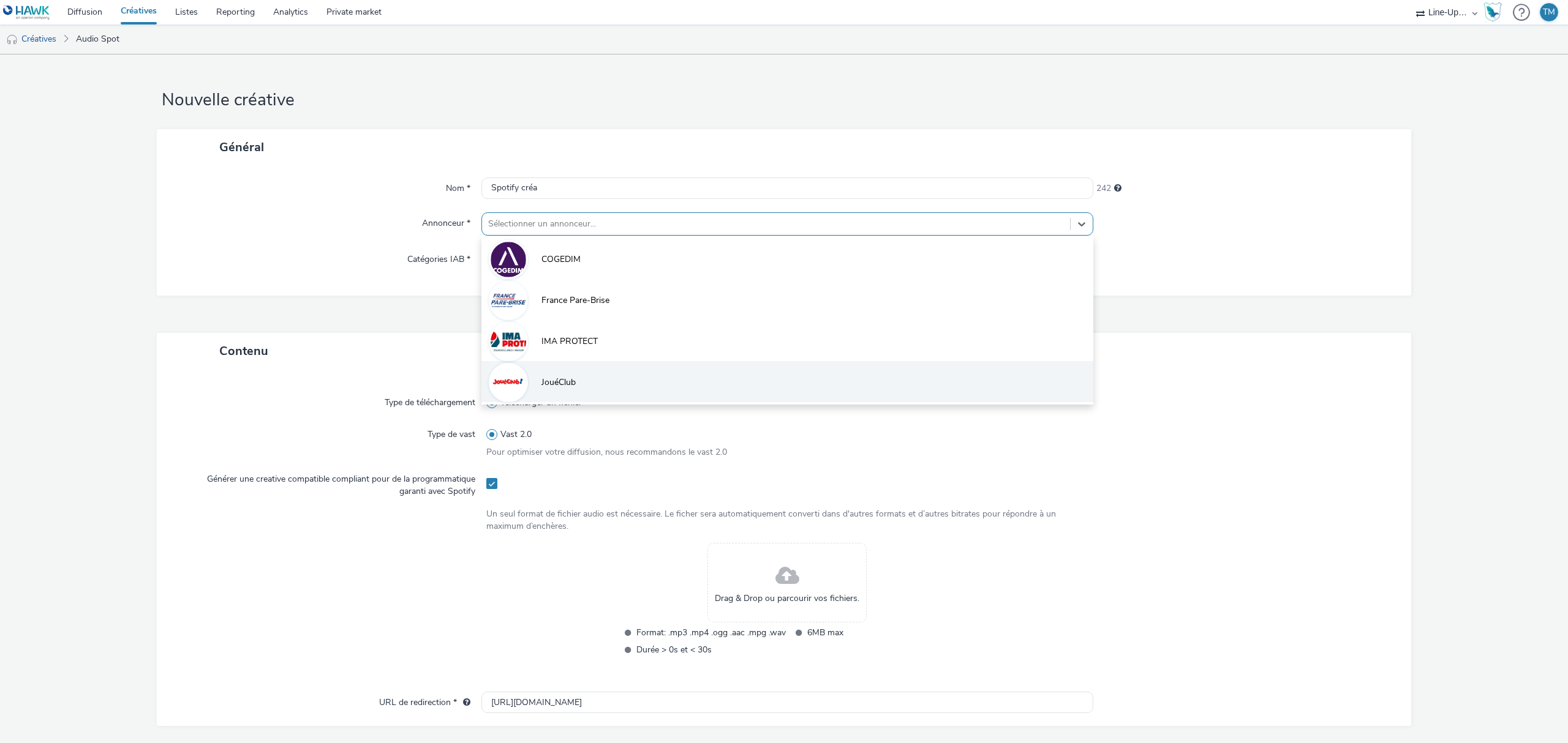
click at [587, 371] on li "JouéClub" at bounding box center [788, 382] width 612 height 41
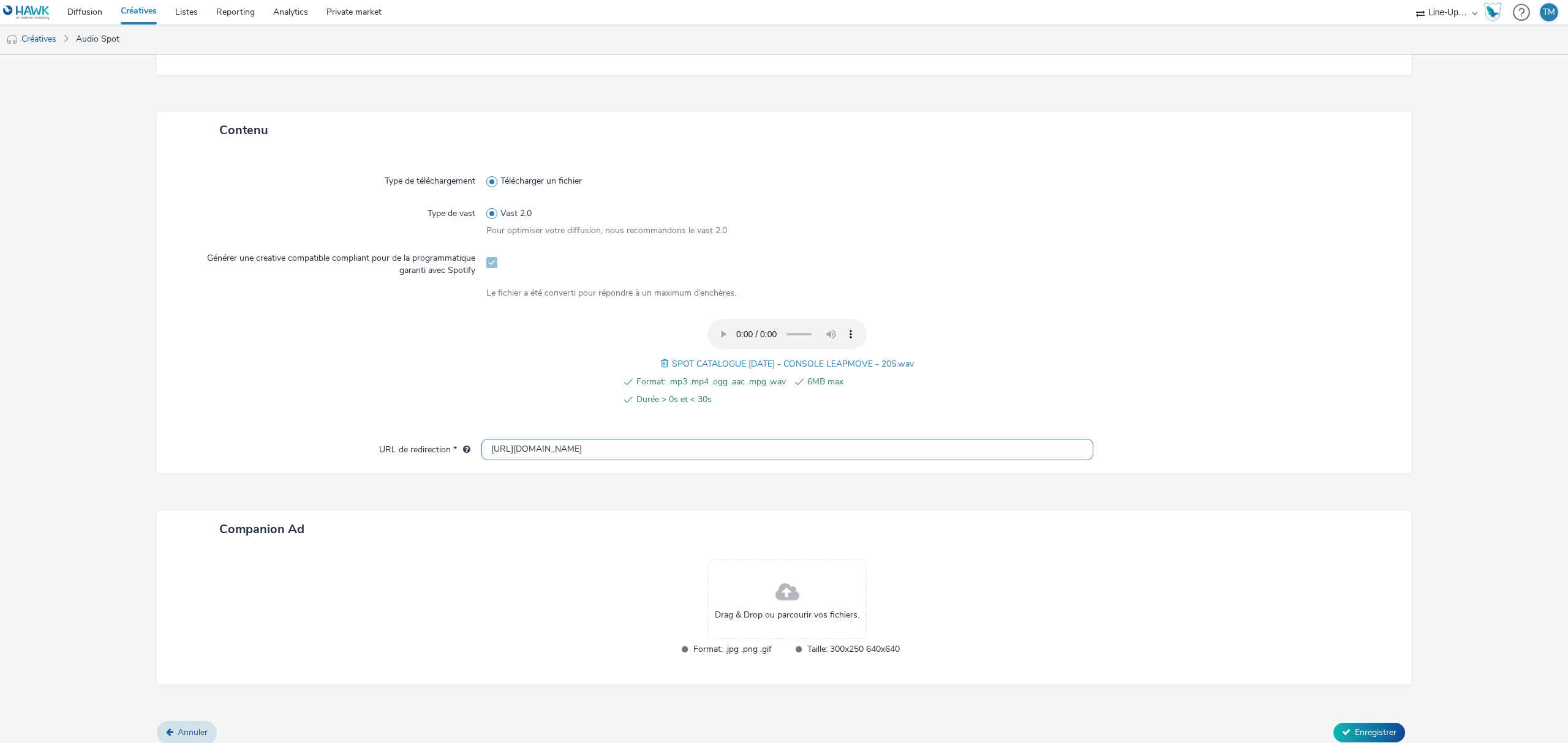
scroll to position [238, 0]
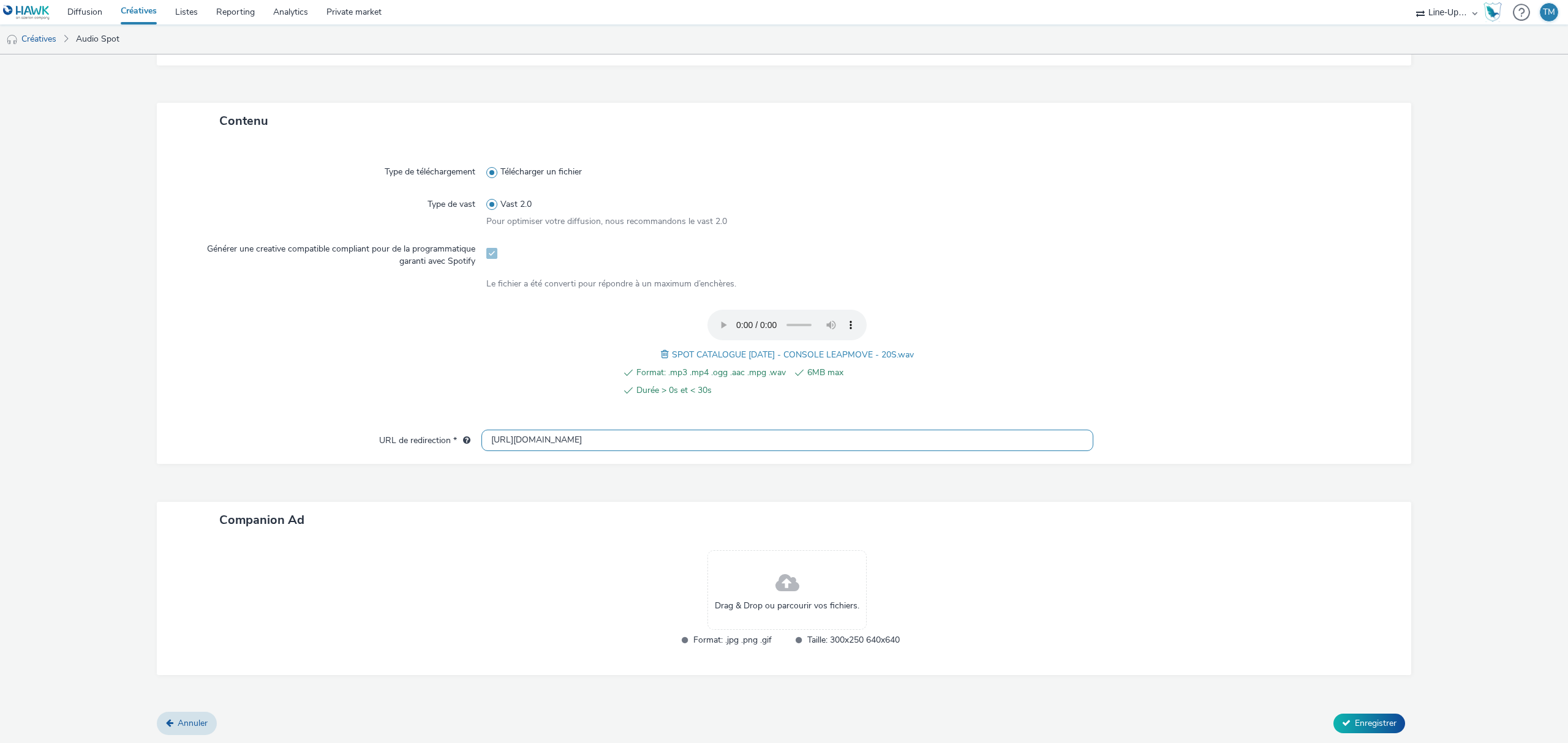
click at [561, 444] on input "[URL][DOMAIN_NAME]" at bounding box center [788, 441] width 612 height 22
paste input "s://[DOMAIN_NAME][URL][DATE]"
type input "[URL][DOMAIN_NAME][DATE]"
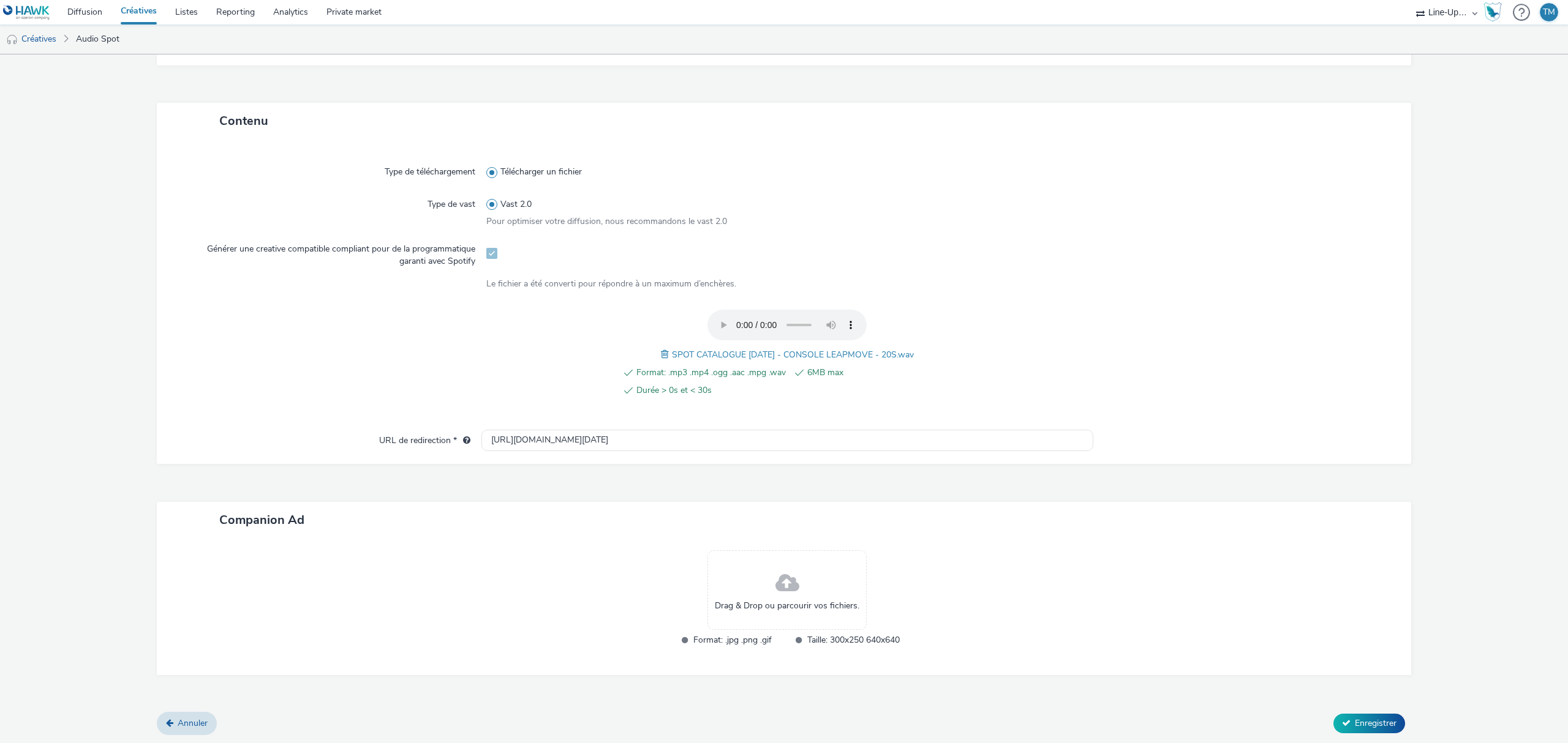
drag, startPoint x: 789, startPoint y: 586, endPoint x: 789, endPoint y: 577, distance: 9.0
click at [789, 577] on span at bounding box center [788, 584] width 24 height 32
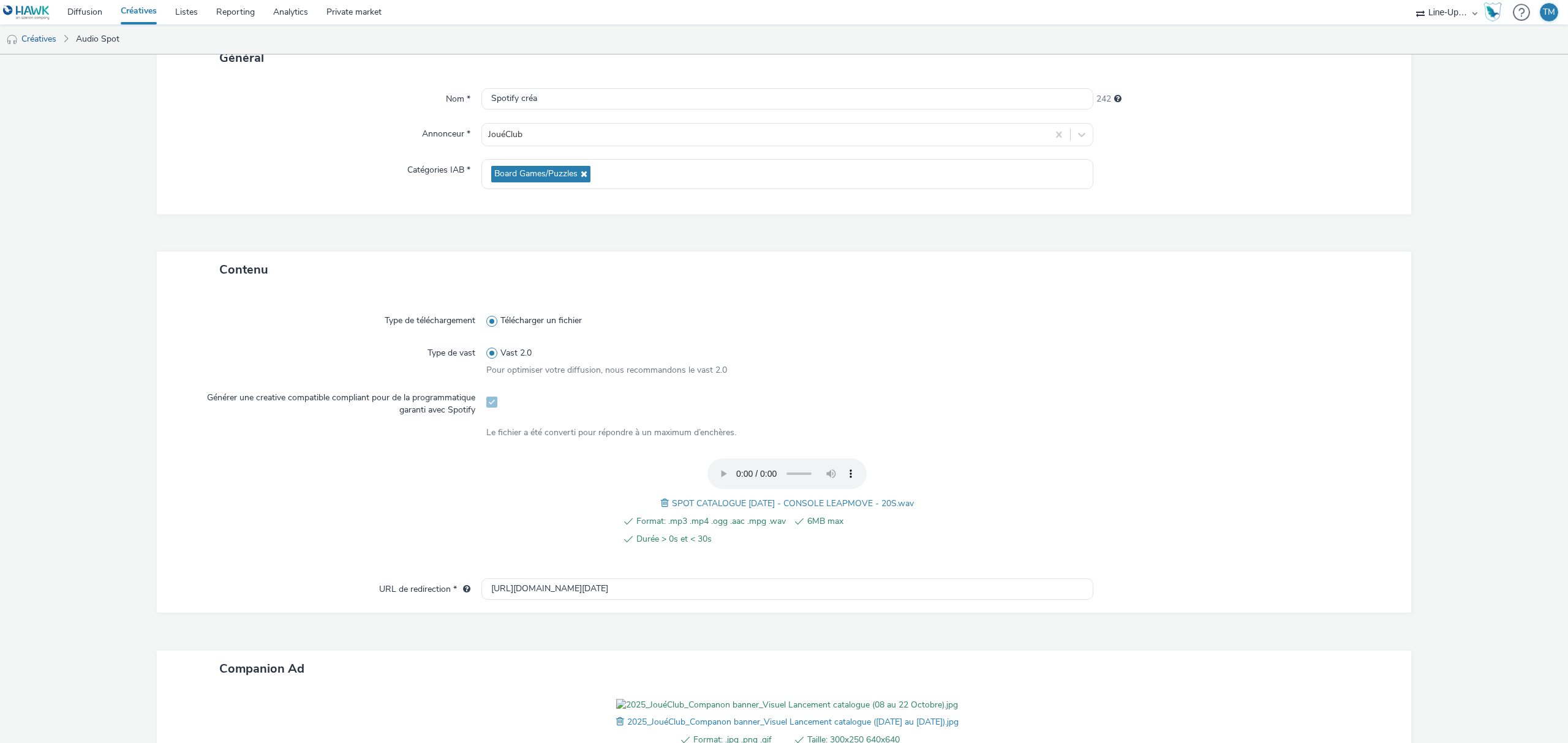
scroll to position [0, 0]
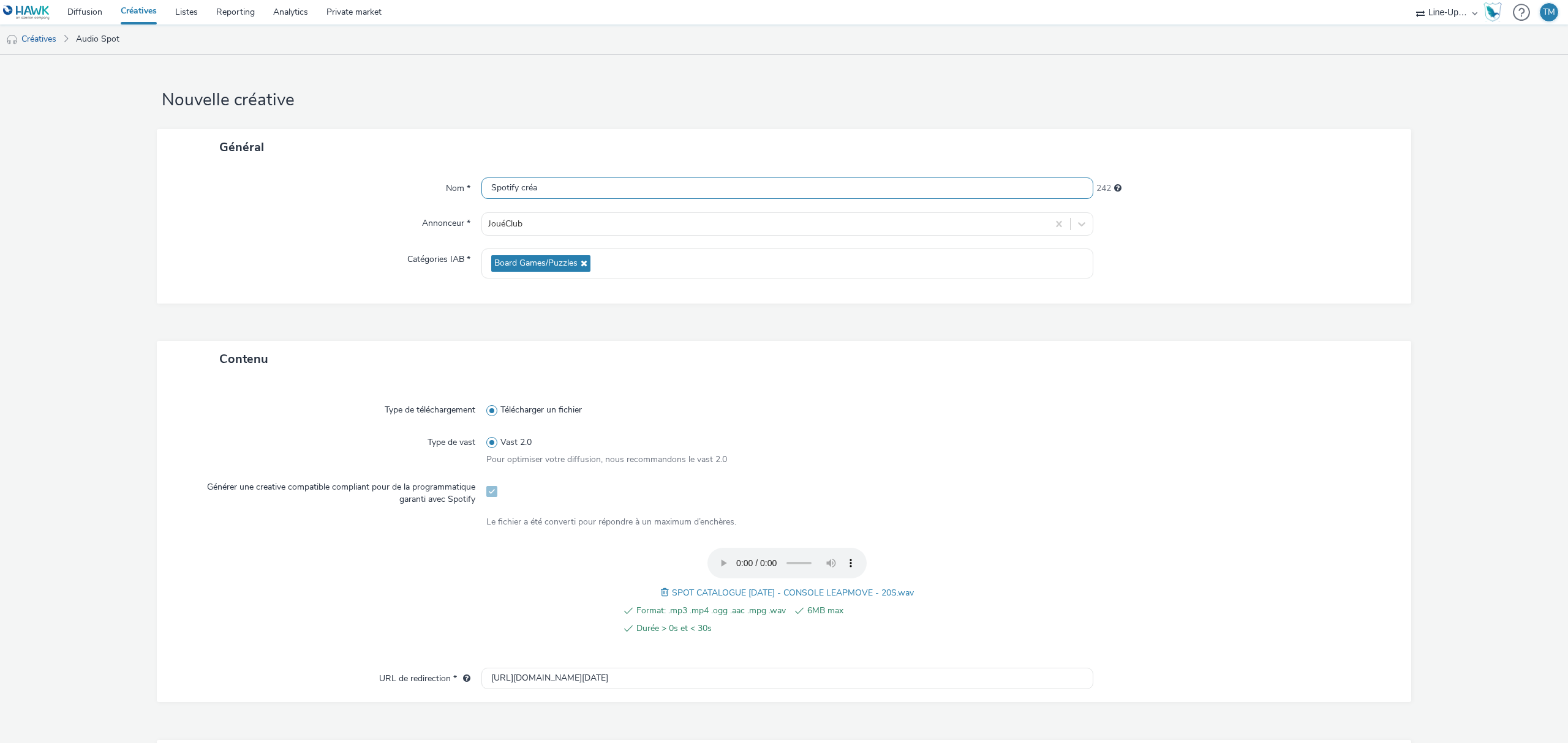
click at [486, 184] on input "Spotify créa" at bounding box center [788, 188] width 612 height 22
click at [581, 185] on input "Spotify créa" at bounding box center [788, 188] width 612 height 22
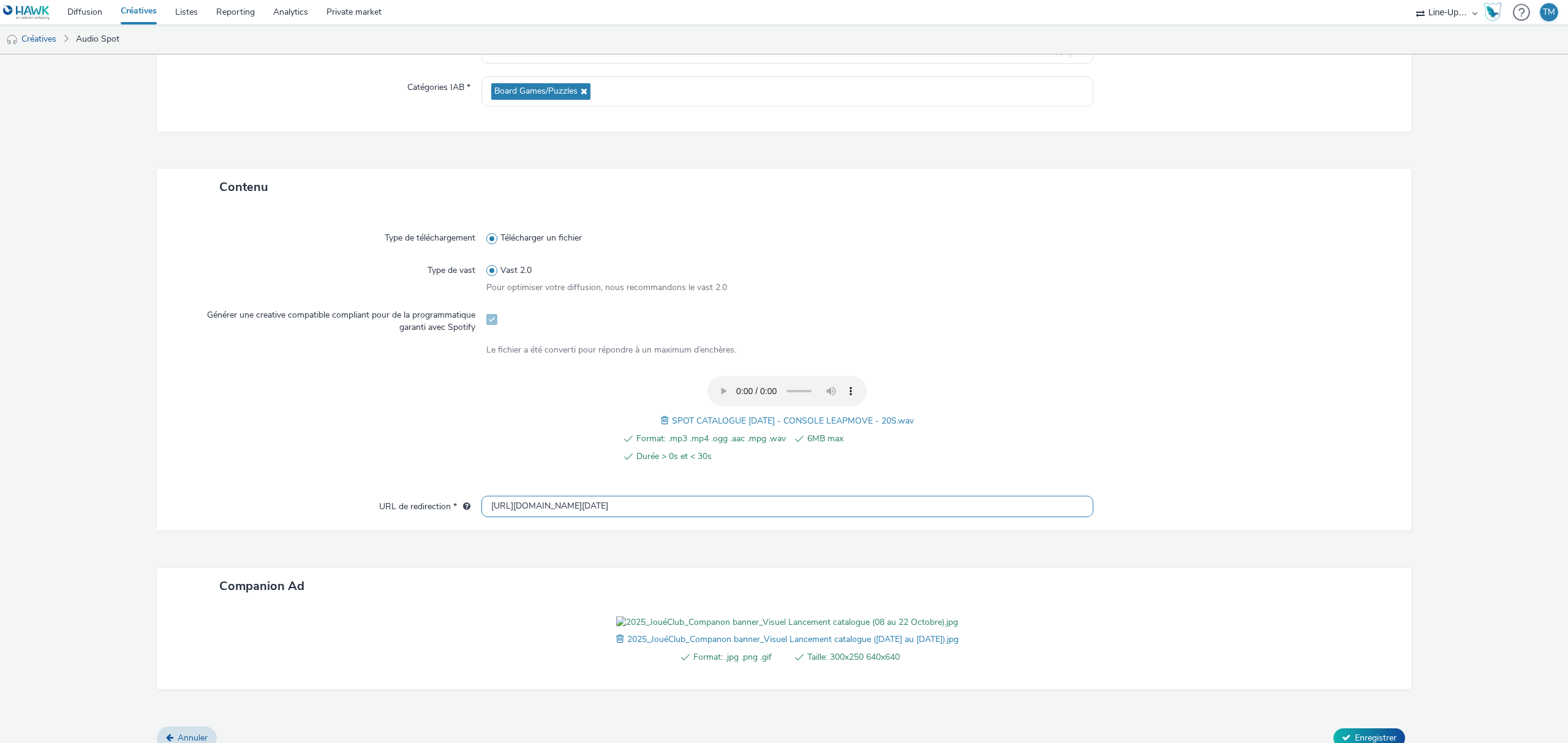
scroll to position [255, 0]
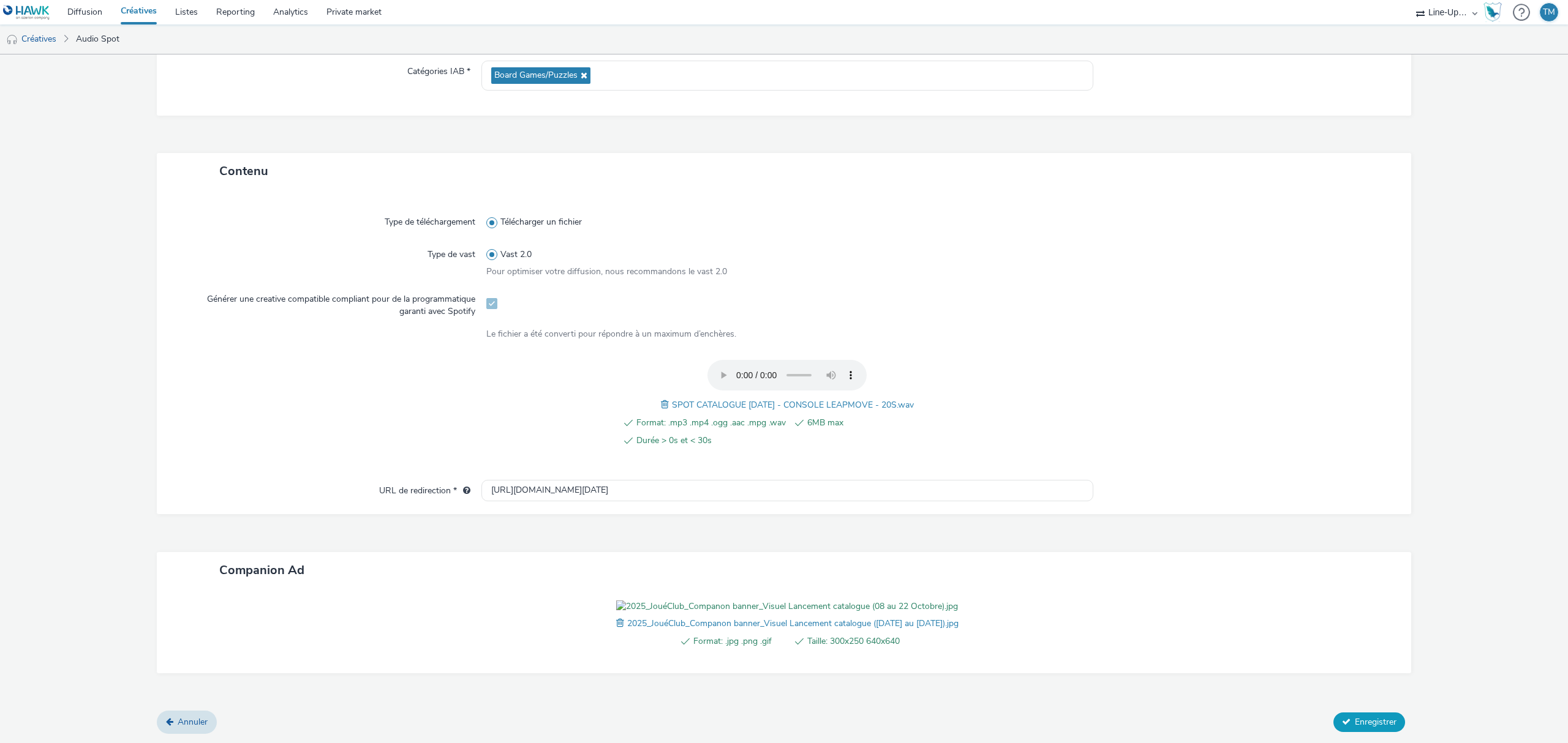
type input "Spotify créa console leapmove"
click at [1383, 725] on span "Enregistrer" at bounding box center [1375, 721] width 41 height 12
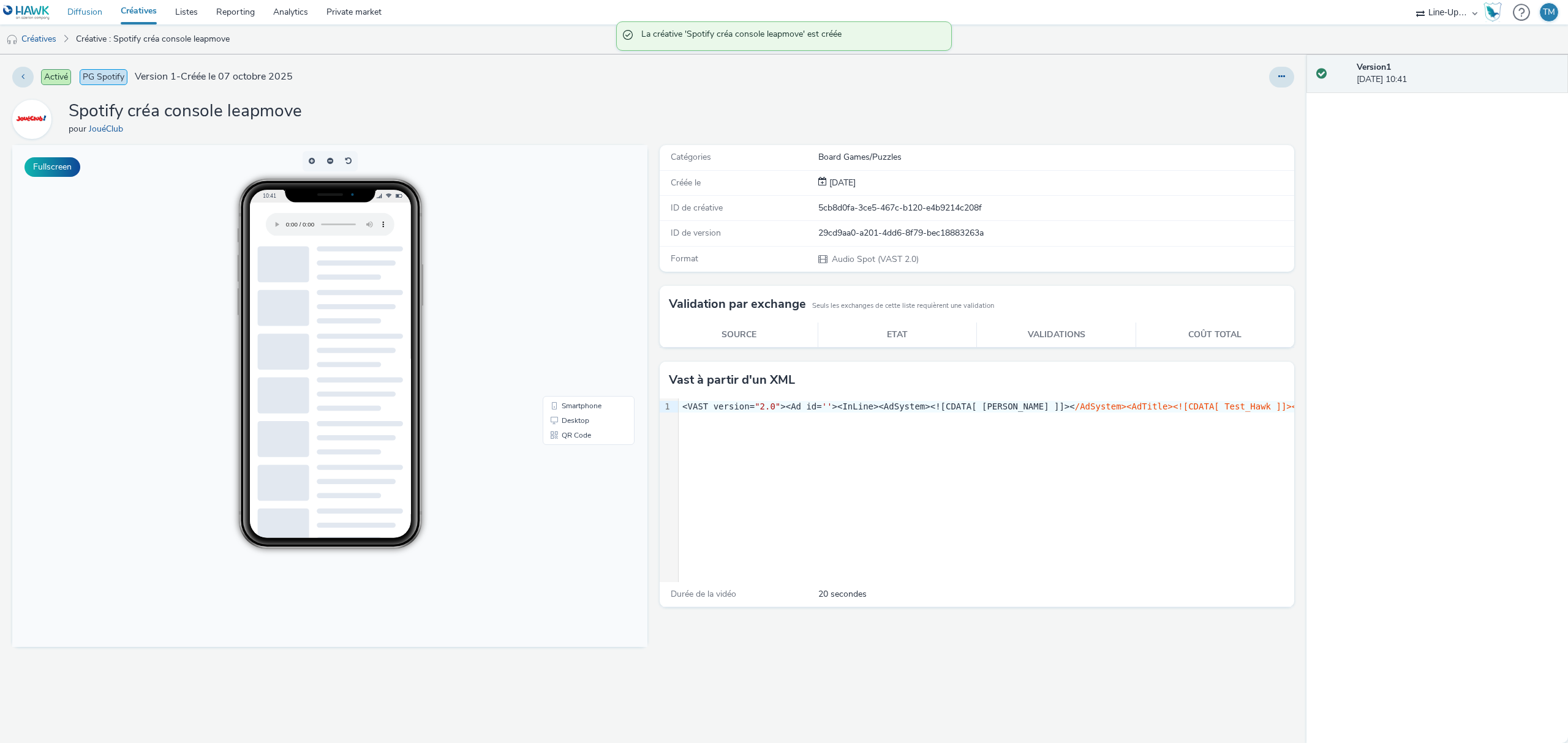
click at [89, 11] on link "Diffusion" at bounding box center [85, 12] width 53 height 24
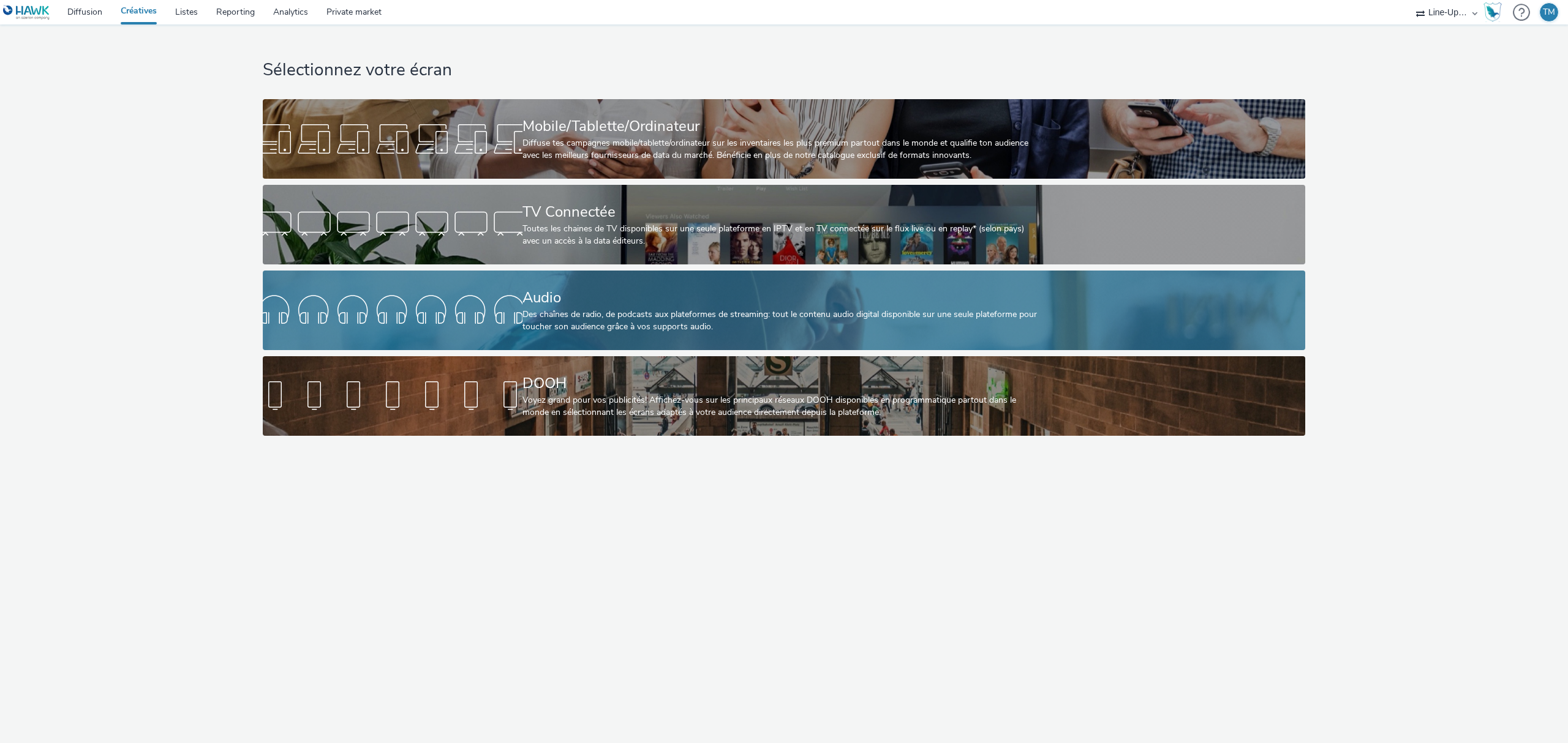
click at [336, 302] on div at bounding box center [392, 310] width 260 height 40
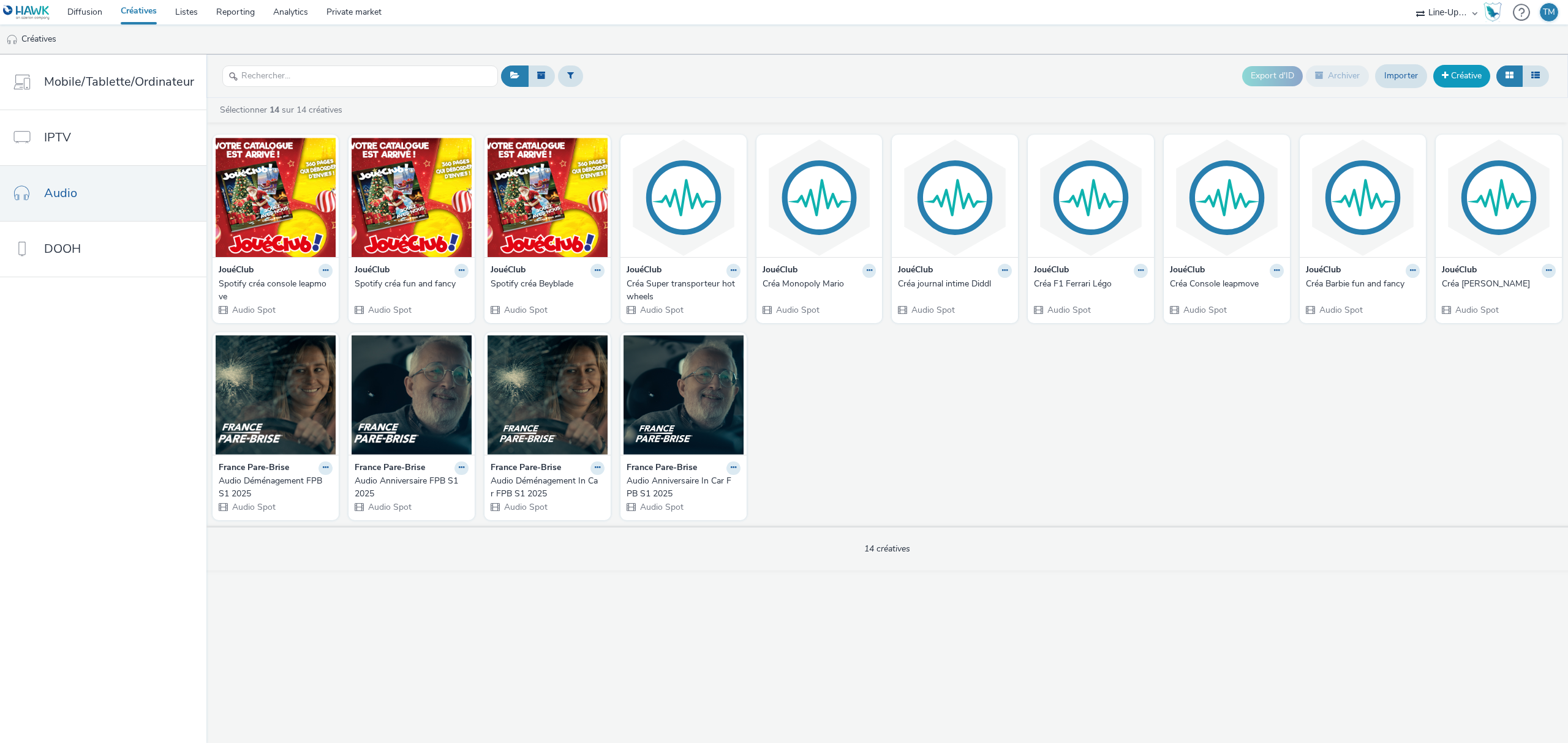
click at [1479, 77] on link "Créative" at bounding box center [1461, 76] width 57 height 22
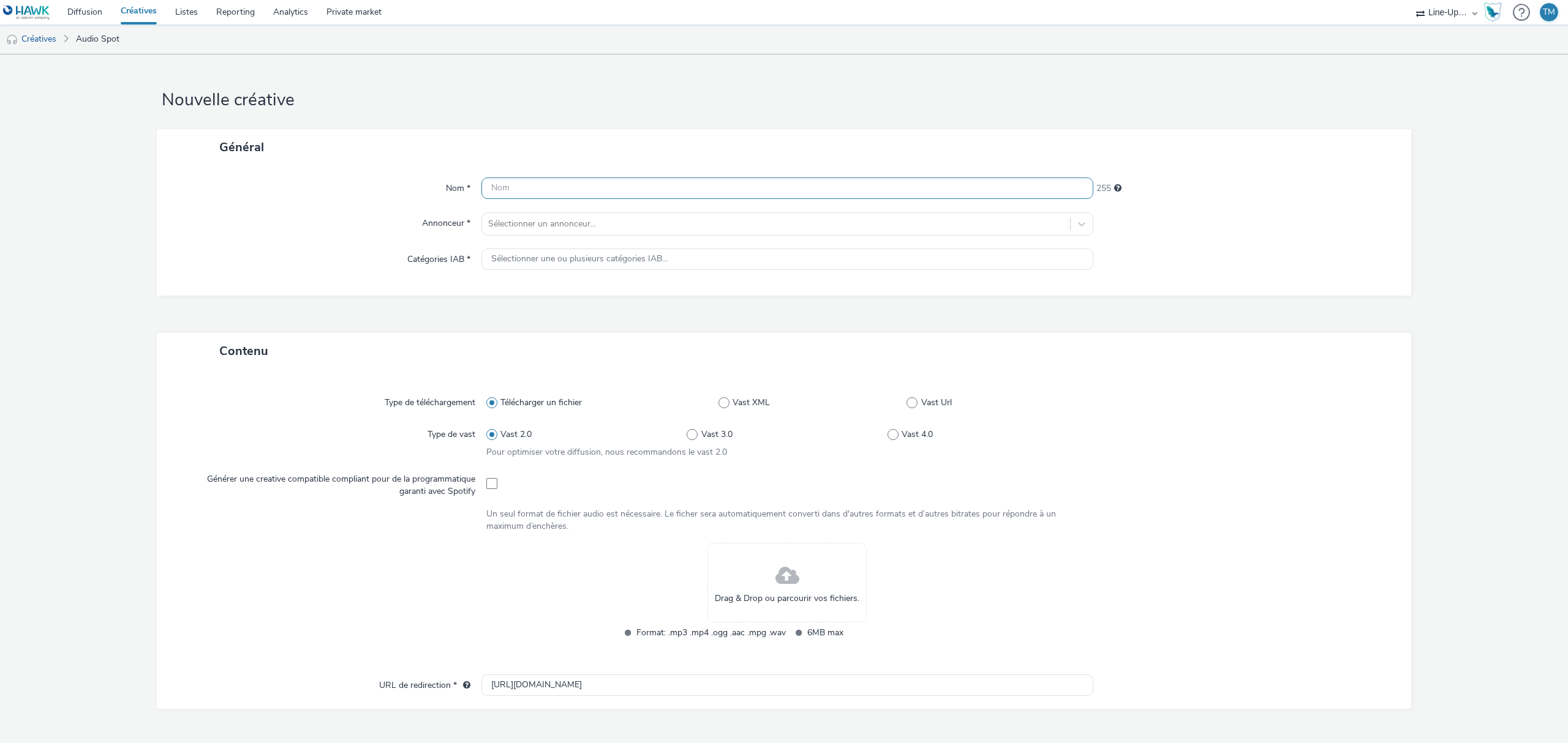
click at [518, 182] on input "text" at bounding box center [788, 188] width 612 height 22
type input "Spotify créa F1 Ferrari logo"
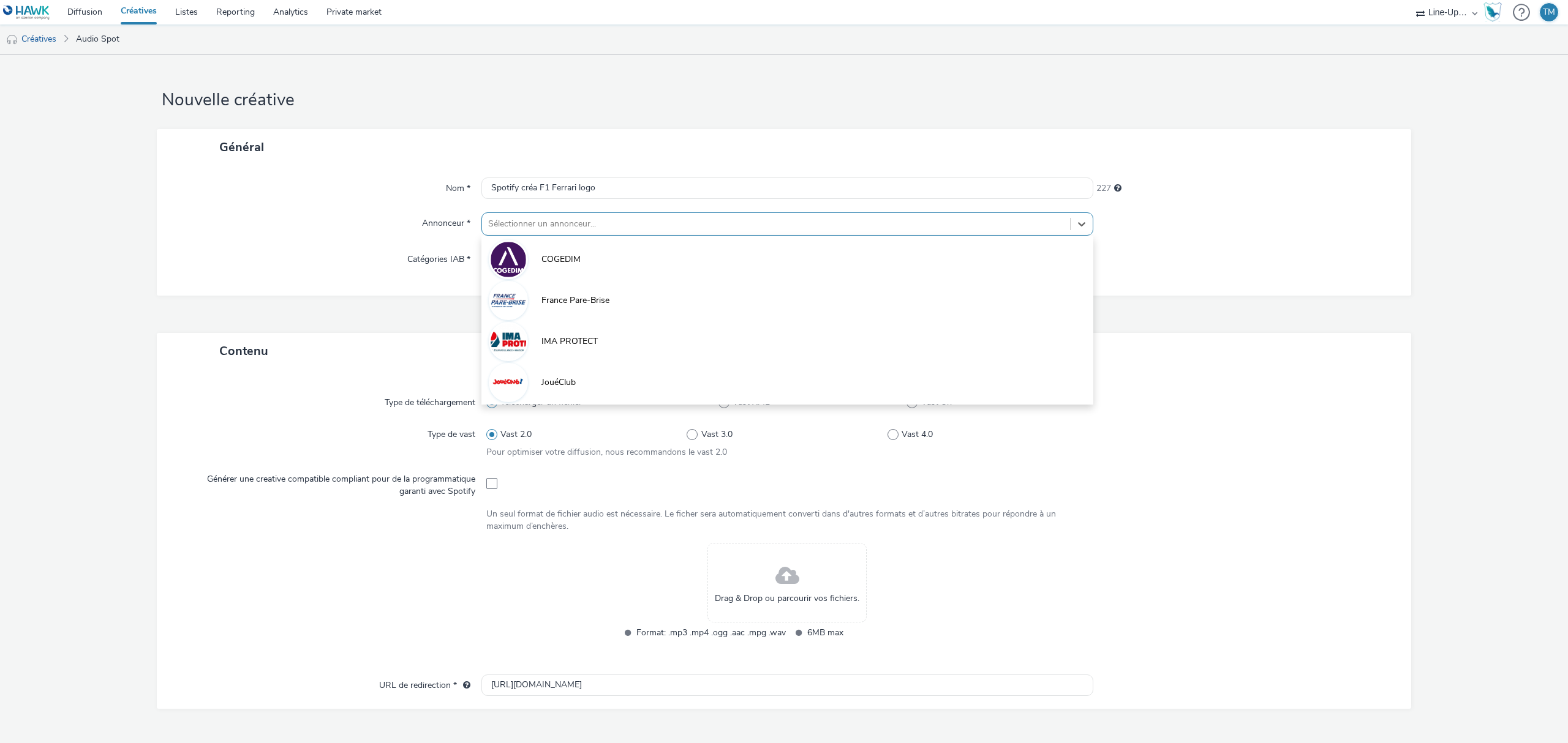
click at [574, 221] on div at bounding box center [776, 224] width 576 height 14
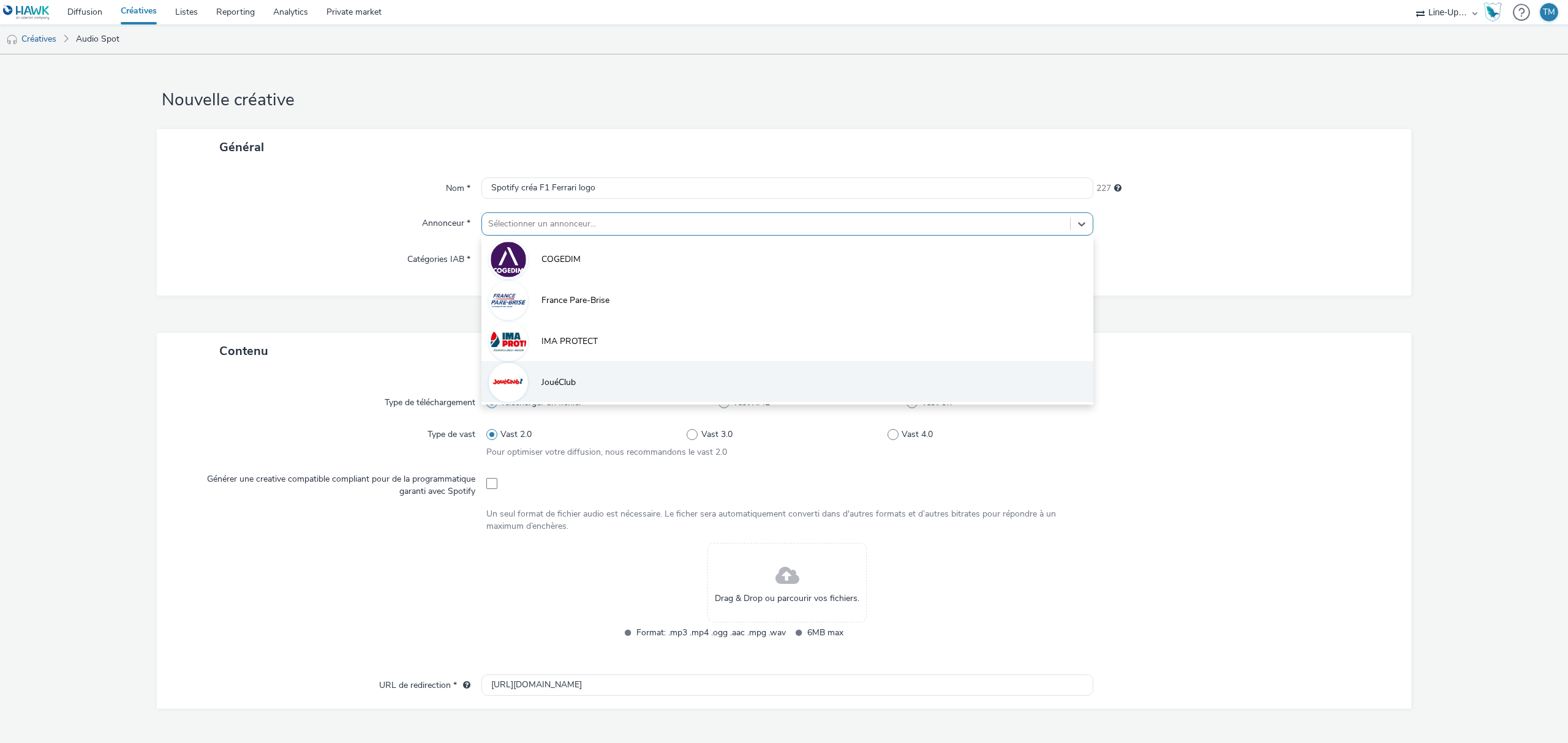
click at [573, 380] on li "JouéClub" at bounding box center [788, 382] width 612 height 41
type input "[URL][DOMAIN_NAME]"
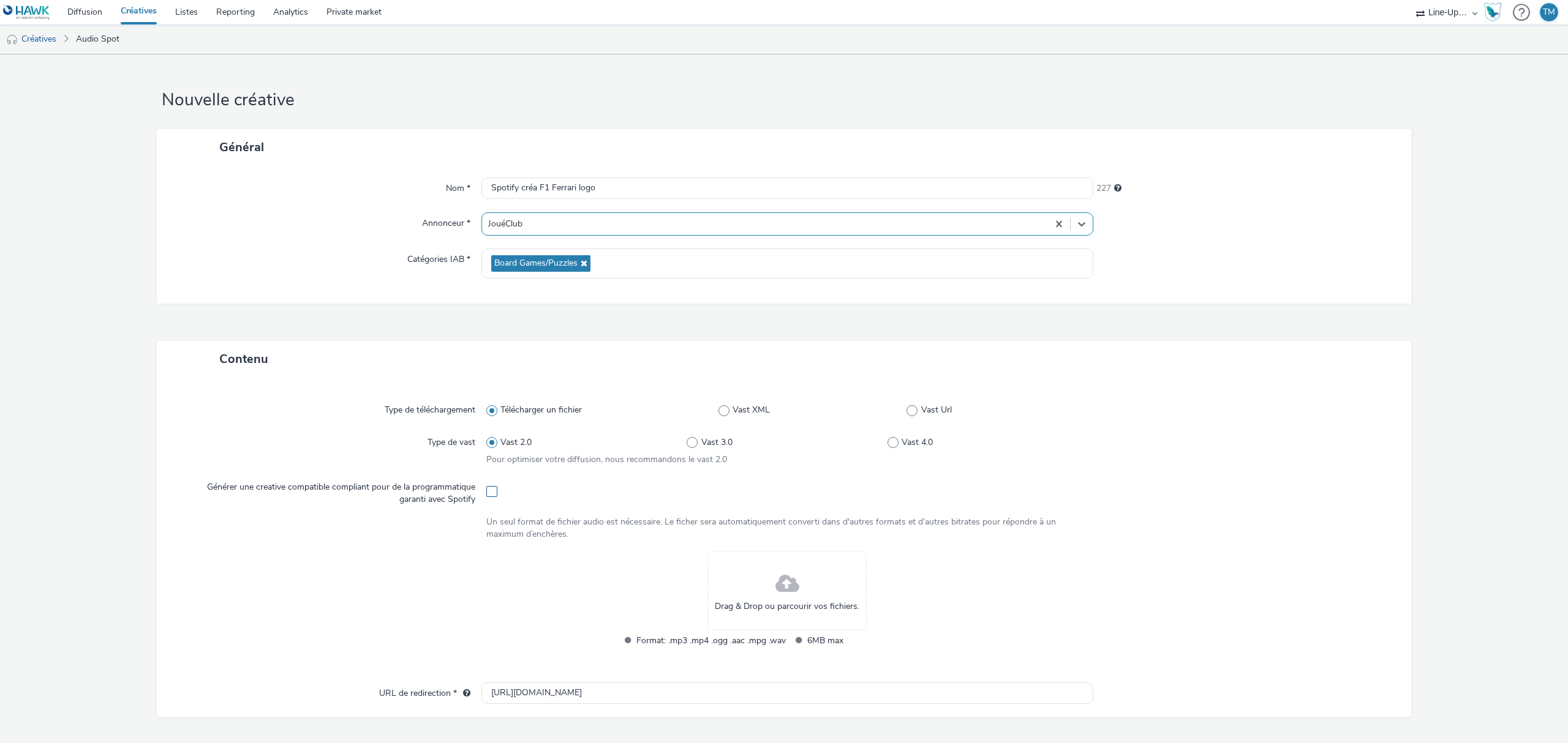
click at [488, 497] on span at bounding box center [491, 491] width 11 height 11
checkbox input "true"
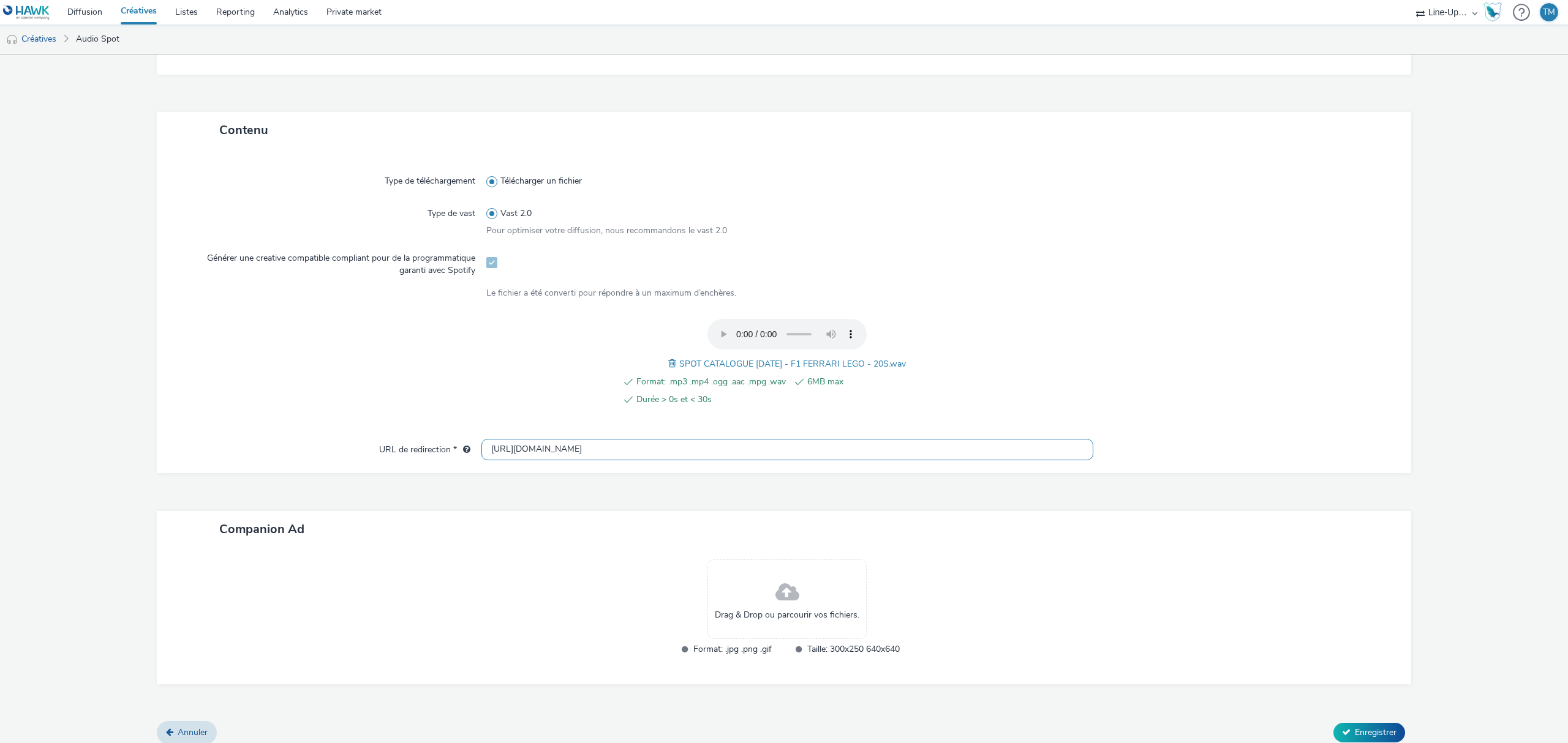
scroll to position [238, 0]
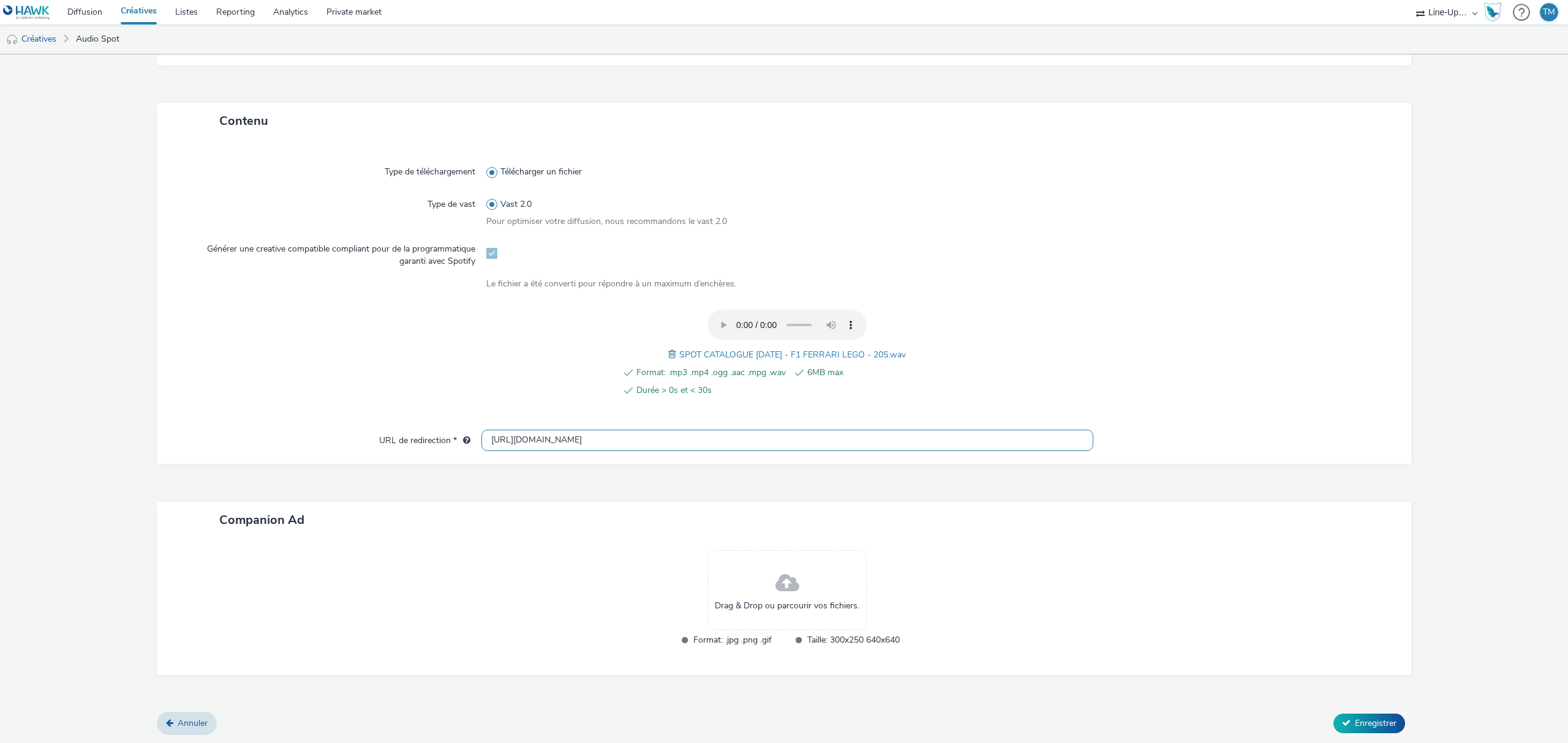
click at [574, 438] on input "[URL][DOMAIN_NAME]" at bounding box center [788, 441] width 612 height 22
drag, startPoint x: 510, startPoint y: 434, endPoint x: 425, endPoint y: 426, distance: 85.4
click at [417, 434] on div "URL de redirection * [URL][DOMAIN_NAME]" at bounding box center [784, 441] width 1230 height 22
paste input "s://[DOMAIN_NAME][URL][DATE]"
type input "[URL][DOMAIN_NAME][DATE]"
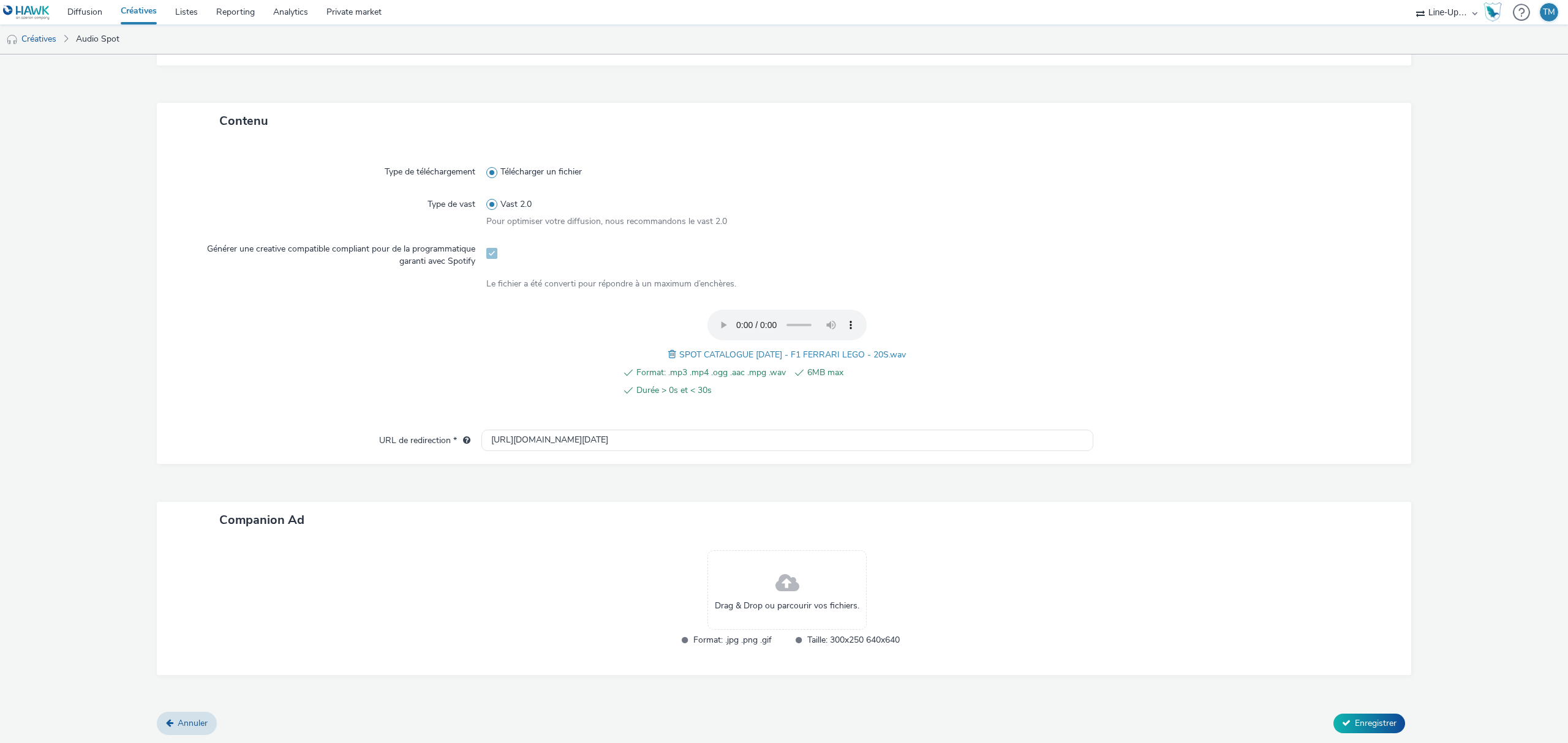
click at [743, 576] on div "Drag & Drop ou parcourir vos fichiers." at bounding box center [787, 590] width 159 height 79
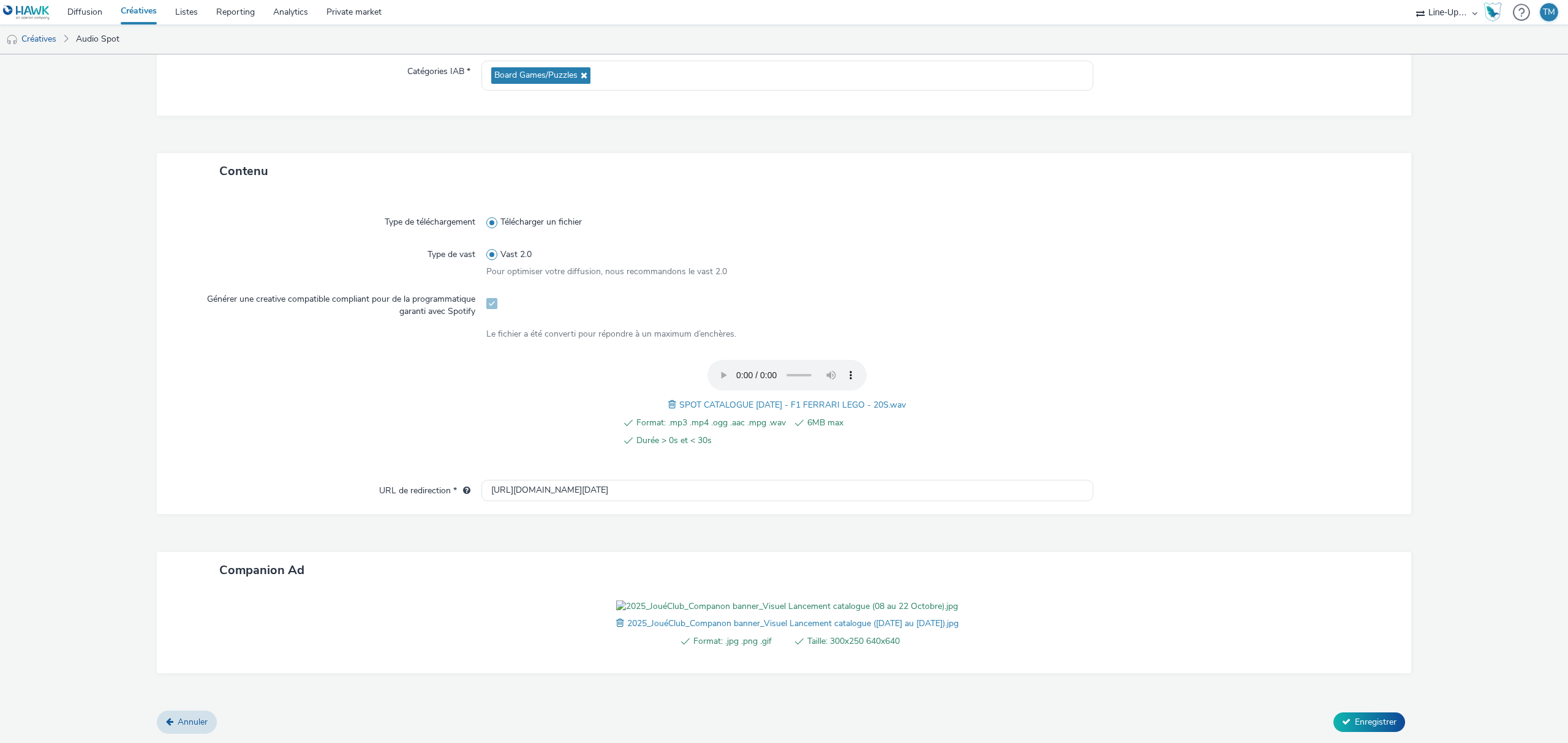
scroll to position [255, 0]
click at [1367, 721] on span "Enregistrer" at bounding box center [1375, 721] width 41 height 12
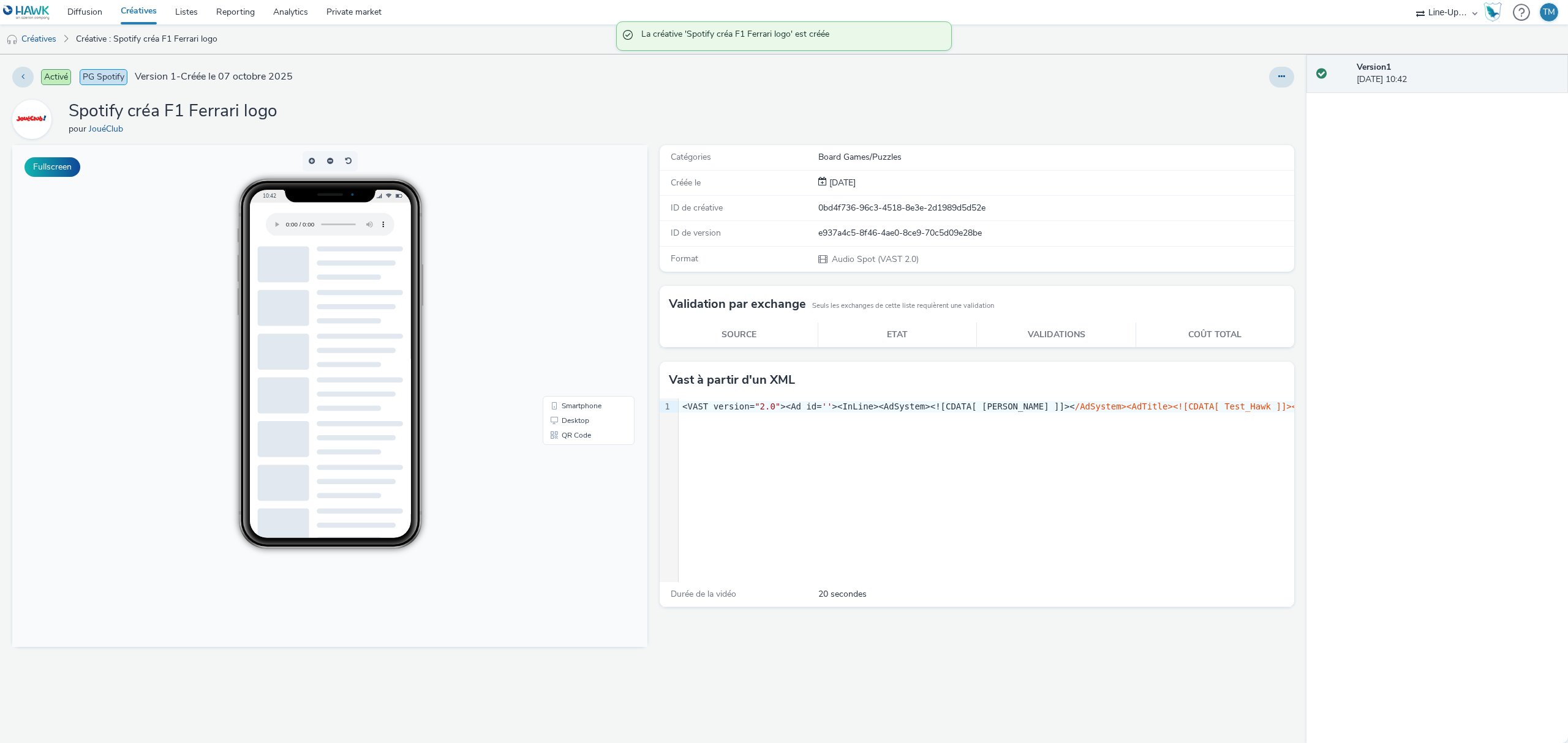
click at [147, 7] on link "Créatives" at bounding box center [139, 12] width 55 height 24
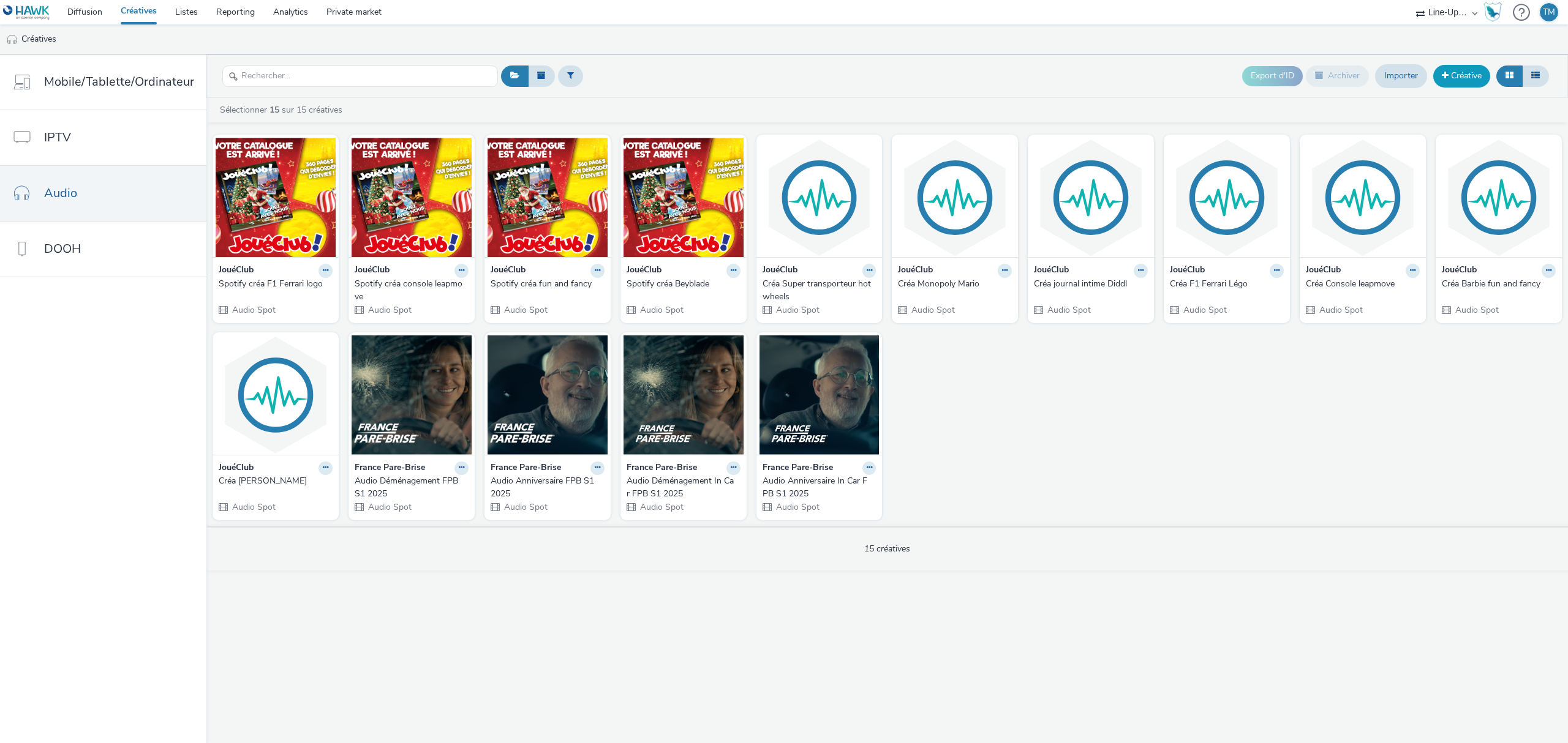
click at [1458, 84] on link "Créative" at bounding box center [1461, 76] width 57 height 22
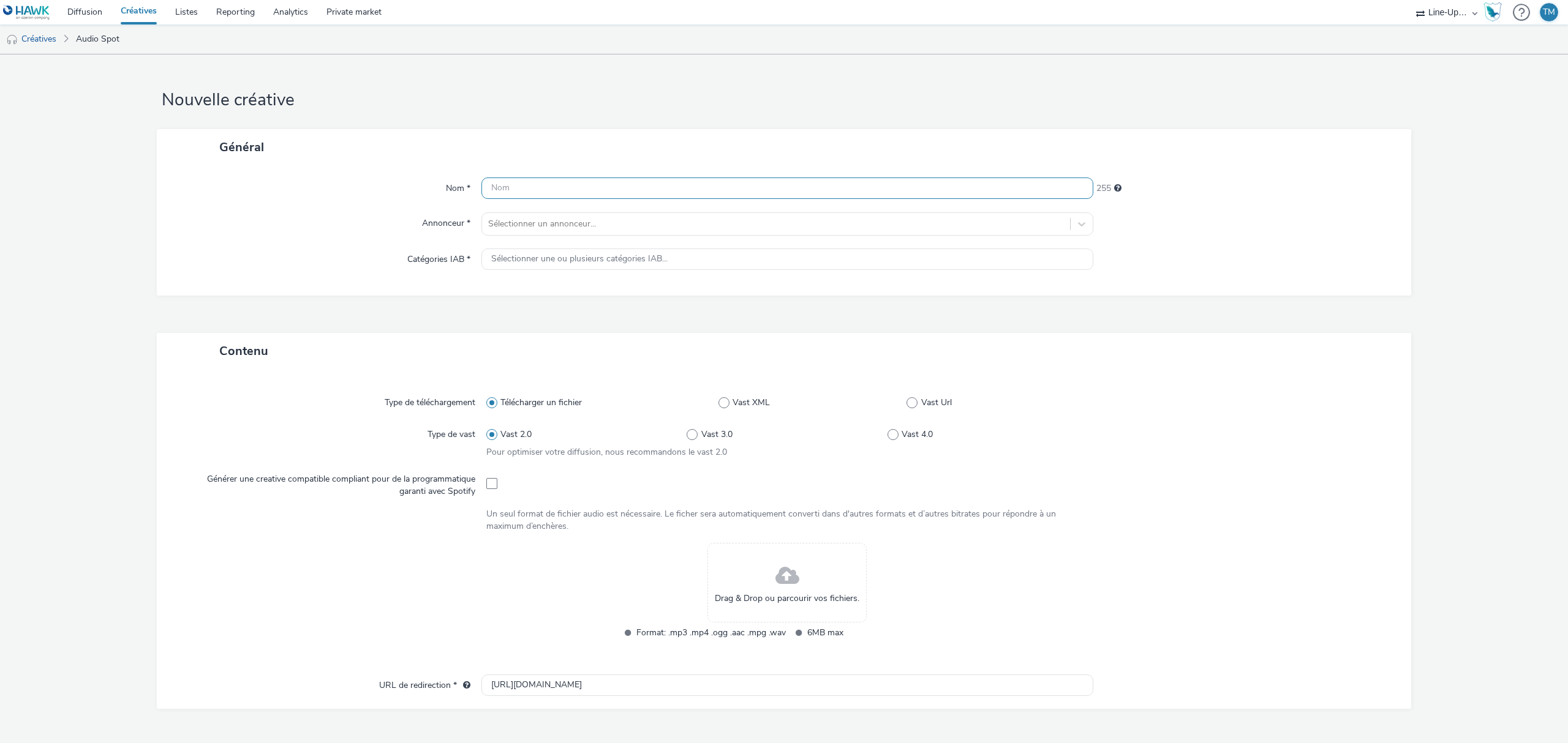
click at [525, 190] on input "text" at bounding box center [788, 188] width 612 height 22
type input "Spotify créa journal intime Diddl"
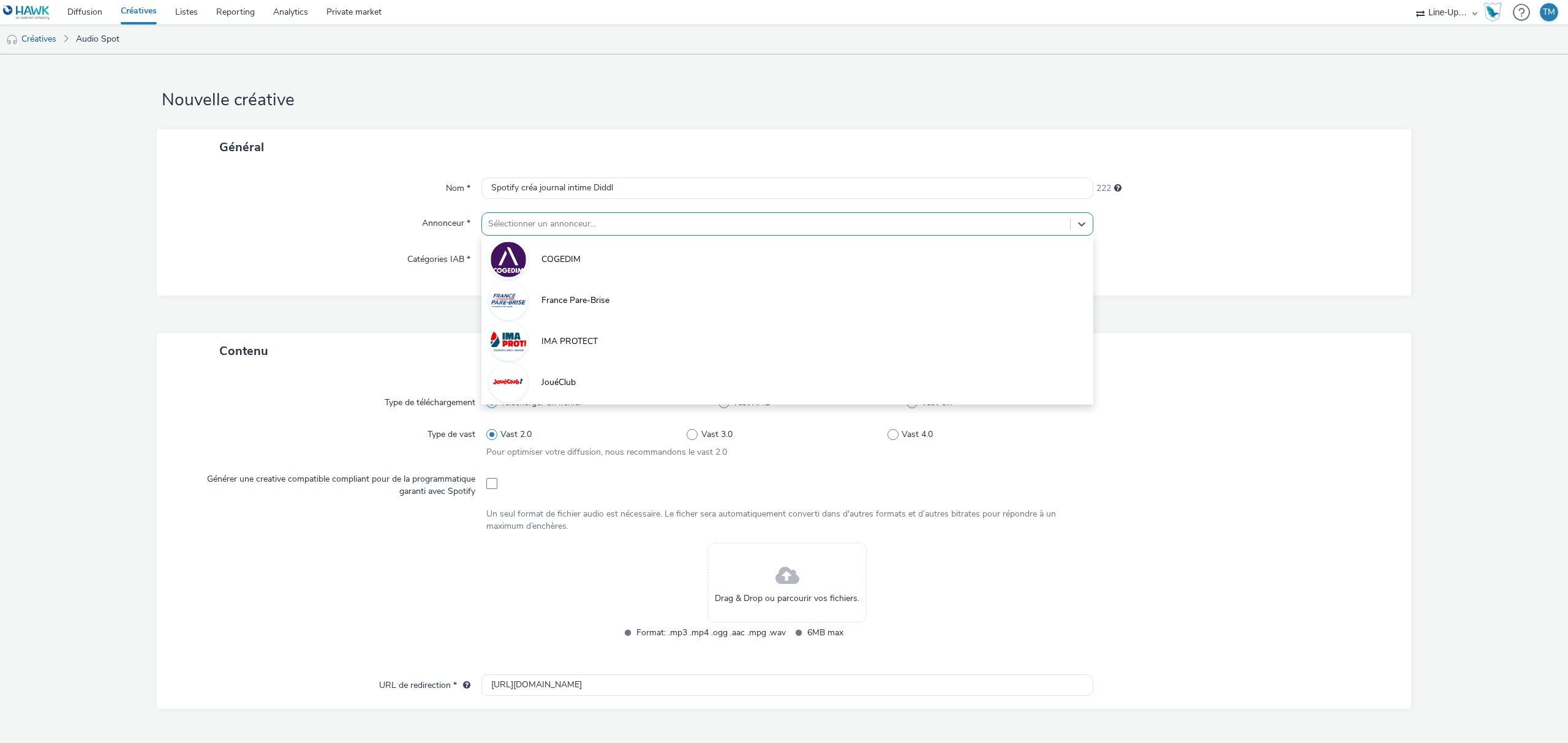
click at [566, 223] on div at bounding box center [776, 224] width 576 height 14
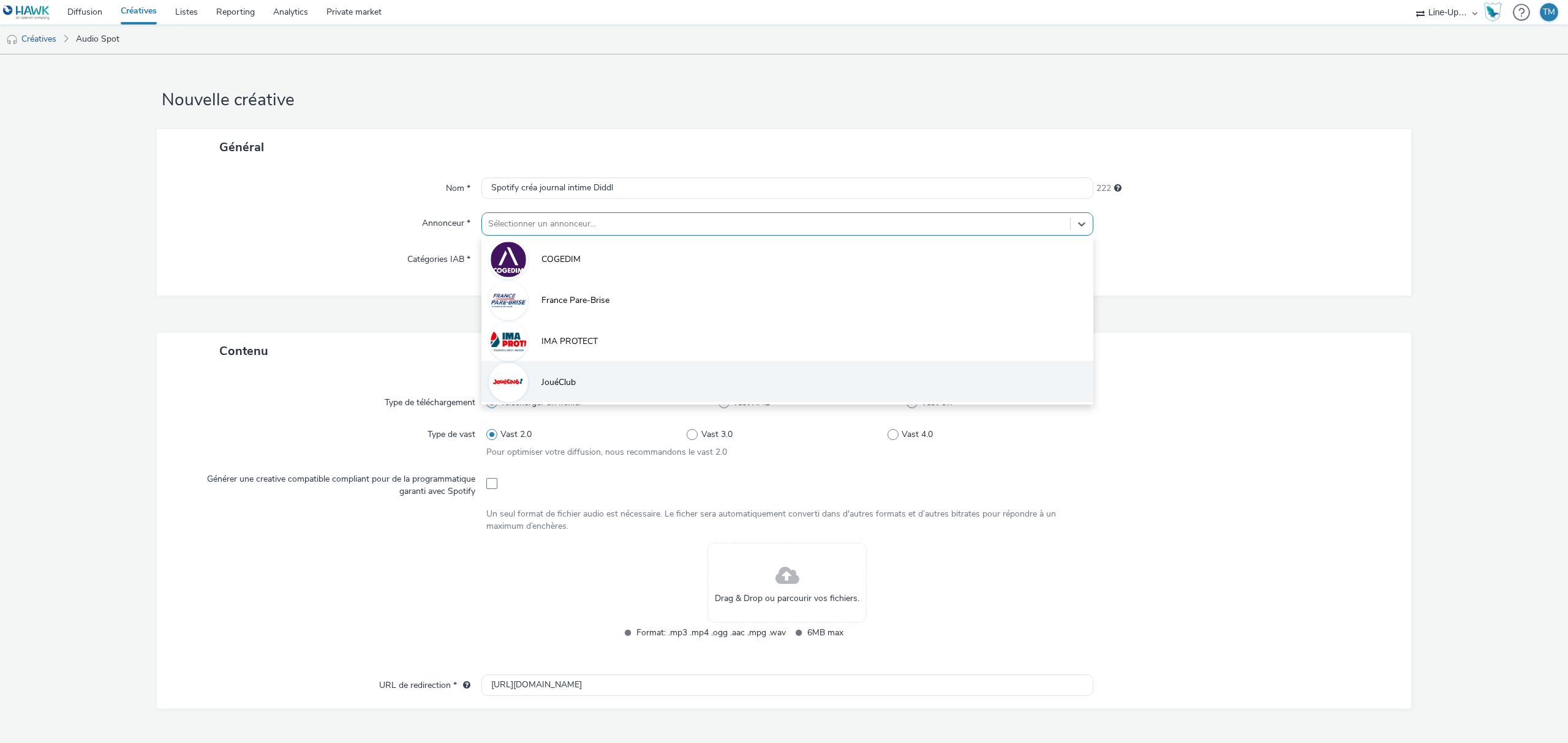
click at [569, 377] on span "JouéClub" at bounding box center [559, 383] width 34 height 13
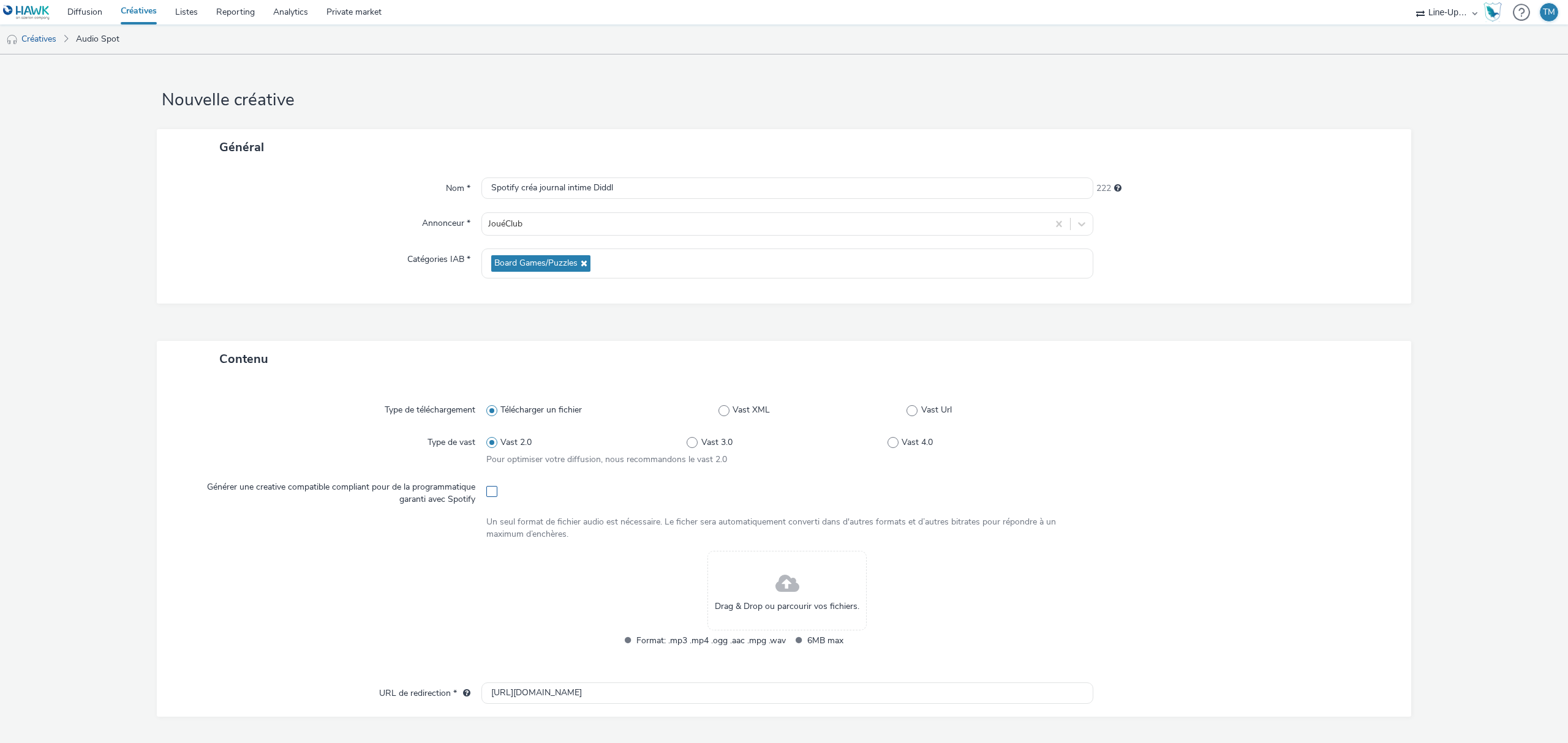
click at [486, 492] on span at bounding box center [491, 491] width 11 height 11
checkbox input "true"
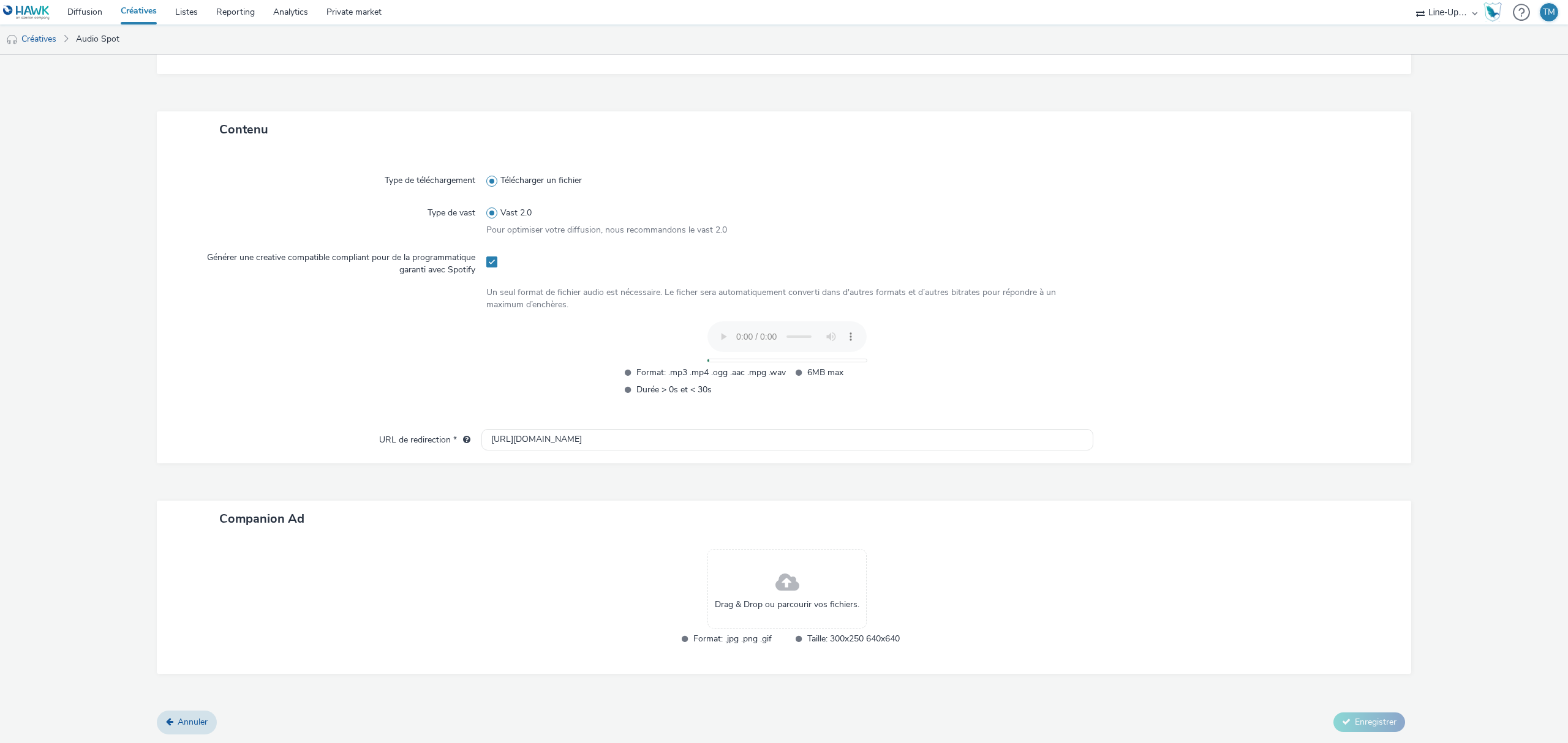
scroll to position [229, 0]
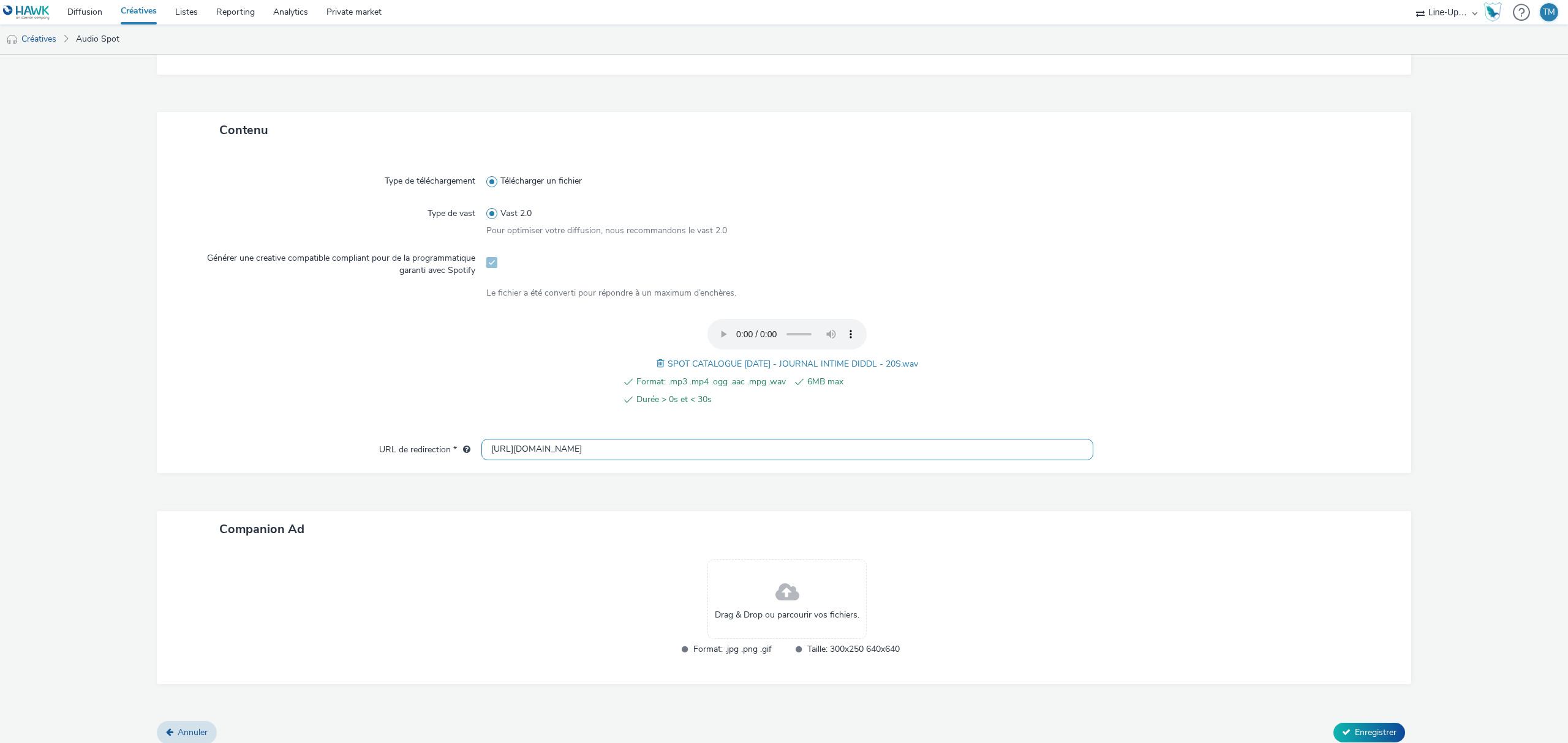
click at [547, 442] on input "[URL][DOMAIN_NAME]" at bounding box center [788, 450] width 612 height 22
drag, startPoint x: 557, startPoint y: 448, endPoint x: 449, endPoint y: 453, distance: 108.1
click at [449, 453] on div "URL de redirection * [URL][DOMAIN_NAME]" at bounding box center [784, 450] width 1230 height 22
paste input "s://[DOMAIN_NAME][URL][DATE]"
type input "[URL][DOMAIN_NAME][DATE]"
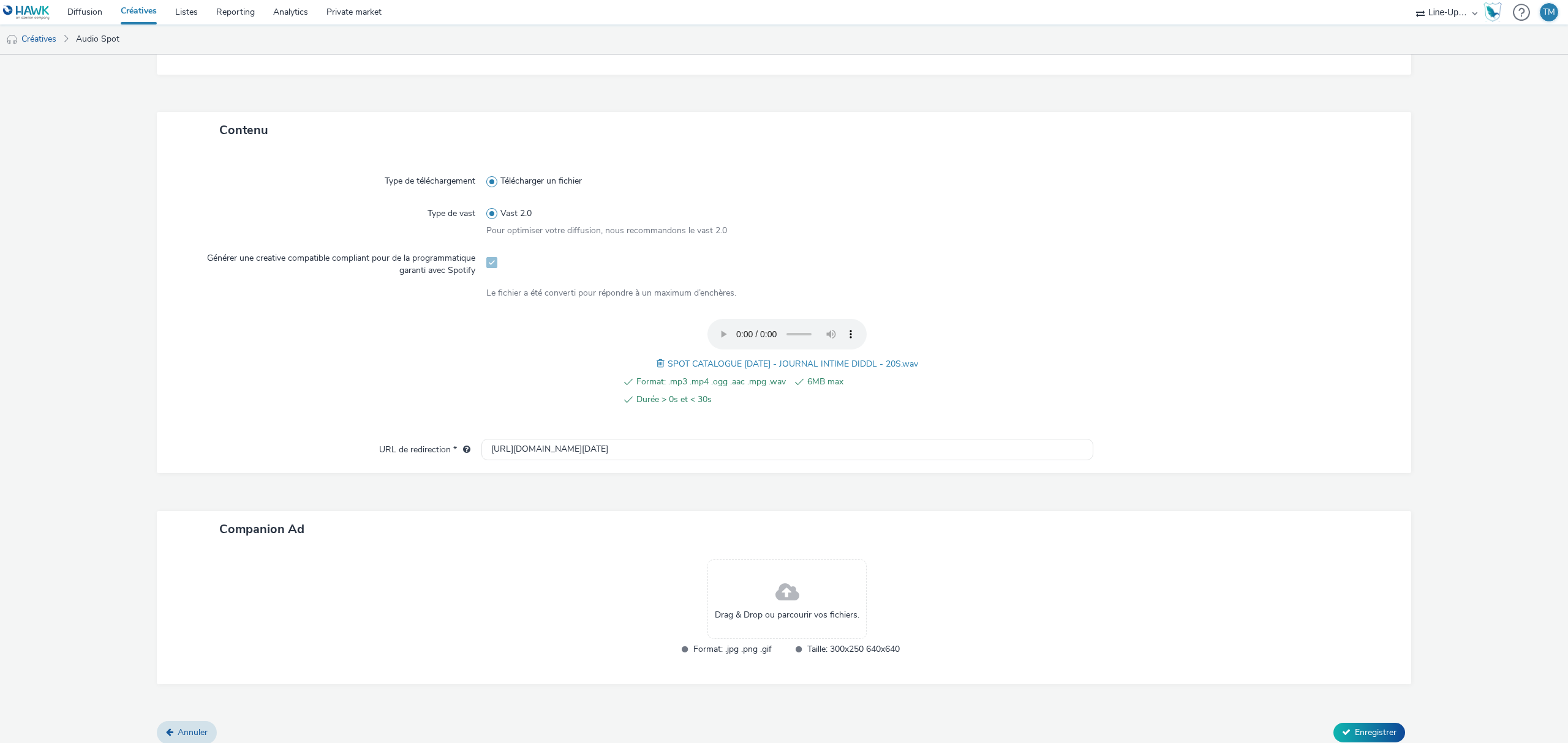
click at [757, 615] on span "Drag & Drop ou parcourir vos fichiers." at bounding box center [787, 615] width 145 height 13
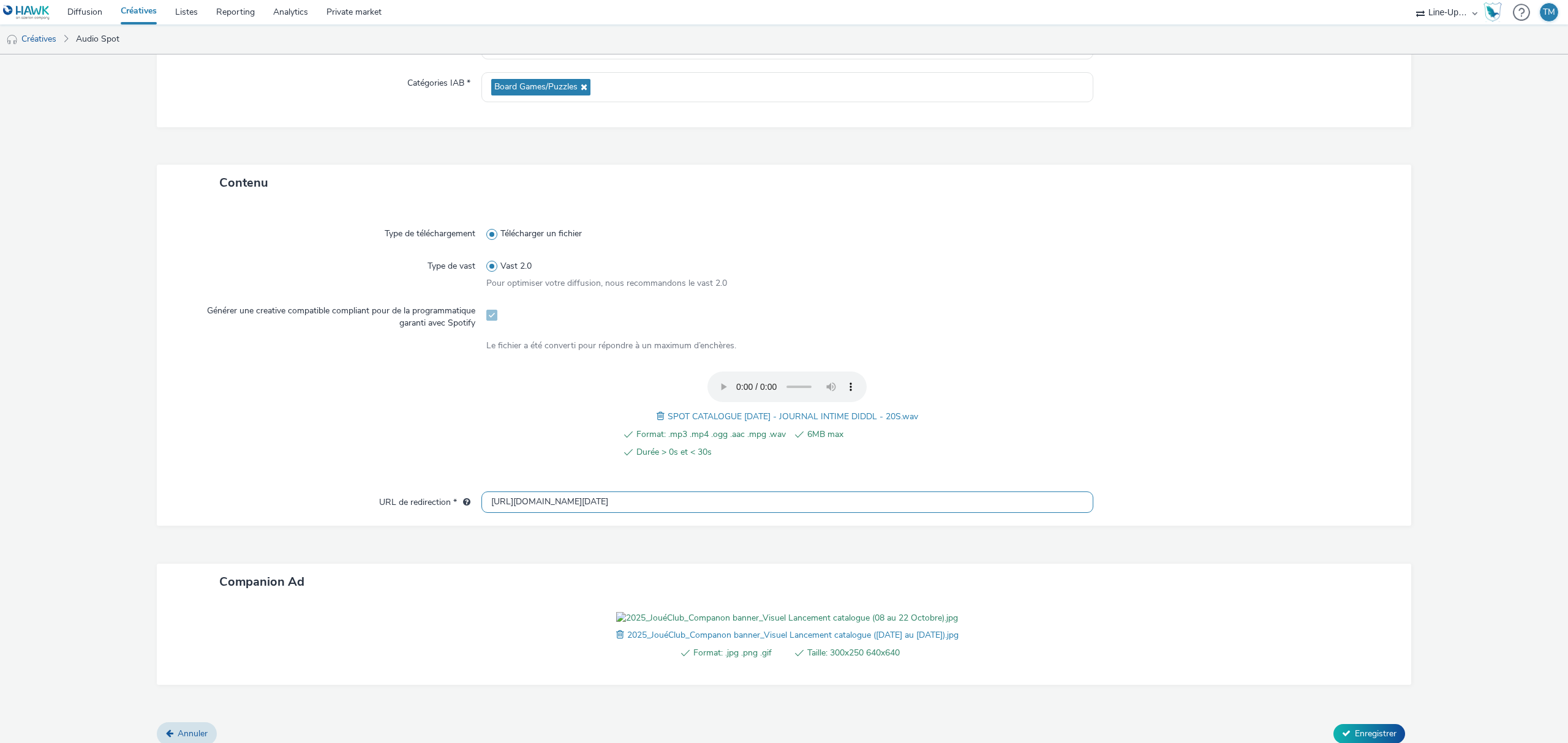
scroll to position [255, 0]
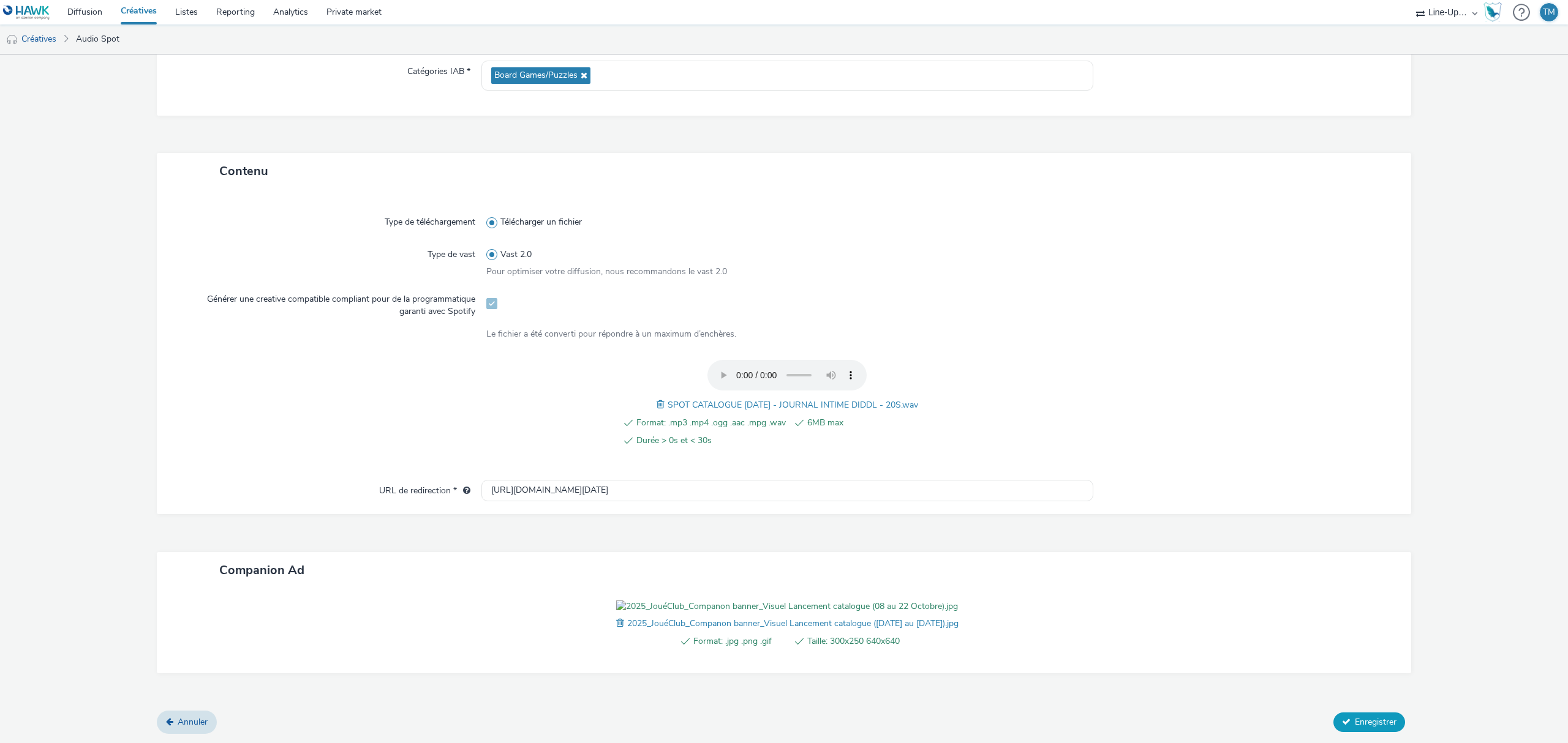
click at [1361, 719] on span "Enregistrer" at bounding box center [1375, 721] width 41 height 12
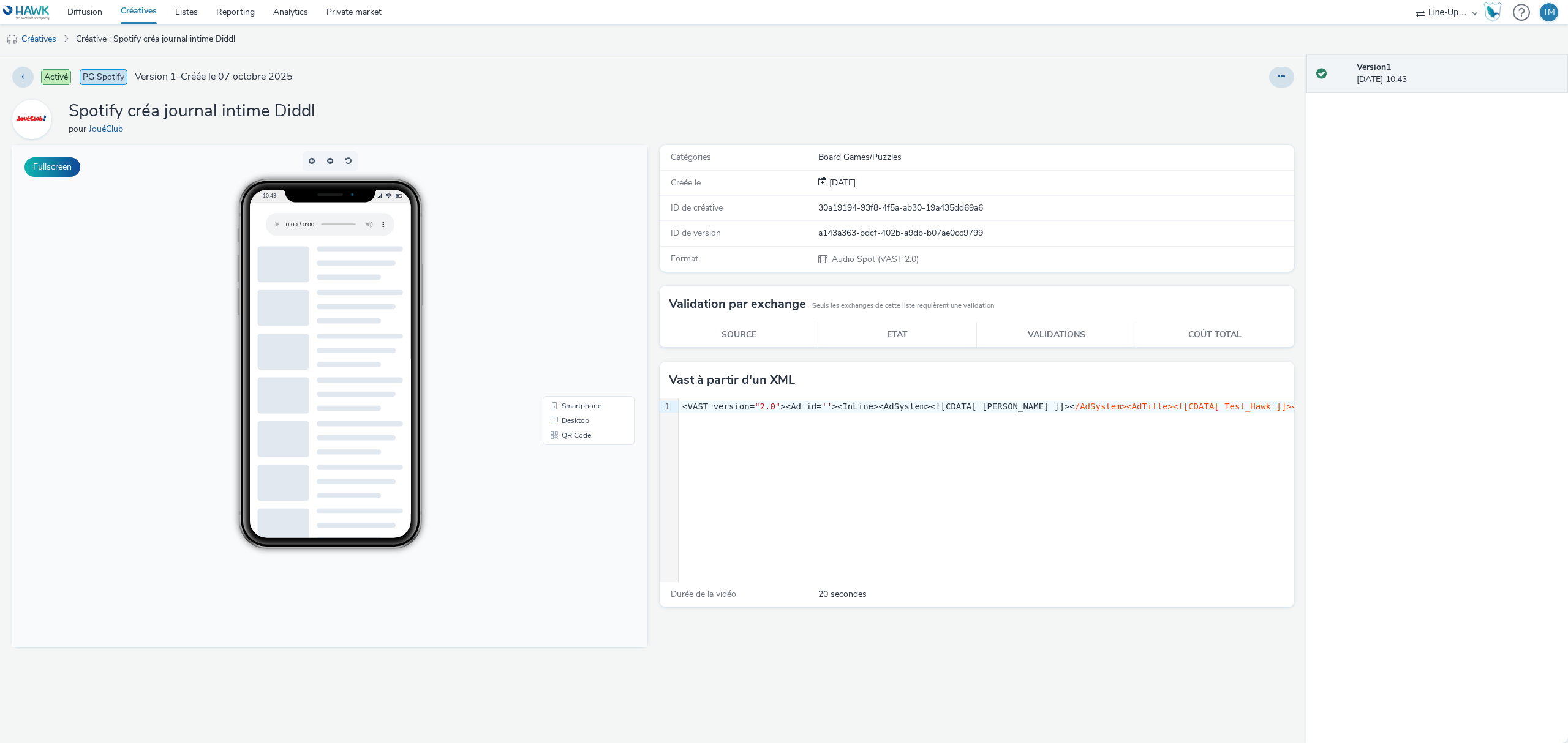
click at [155, 15] on link "Créatives" at bounding box center [139, 12] width 55 height 24
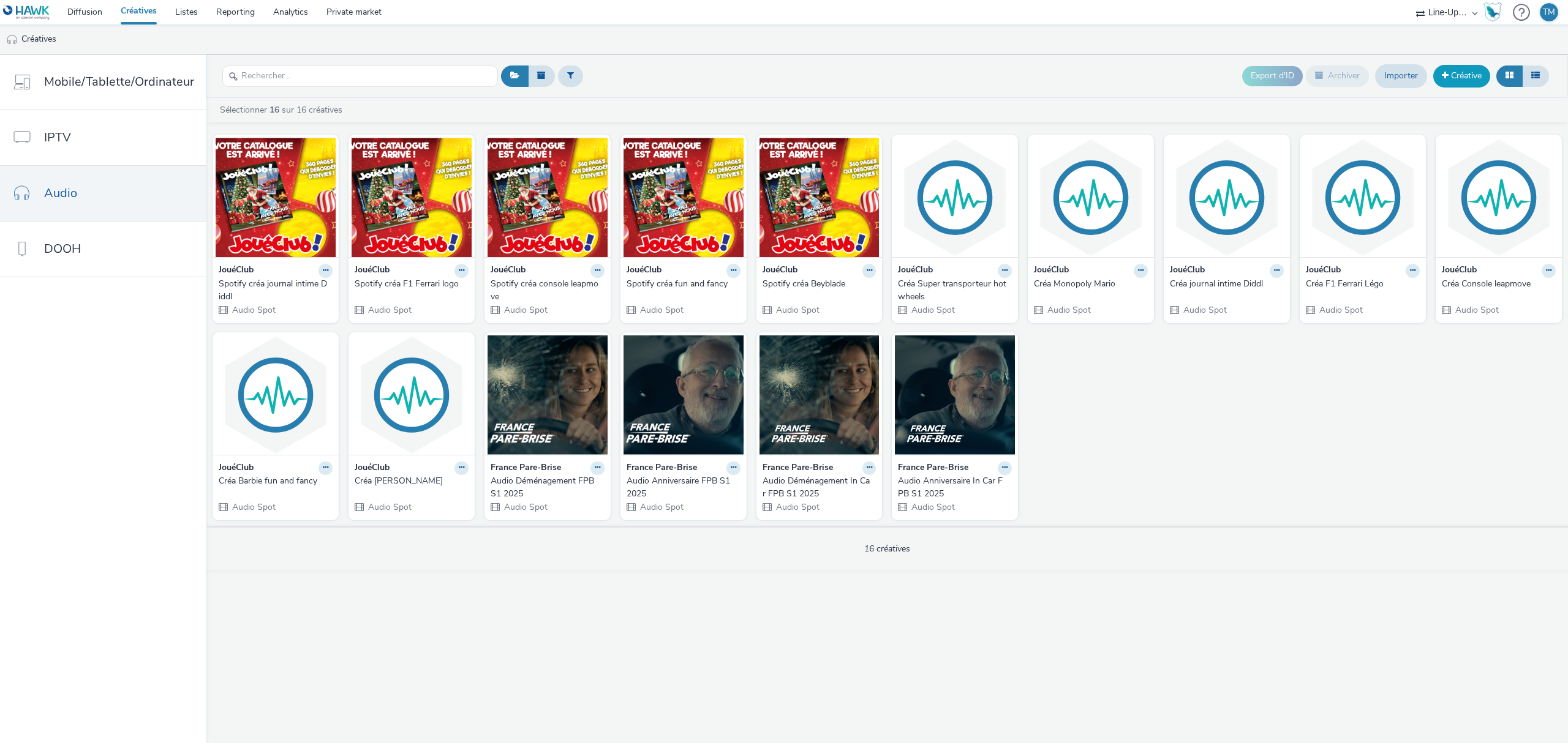
click at [1475, 79] on link "Créative" at bounding box center [1461, 76] width 57 height 22
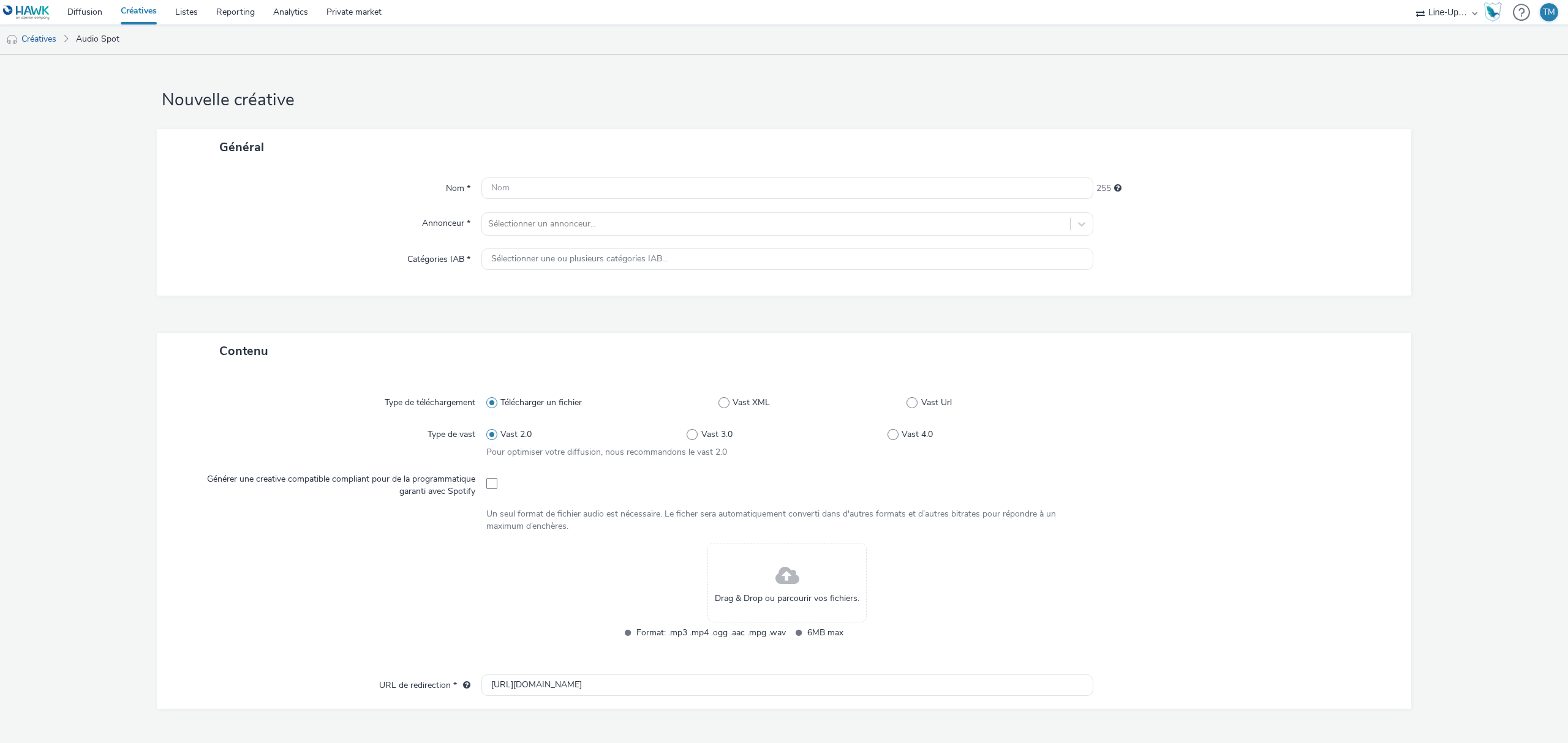
click at [626, 170] on div "Nom * 255 Annonceur * Sélectionner un annonceur... Catégories IAB * Sélectionne…" at bounding box center [784, 230] width 1255 height 130
click at [617, 184] on input "text" at bounding box center [788, 188] width 612 height 22
type input "J"
type input "Spotify créa monopoly mario"
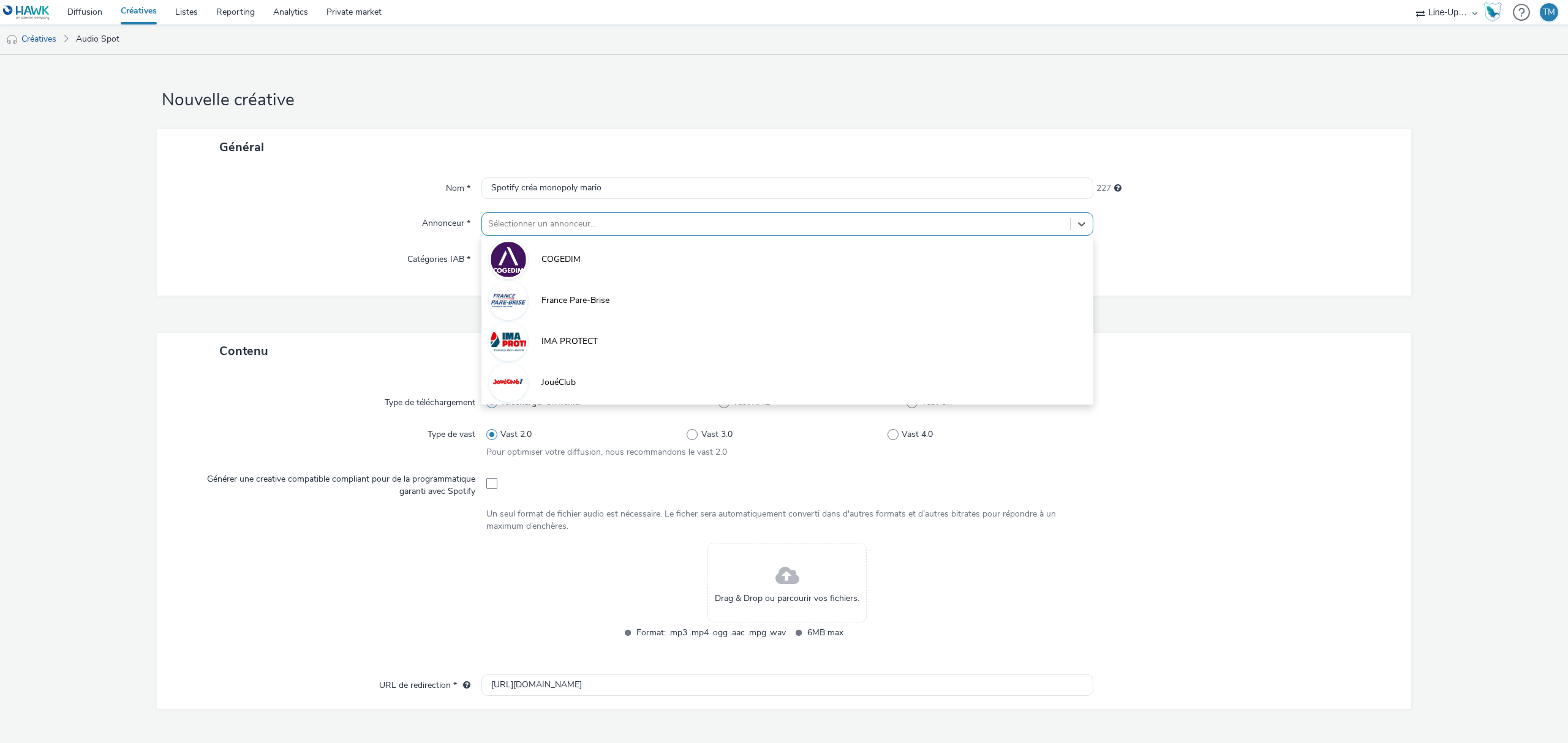
click at [538, 213] on div "Sélectionner un annonceur..." at bounding box center [788, 224] width 612 height 23
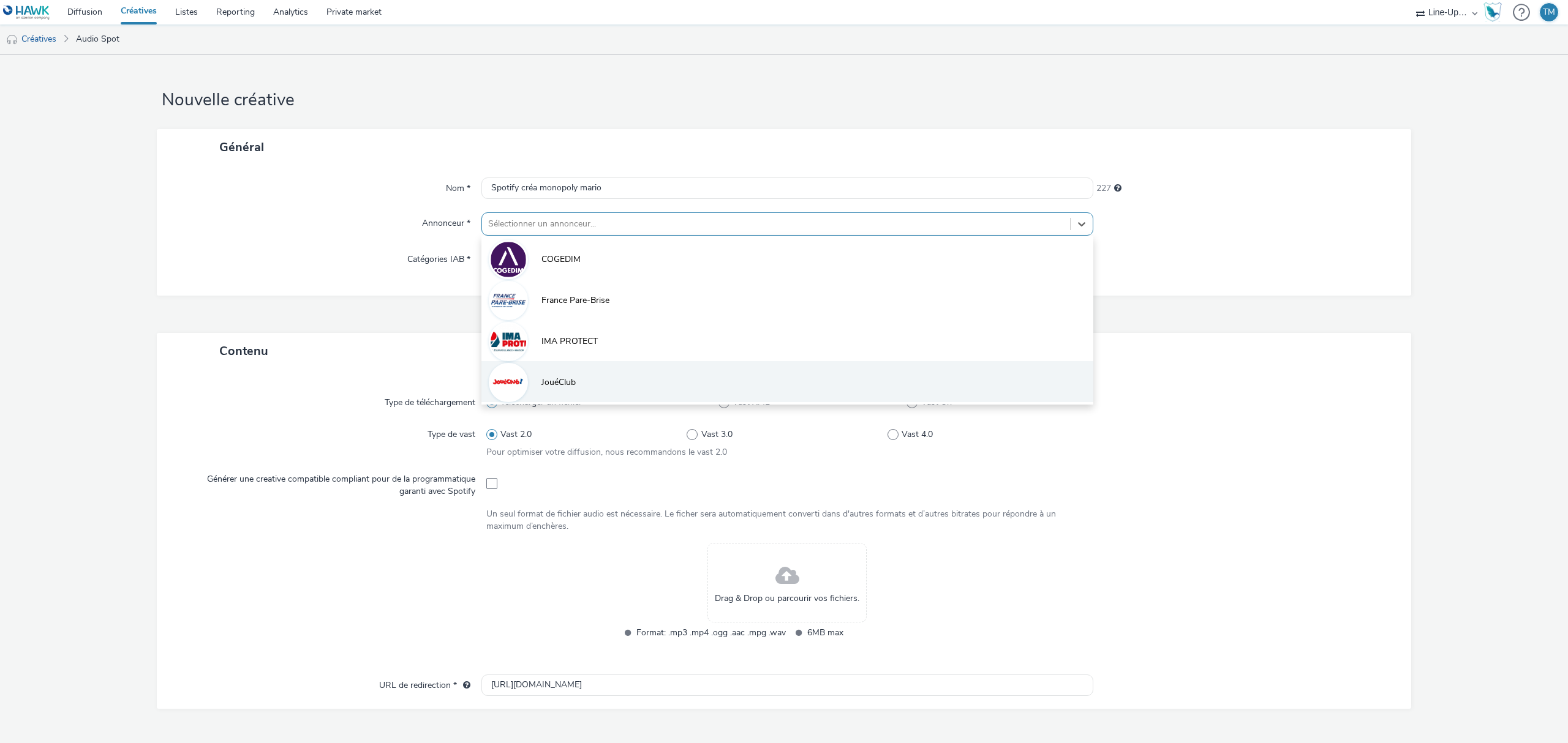
click at [547, 369] on li "JouéClub" at bounding box center [788, 382] width 612 height 41
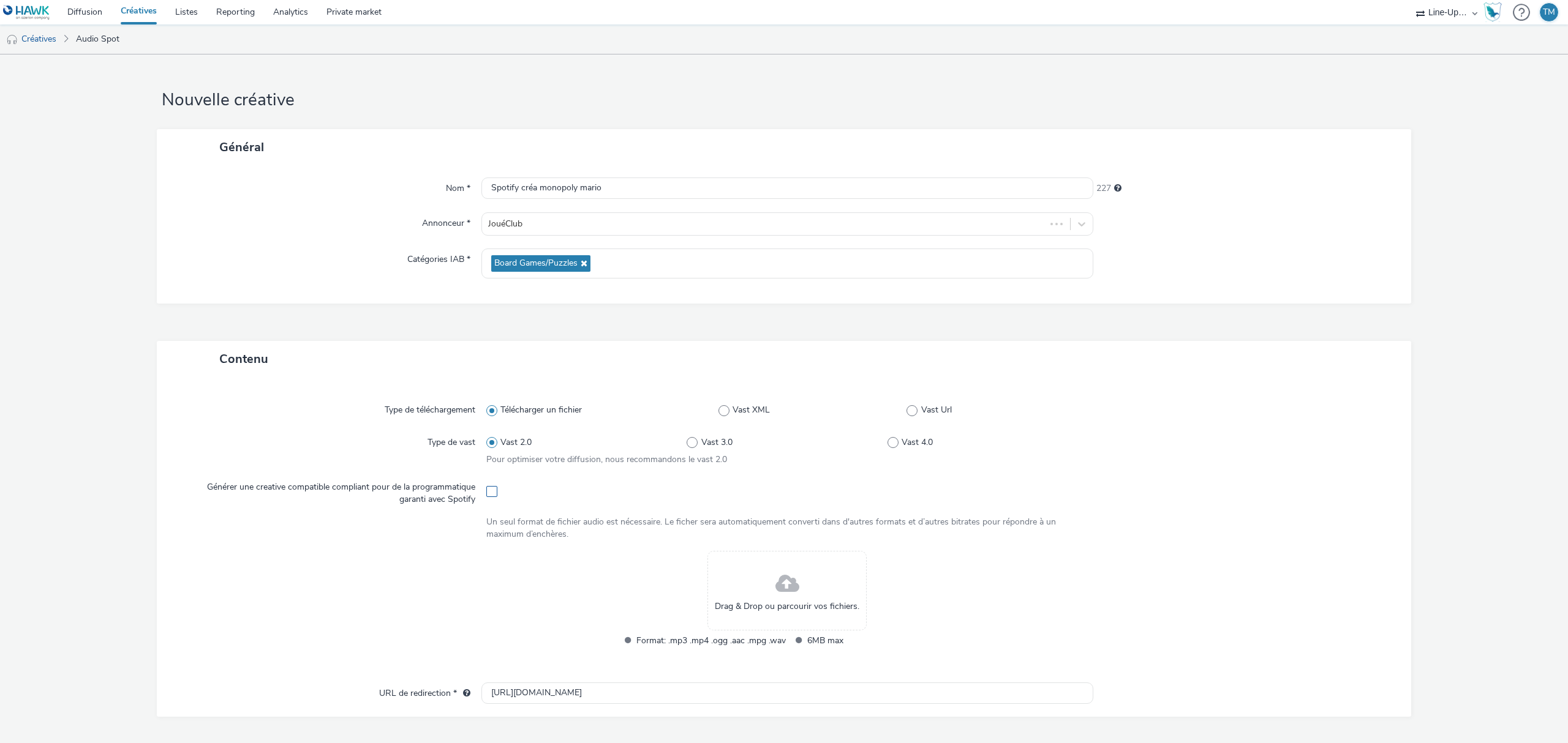
click at [486, 495] on span at bounding box center [491, 491] width 11 height 11
checkbox input "true"
click at [802, 610] on span "Drag & Drop ou parcourir vos fichiers." at bounding box center [787, 607] width 145 height 13
click at [764, 605] on span "Drag & Drop ou parcourir vos fichiers." at bounding box center [787, 607] width 145 height 13
click at [798, 591] on div "Drag & Drop ou parcourir vos fichiers." at bounding box center [787, 590] width 159 height 79
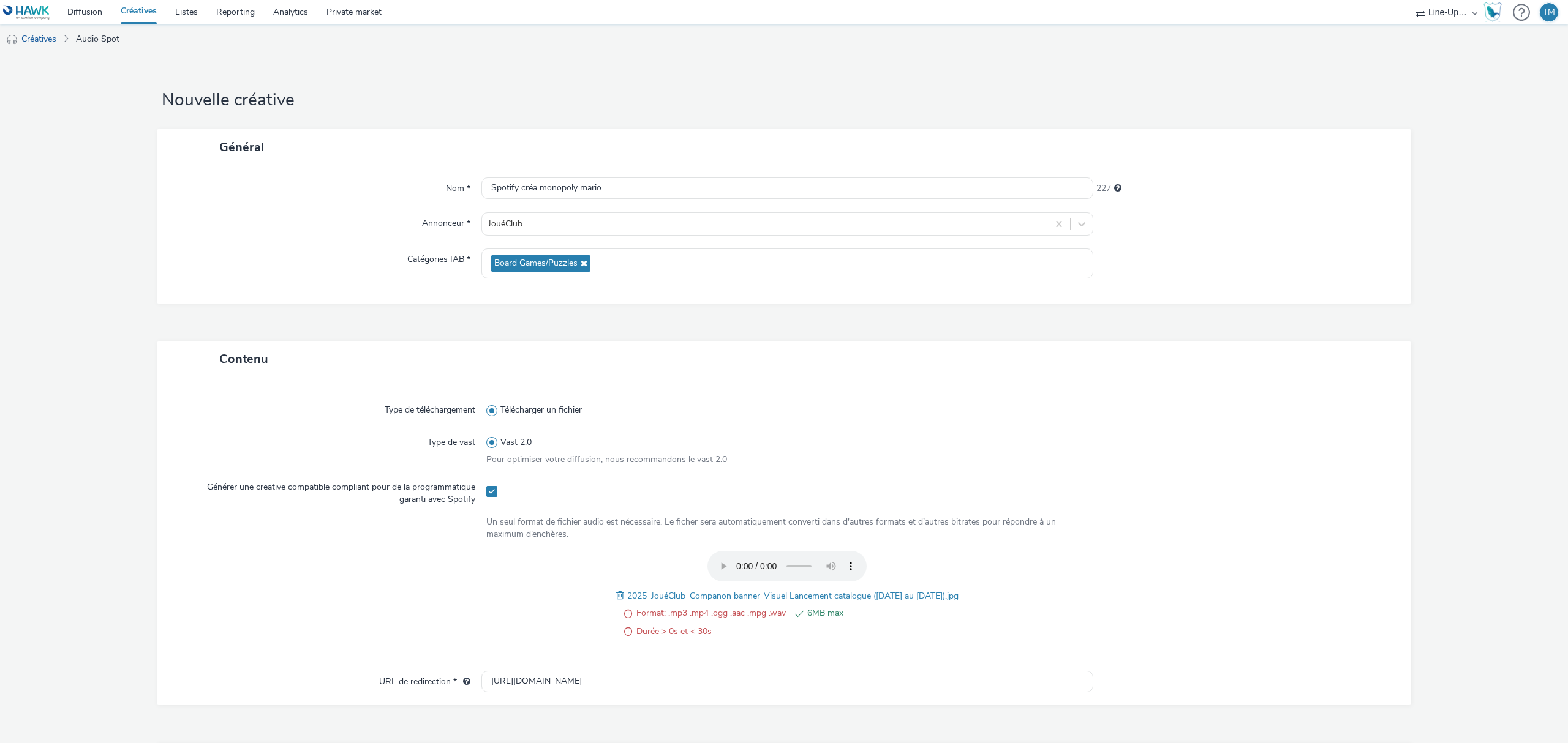
click at [617, 597] on span at bounding box center [622, 595] width 11 height 13
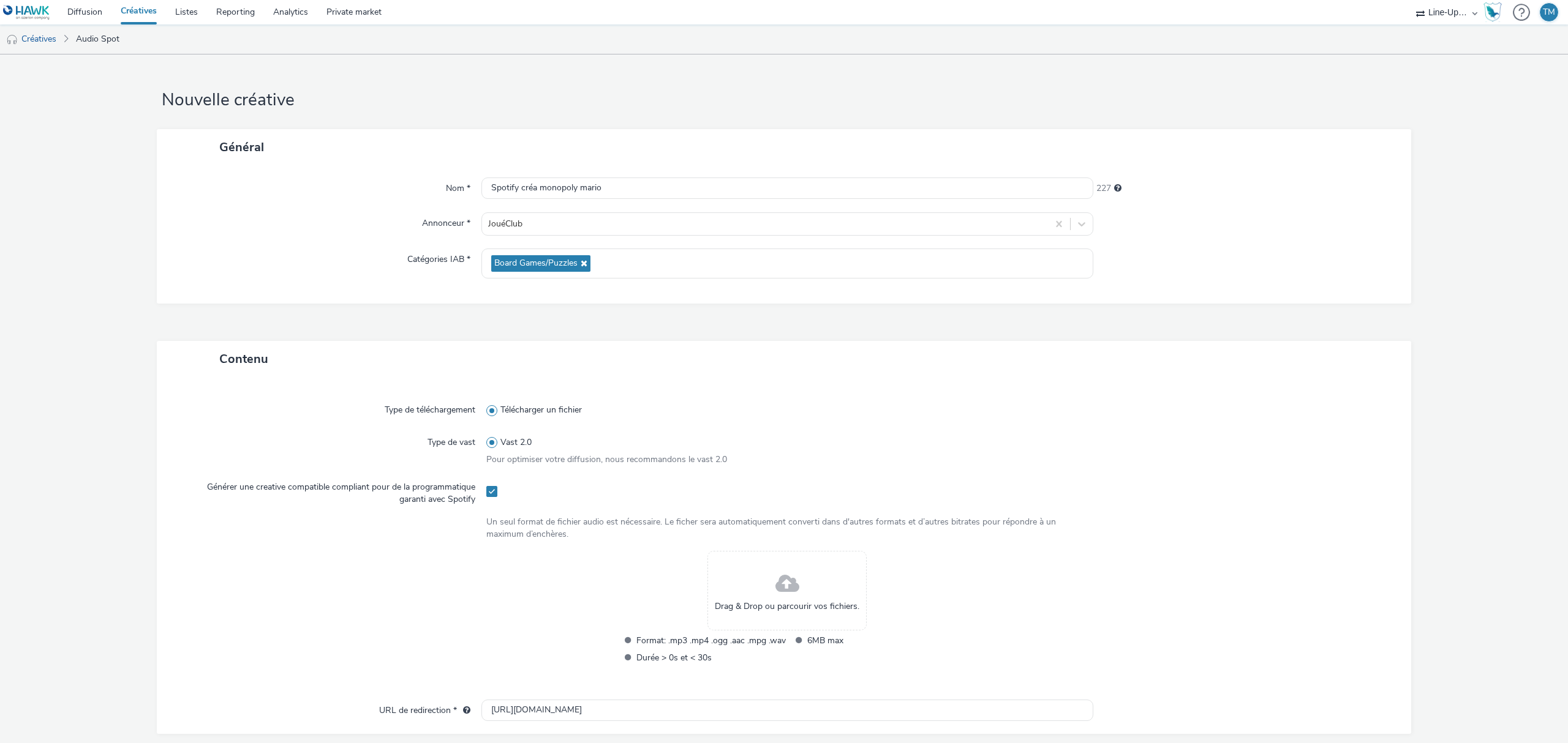
click at [789, 581] on span at bounding box center [788, 585] width 24 height 32
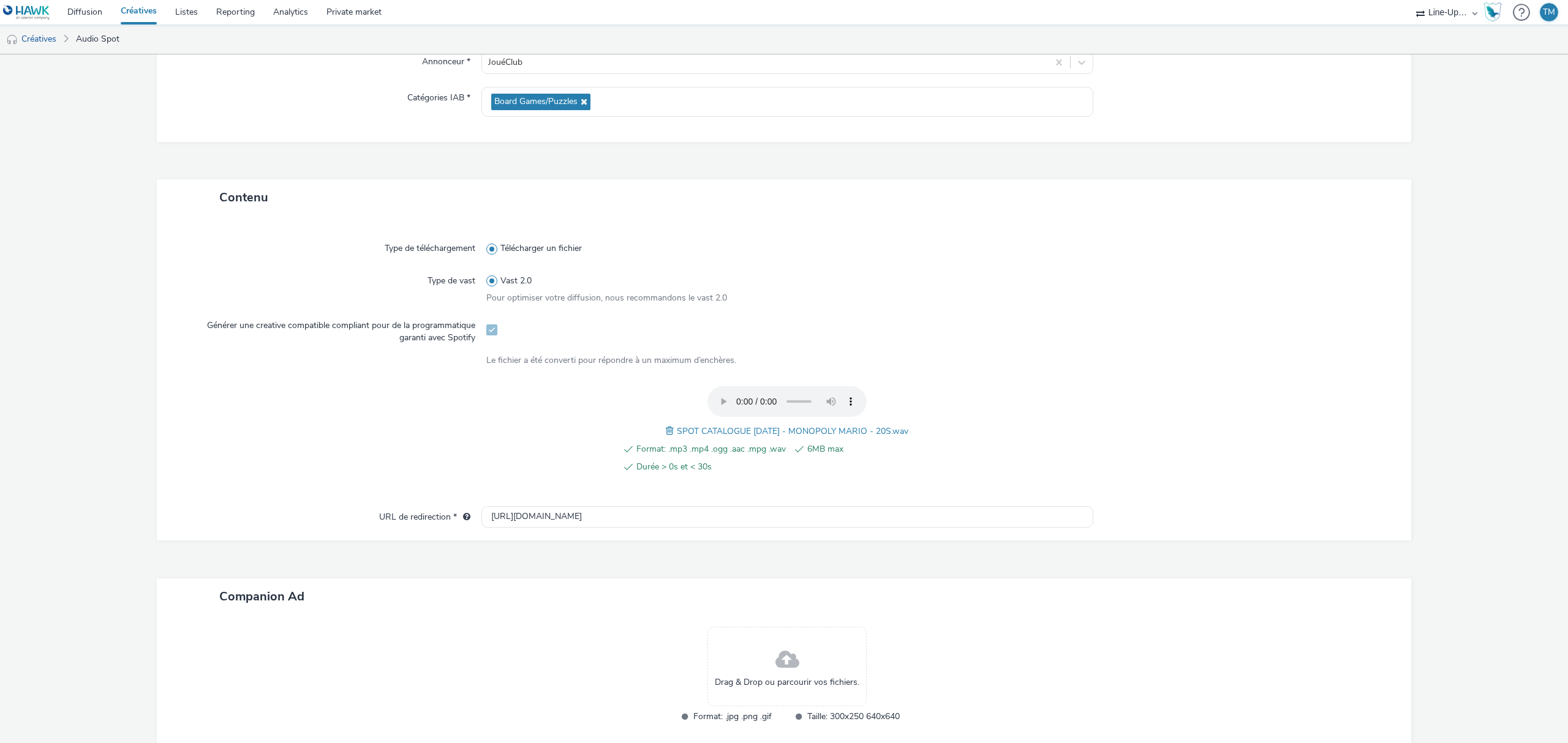
scroll to position [163, 0]
drag, startPoint x: 587, startPoint y: 515, endPoint x: 327, endPoint y: 512, distance: 260.0
click at [327, 513] on div "URL de redirection * [URL][DOMAIN_NAME]" at bounding box center [784, 515] width 1230 height 22
paste input "s://[DOMAIN_NAME][URL][DATE]"
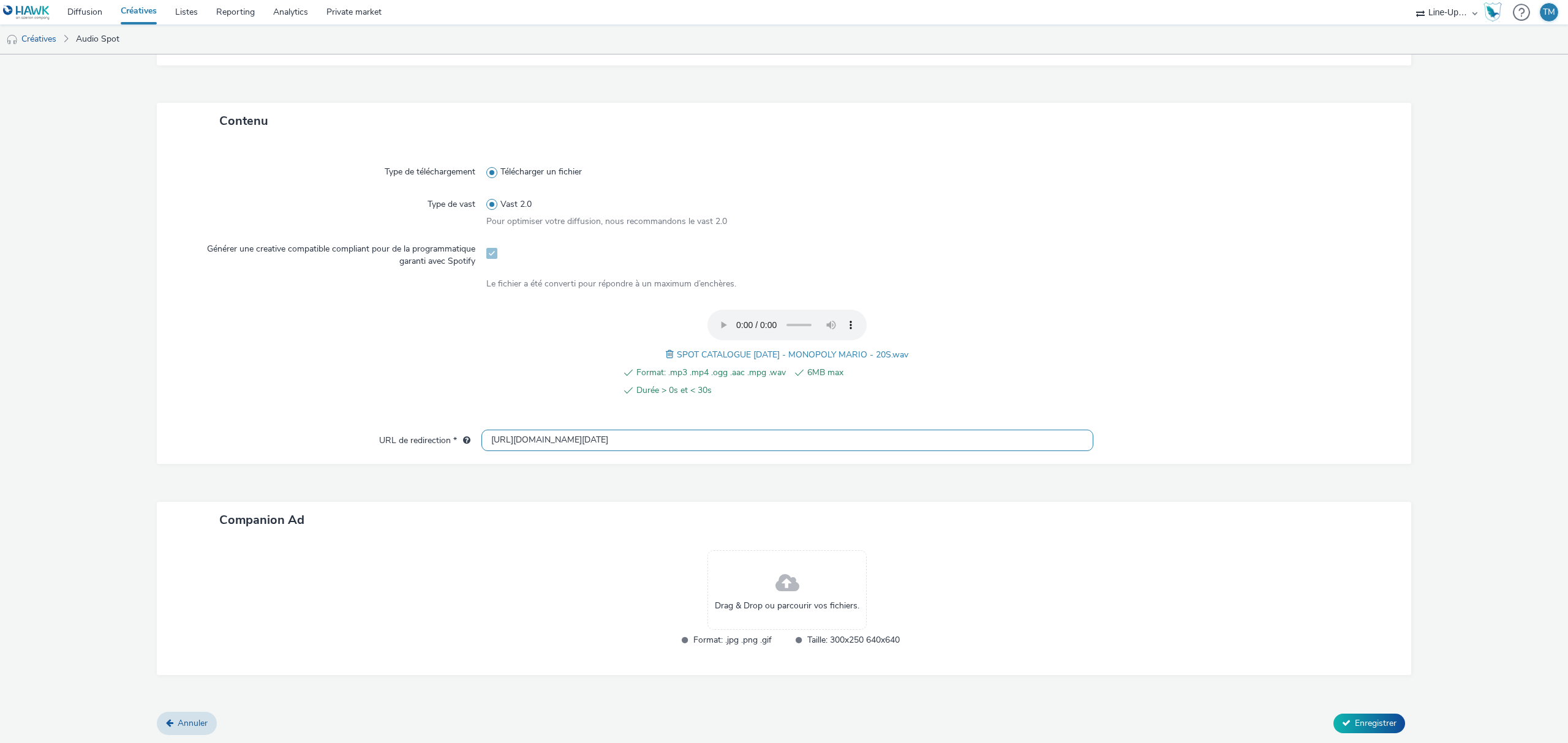
type input "[URL][DOMAIN_NAME][DATE]"
click at [751, 604] on span "Drag & Drop ou parcourir vos fichiers." at bounding box center [787, 606] width 145 height 13
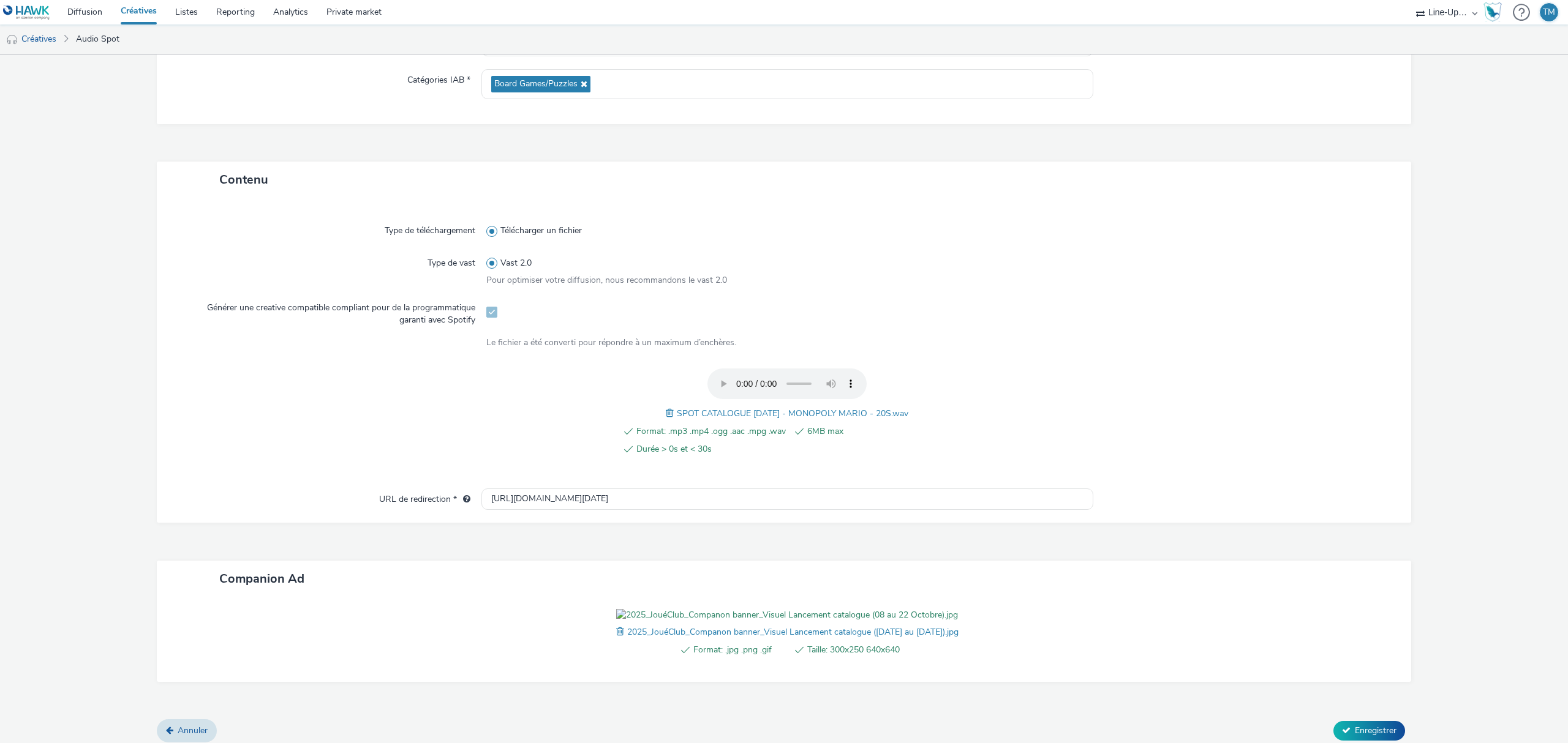
scroll to position [255, 0]
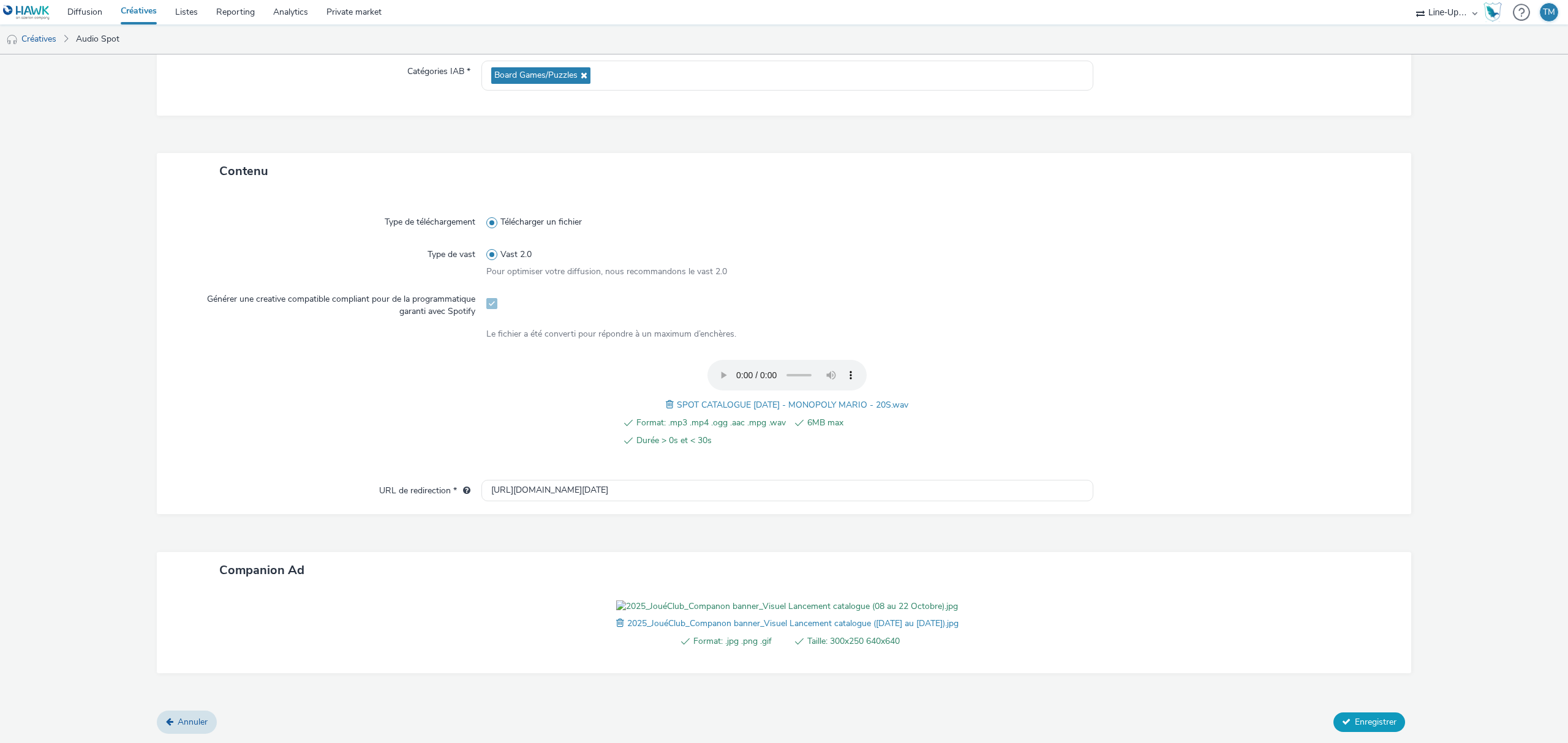
click at [1356, 715] on button "Enregistrer" at bounding box center [1370, 722] width 72 height 20
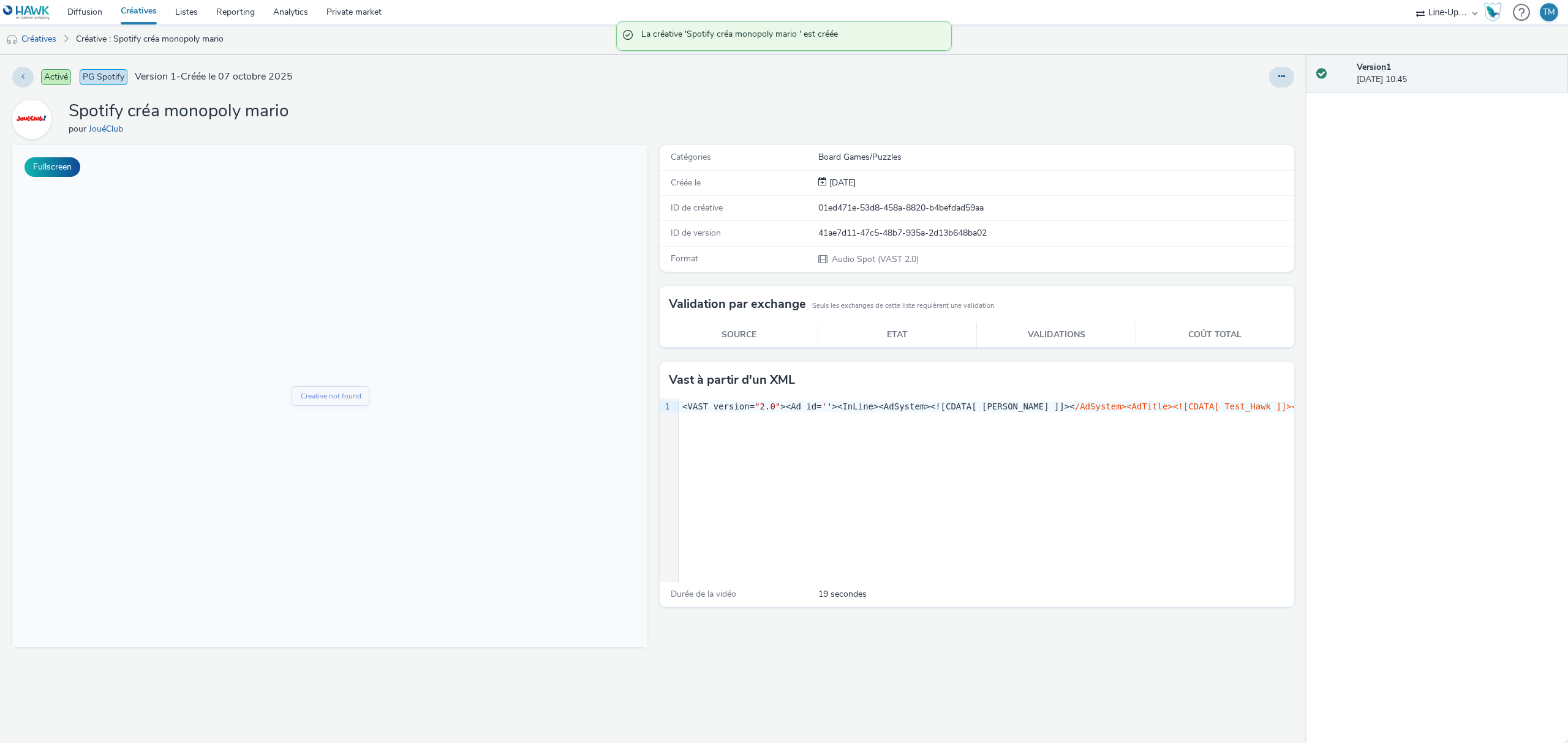
click at [128, 7] on link "Créatives" at bounding box center [139, 12] width 55 height 24
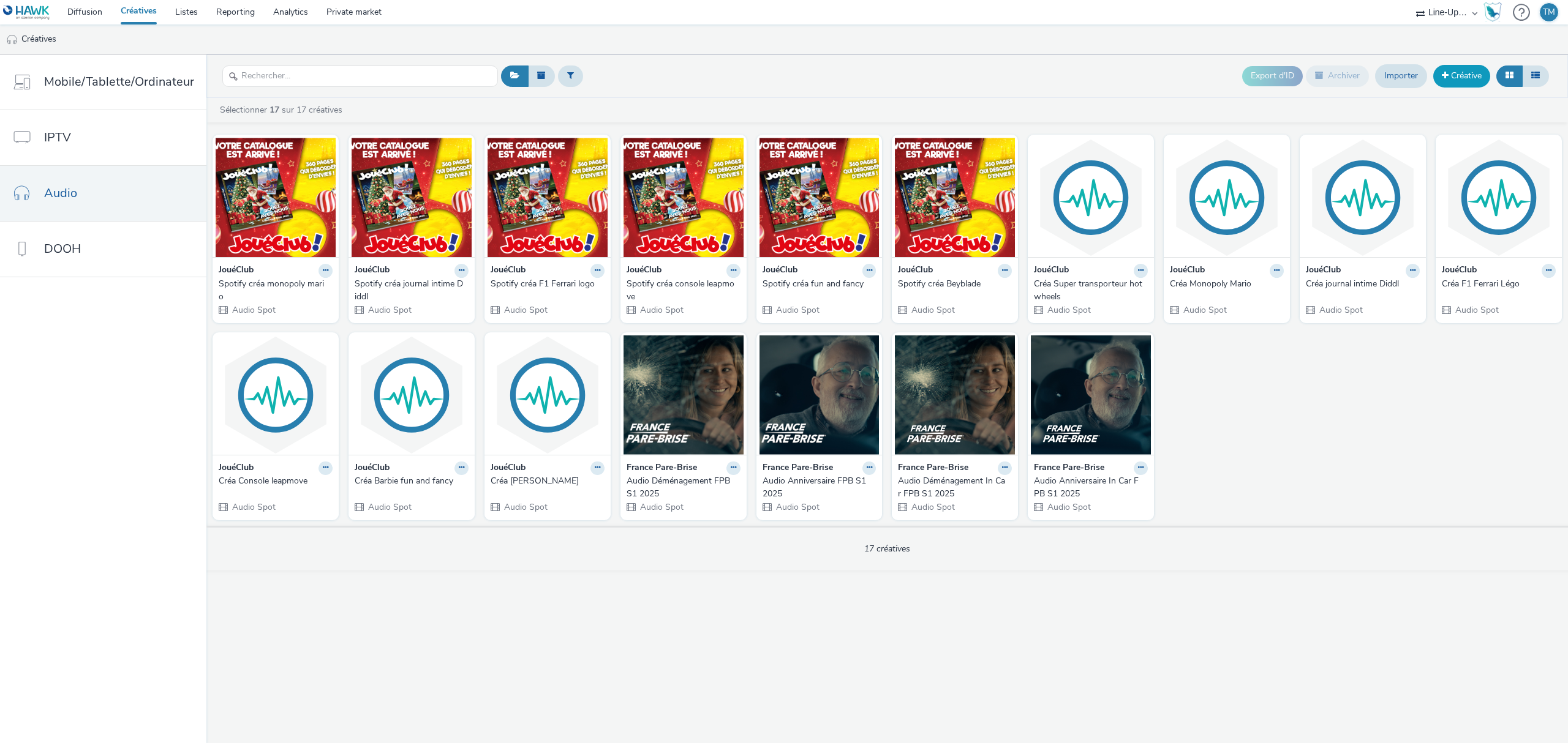
click at [1456, 74] on link "Créative" at bounding box center [1461, 76] width 57 height 22
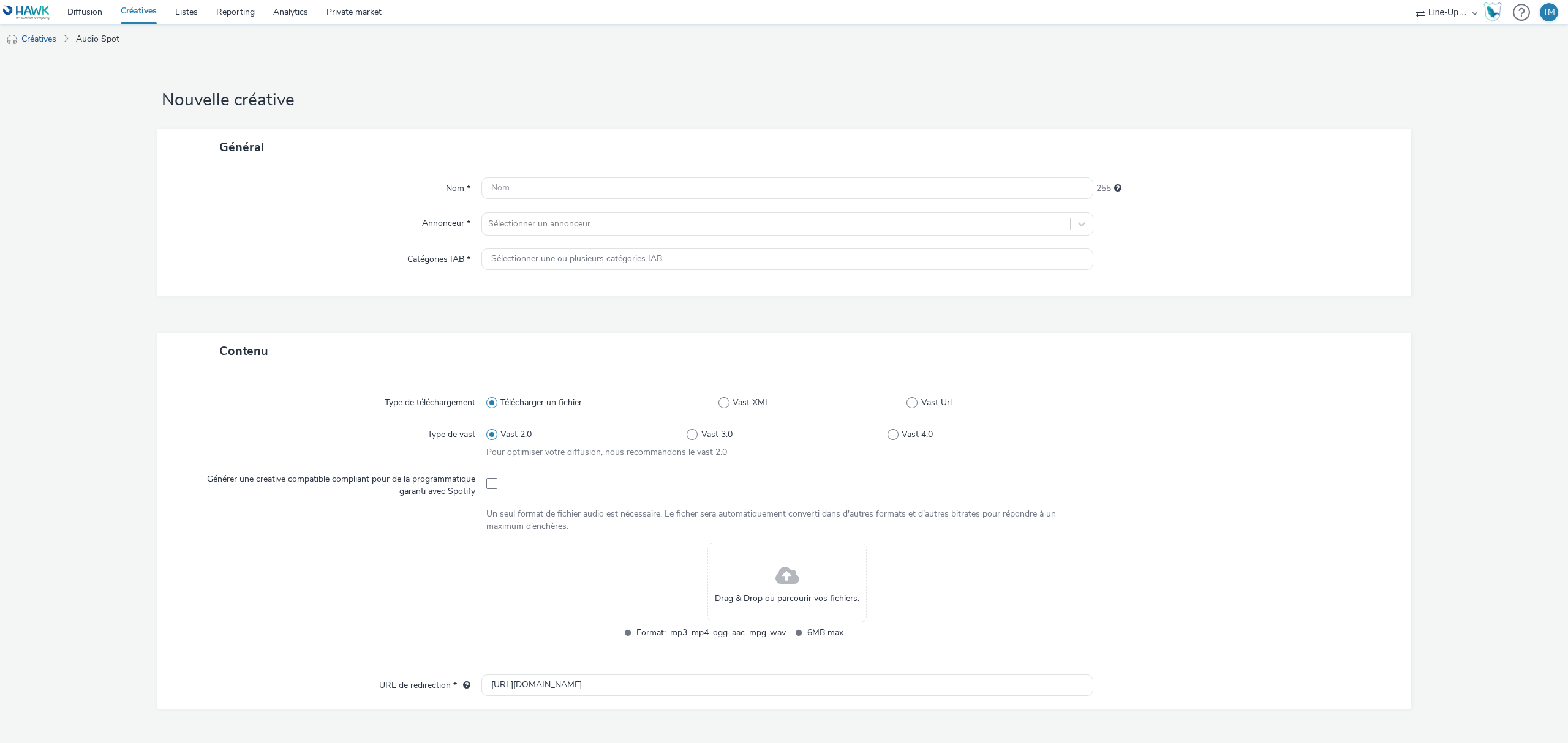
click at [601, 166] on div "Nom * 255 Annonceur * Sélectionner un annonceur... Catégories IAB * Sélectionne…" at bounding box center [784, 230] width 1255 height 130
click at [590, 186] on input "text" at bounding box center [788, 188] width 612 height 22
type input "Spotify créa super transporteur hot wheels"
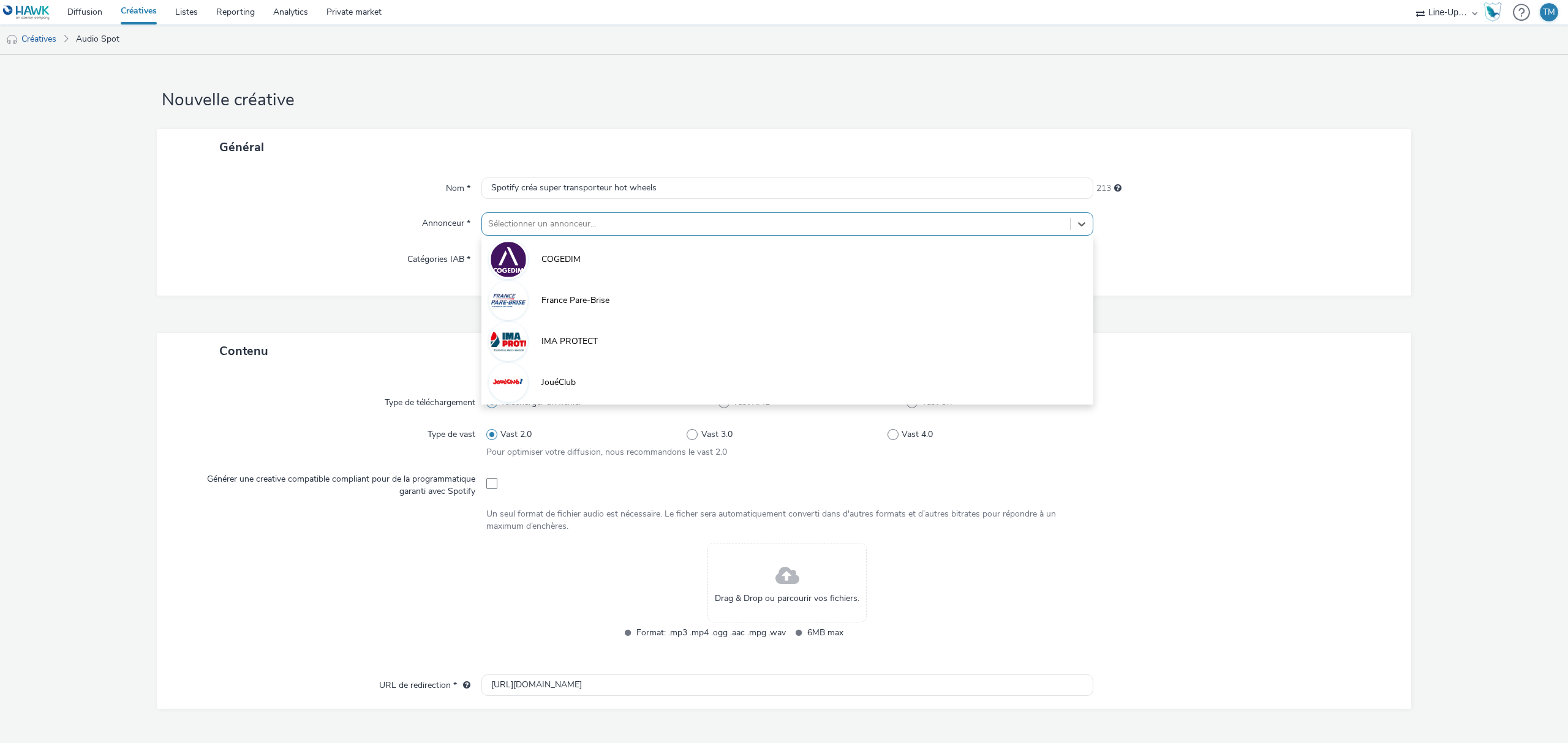
click at [517, 228] on div at bounding box center [776, 224] width 576 height 14
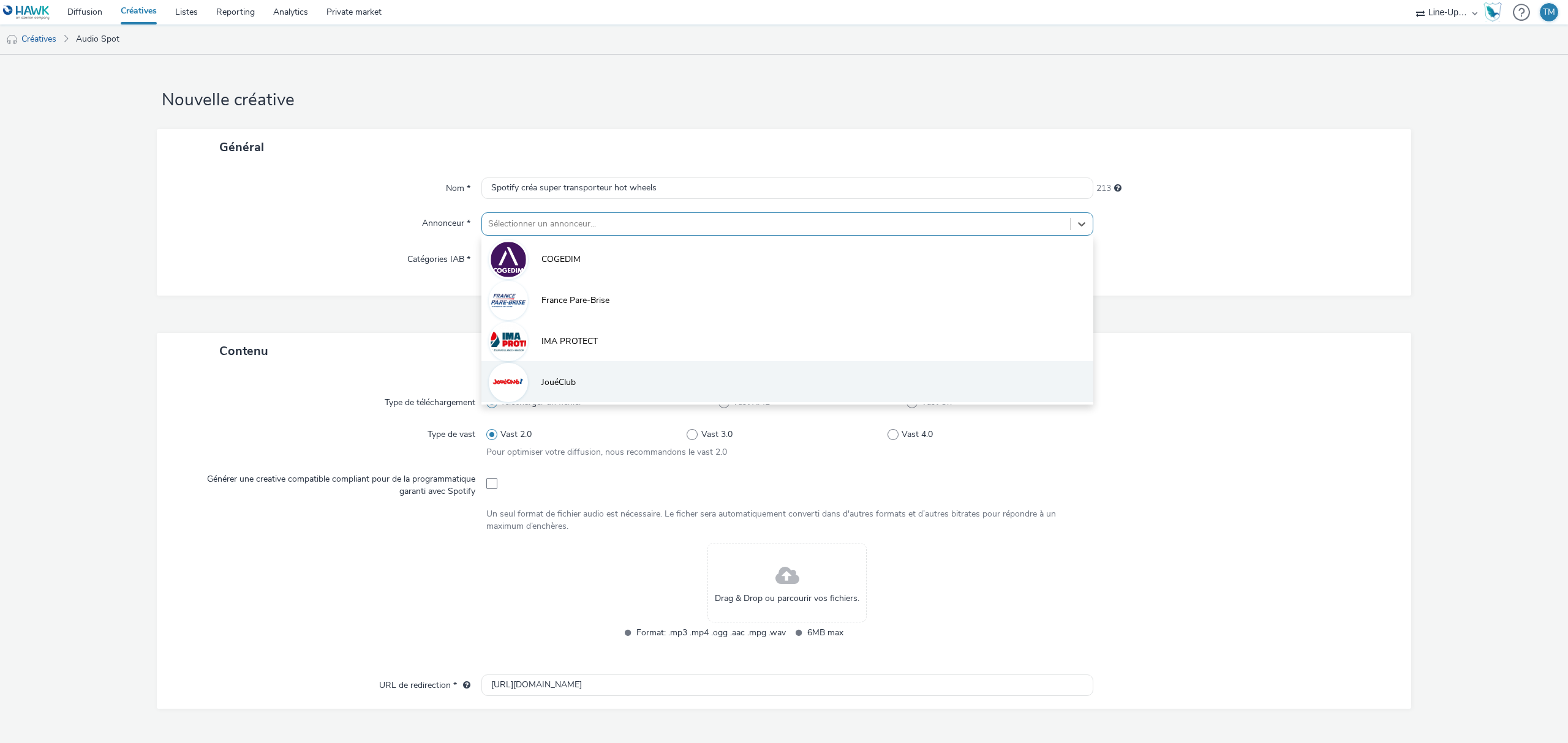
click at [499, 375] on img at bounding box center [508, 382] width 35 height 35
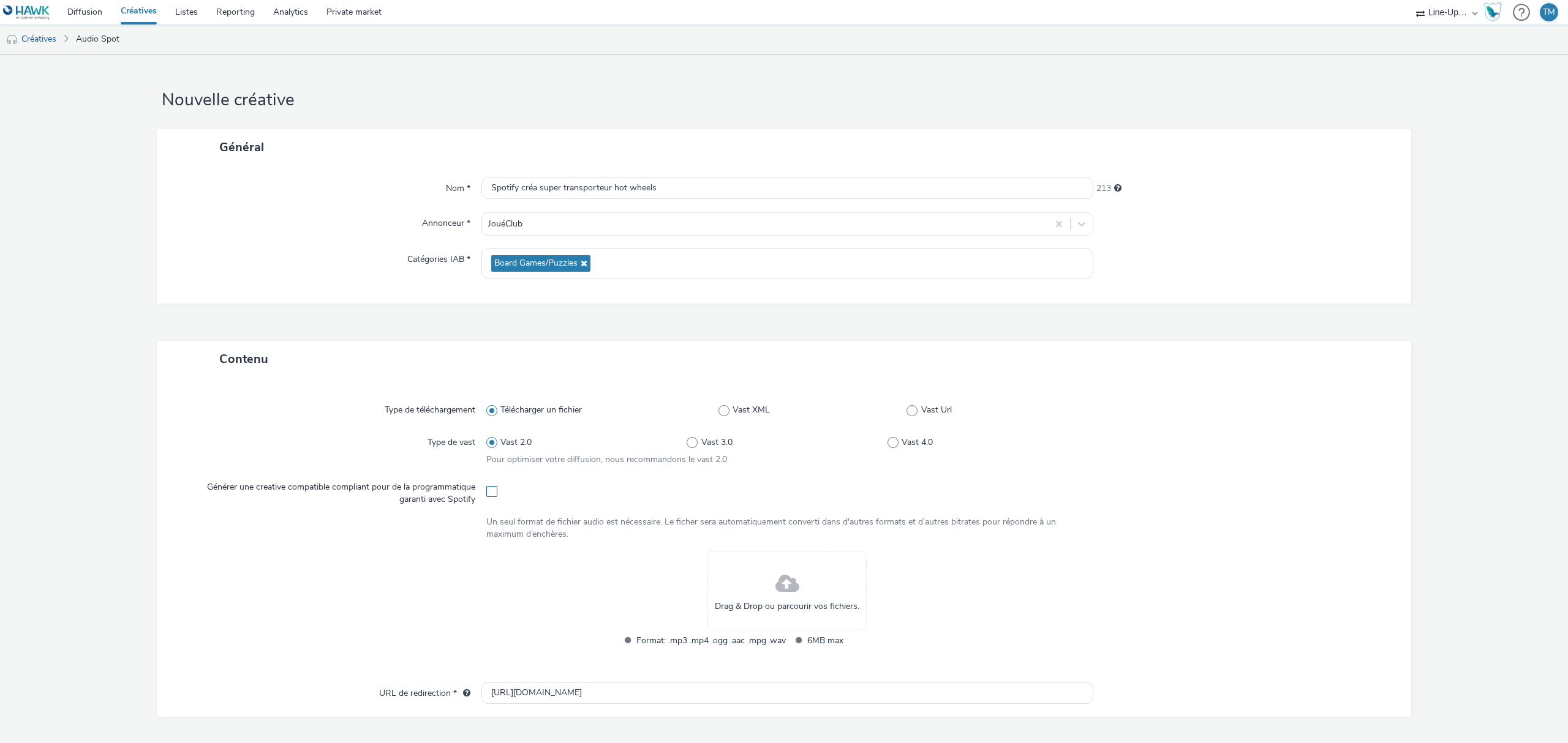
click at [486, 493] on span at bounding box center [491, 491] width 11 height 11
checkbox input "true"
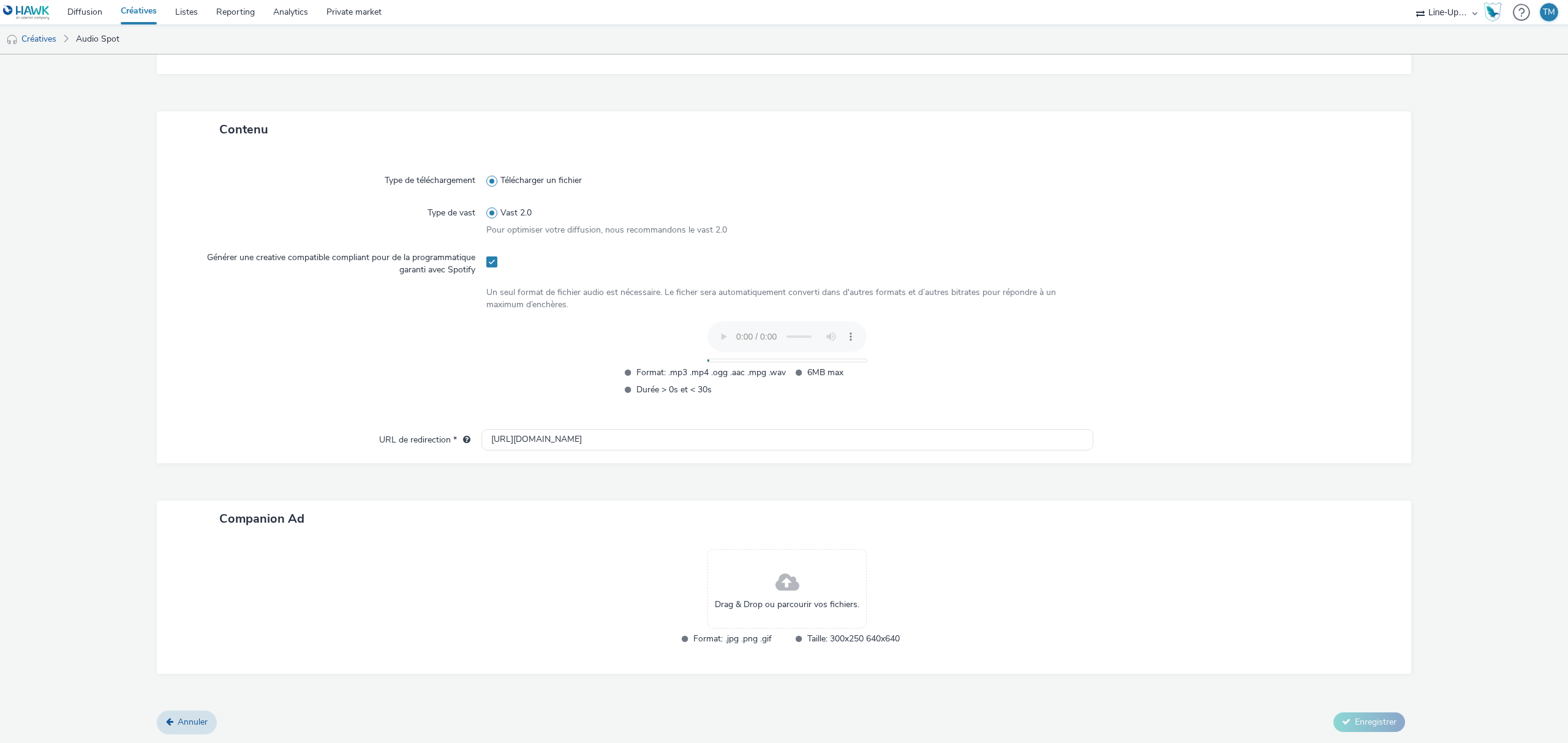
scroll to position [229, 0]
drag, startPoint x: 572, startPoint y: 443, endPoint x: 412, endPoint y: 462, distance: 161.1
click at [412, 462] on div "Type de téléchargement Télécharger un fichier Type de vast Vast 2.0 Pour optimi…" at bounding box center [784, 306] width 1255 height 315
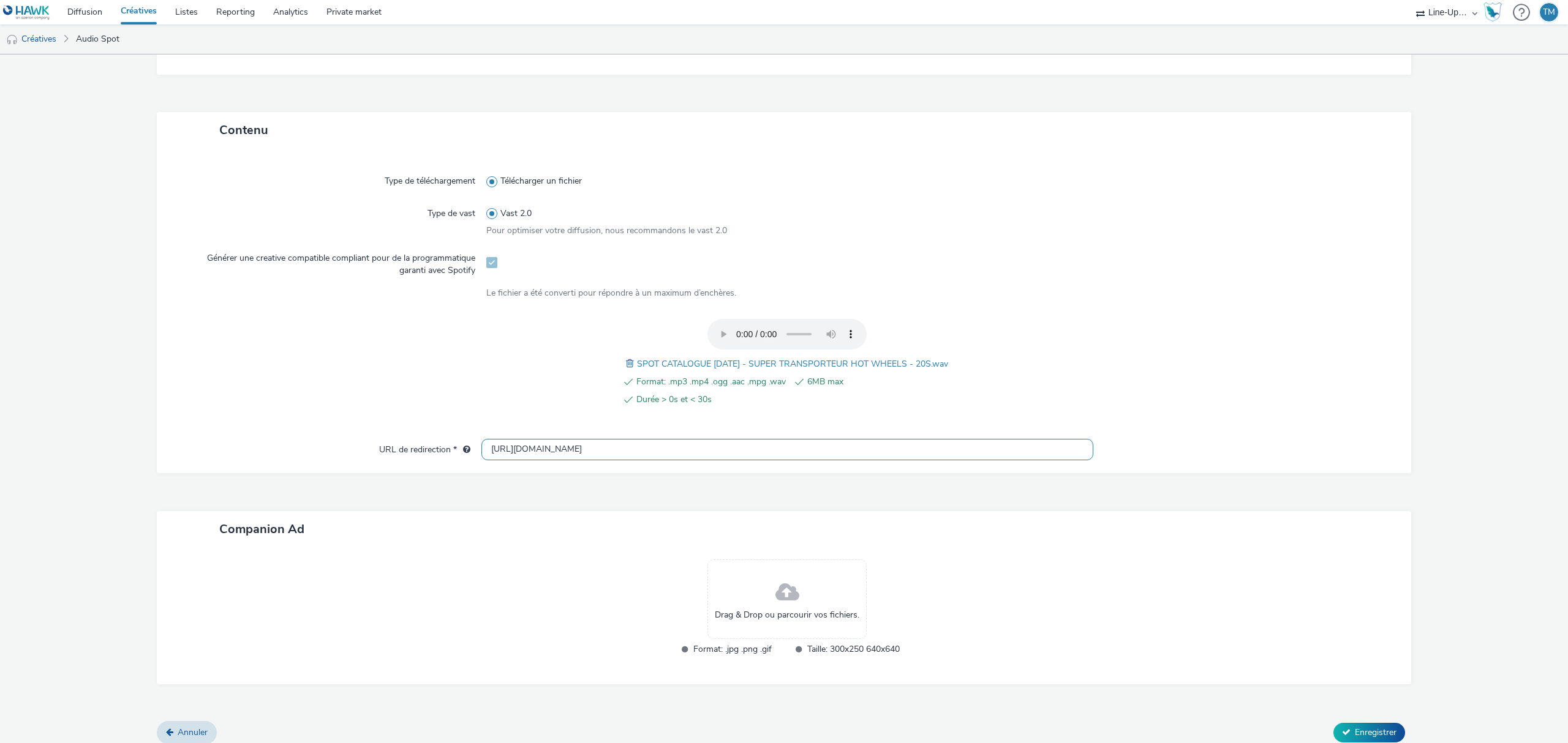
paste input "s://[DOMAIN_NAME][URL][DATE]"
type input "[URL][DOMAIN_NAME][DATE]"
click at [745, 591] on div "Drag & Drop ou parcourir vos fichiers." at bounding box center [787, 599] width 159 height 79
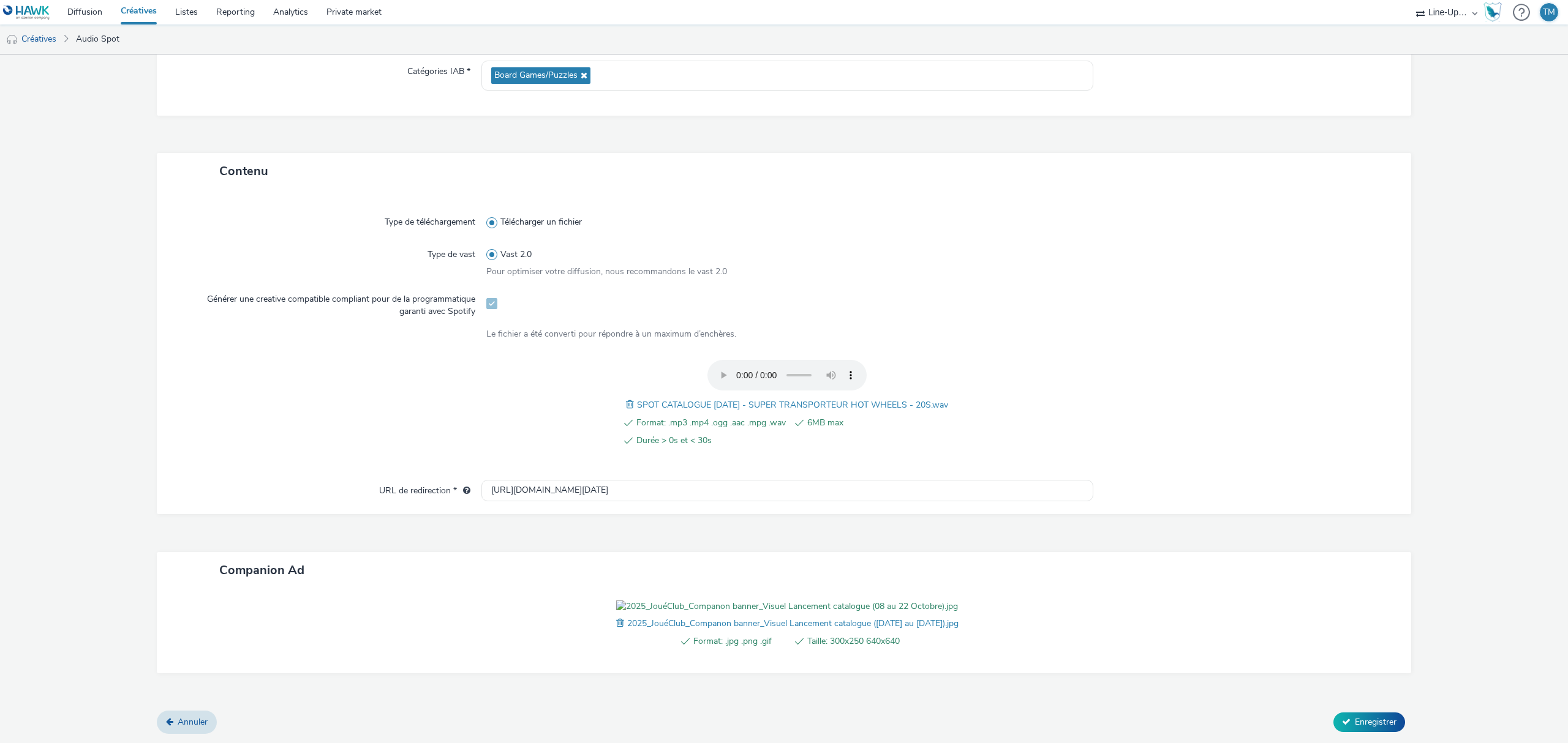
scroll to position [255, 0]
click at [1370, 725] on span "Enregistrer" at bounding box center [1375, 721] width 41 height 12
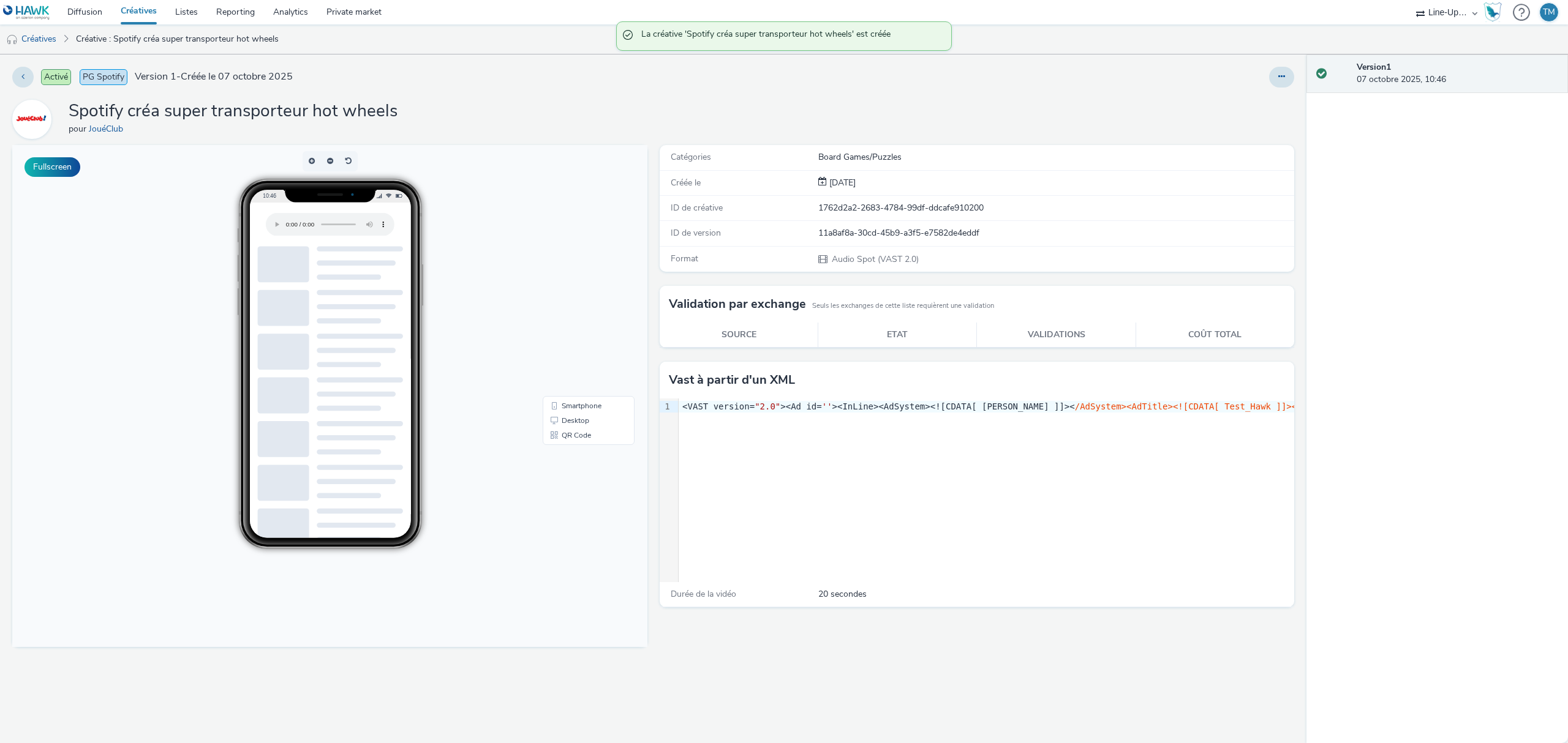
click at [130, 14] on link "Créatives" at bounding box center [139, 12] width 55 height 24
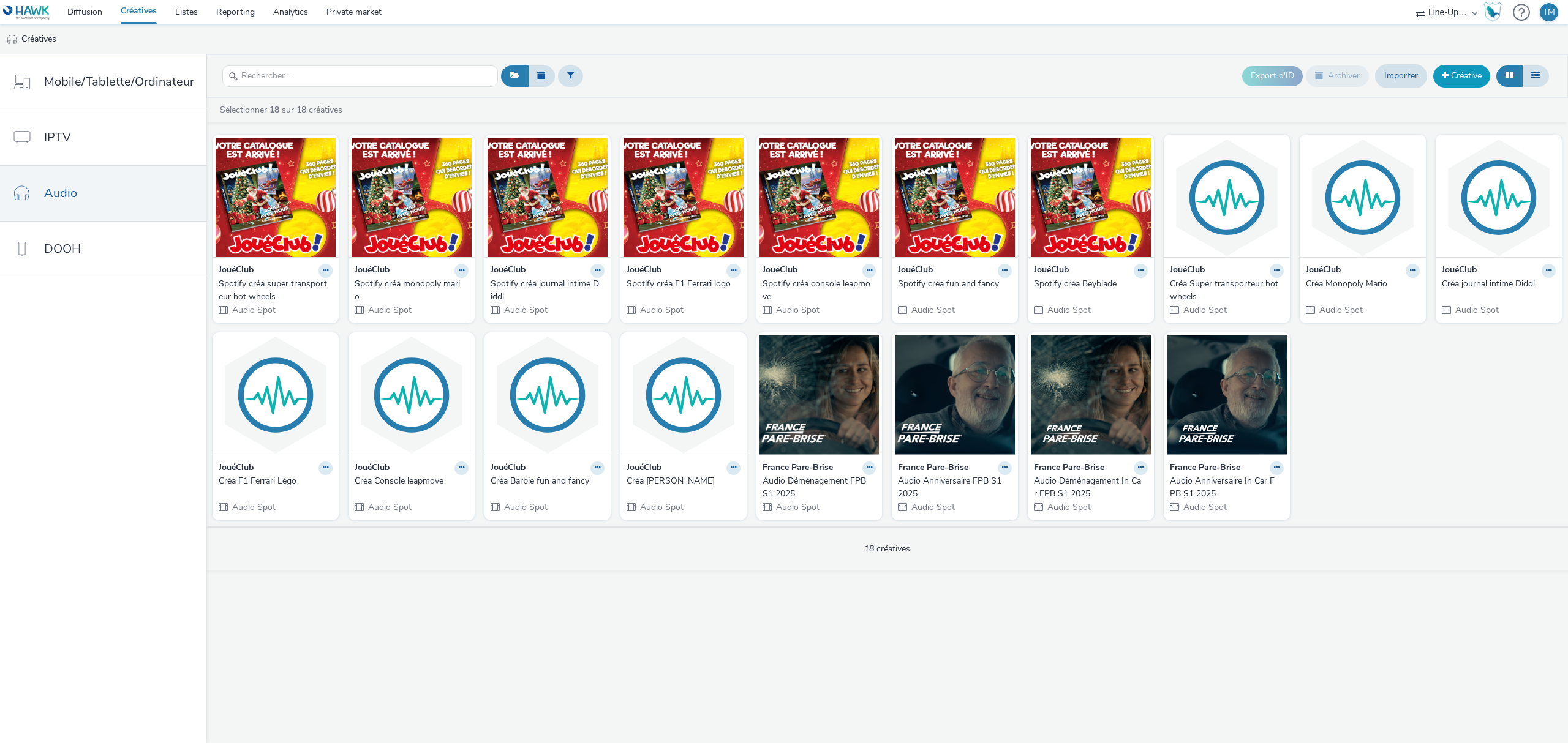
click at [1468, 74] on link "Créative" at bounding box center [1461, 76] width 57 height 22
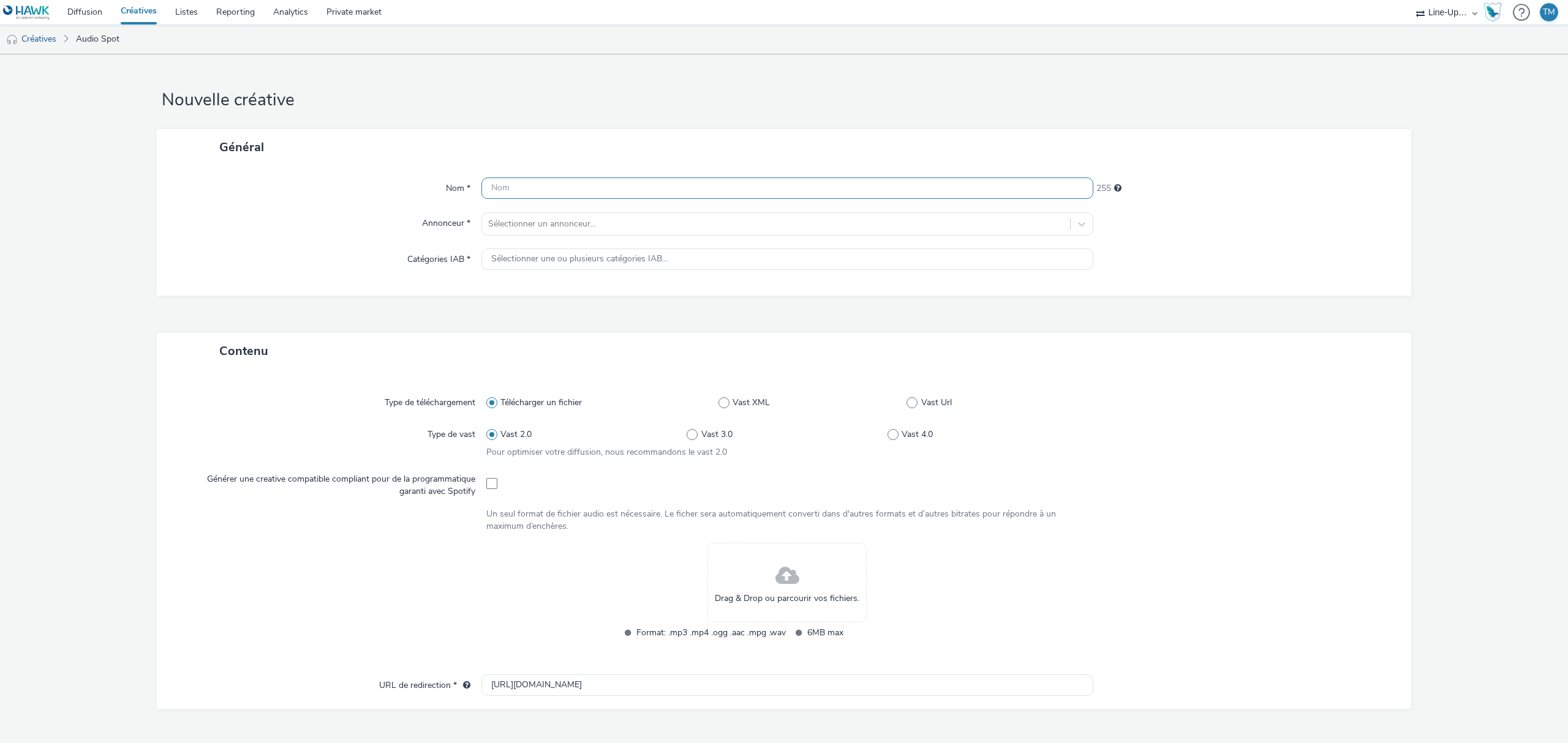
click at [520, 192] on input "text" at bounding box center [788, 188] width 612 height 22
click at [569, 194] on input "Audio Ads" at bounding box center [788, 188] width 612 height 22
click at [601, 194] on input "Audio Ads" at bounding box center [788, 188] width 612 height 22
type input "Audio Ads Tous Joueurs Monopoly CTA"
click at [574, 237] on div "Nom * Audio Ads Tous Joueurs Monopoly CTA 220 Annonceur * Sélectionner un annon…" at bounding box center [784, 230] width 1255 height 130
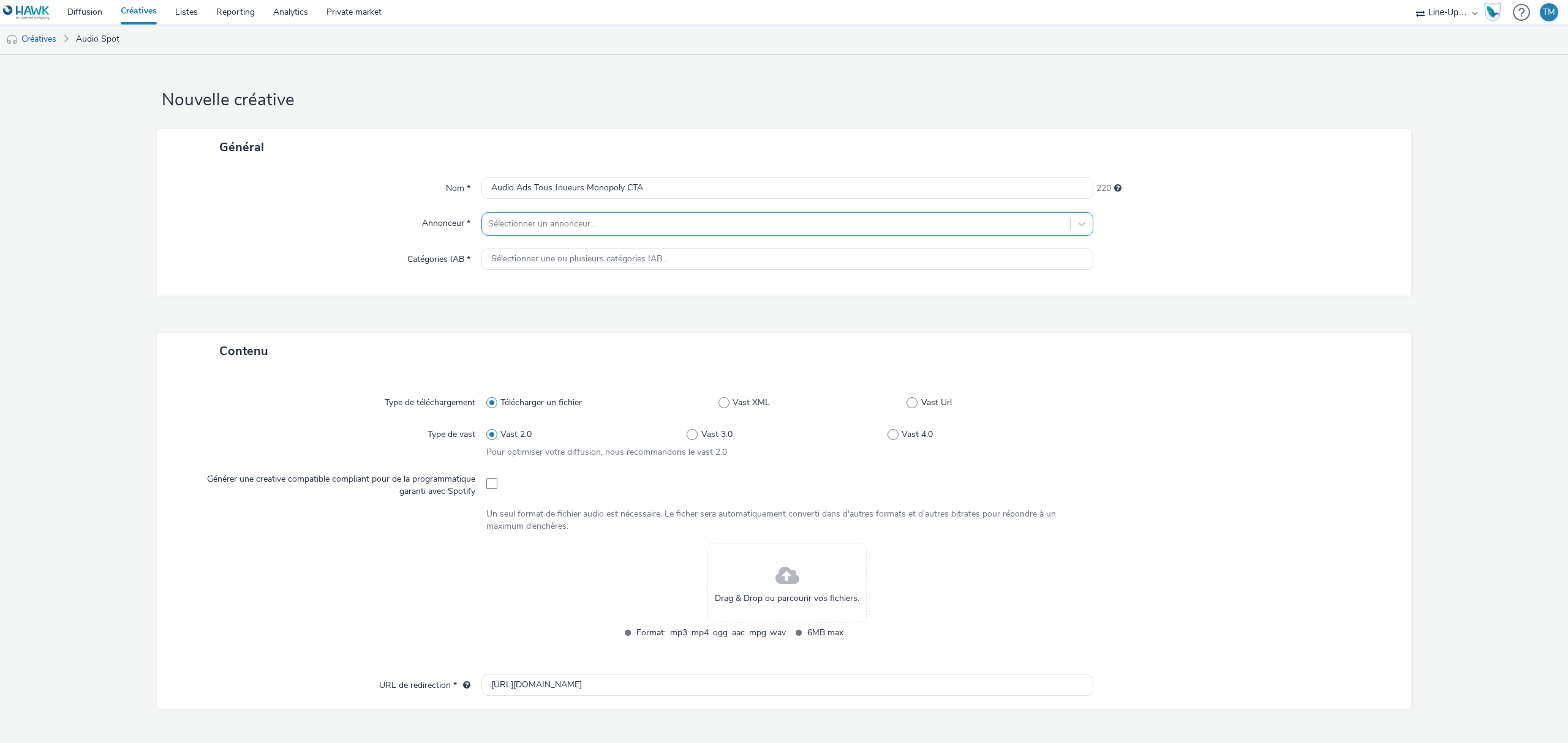
click at [574, 231] on div at bounding box center [776, 224] width 576 height 14
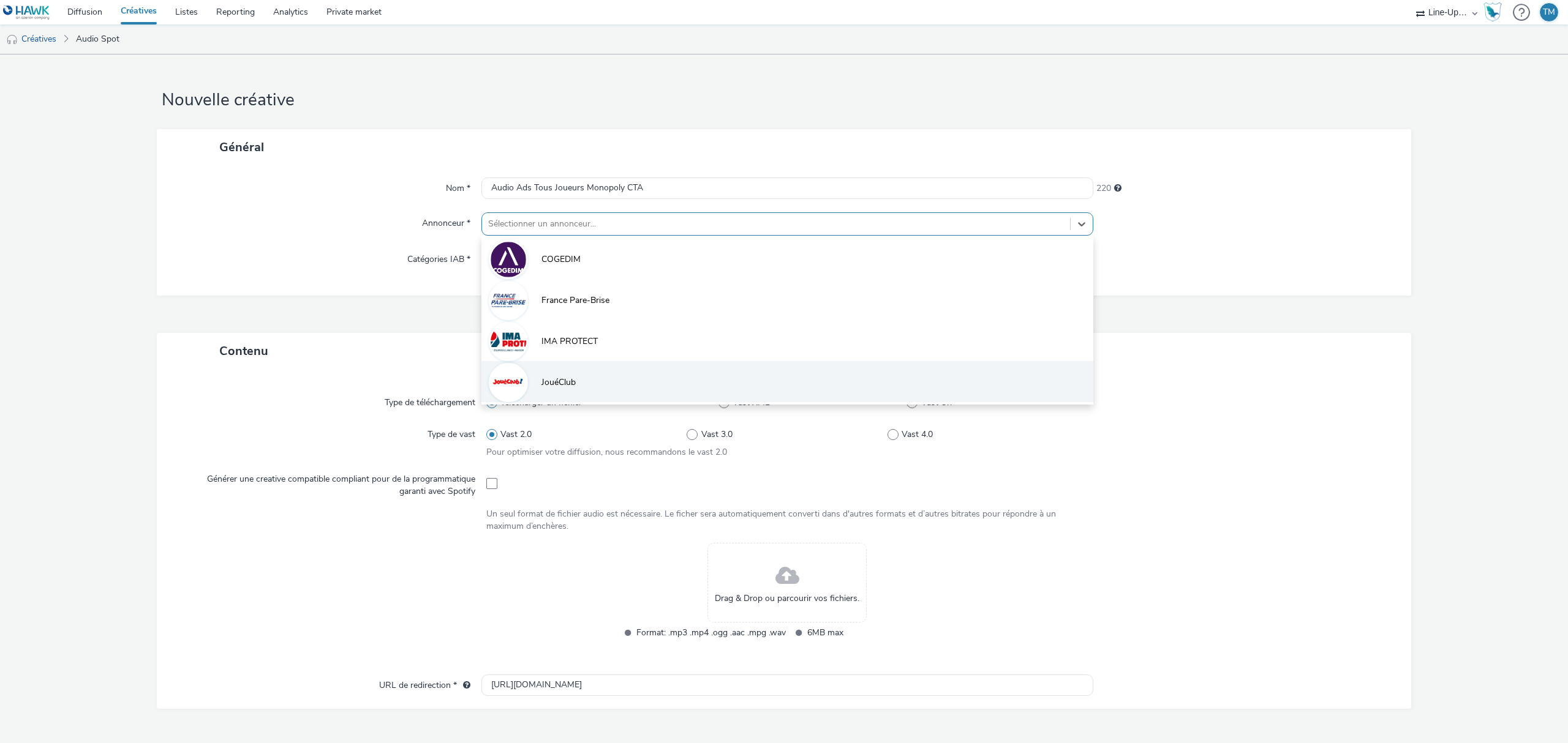
click at [533, 389] on li "JouéClub" at bounding box center [788, 382] width 612 height 41
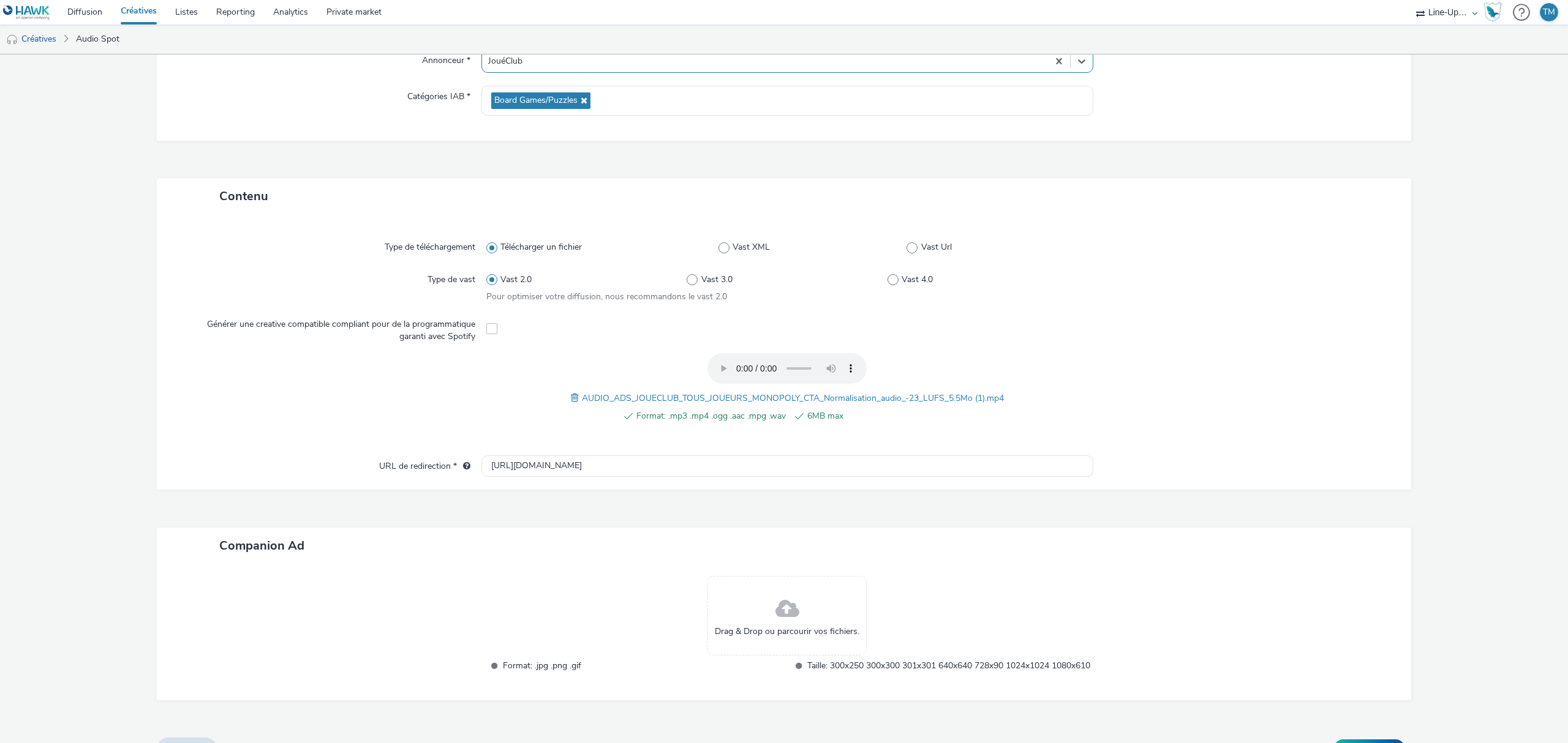
scroll to position [202, 0]
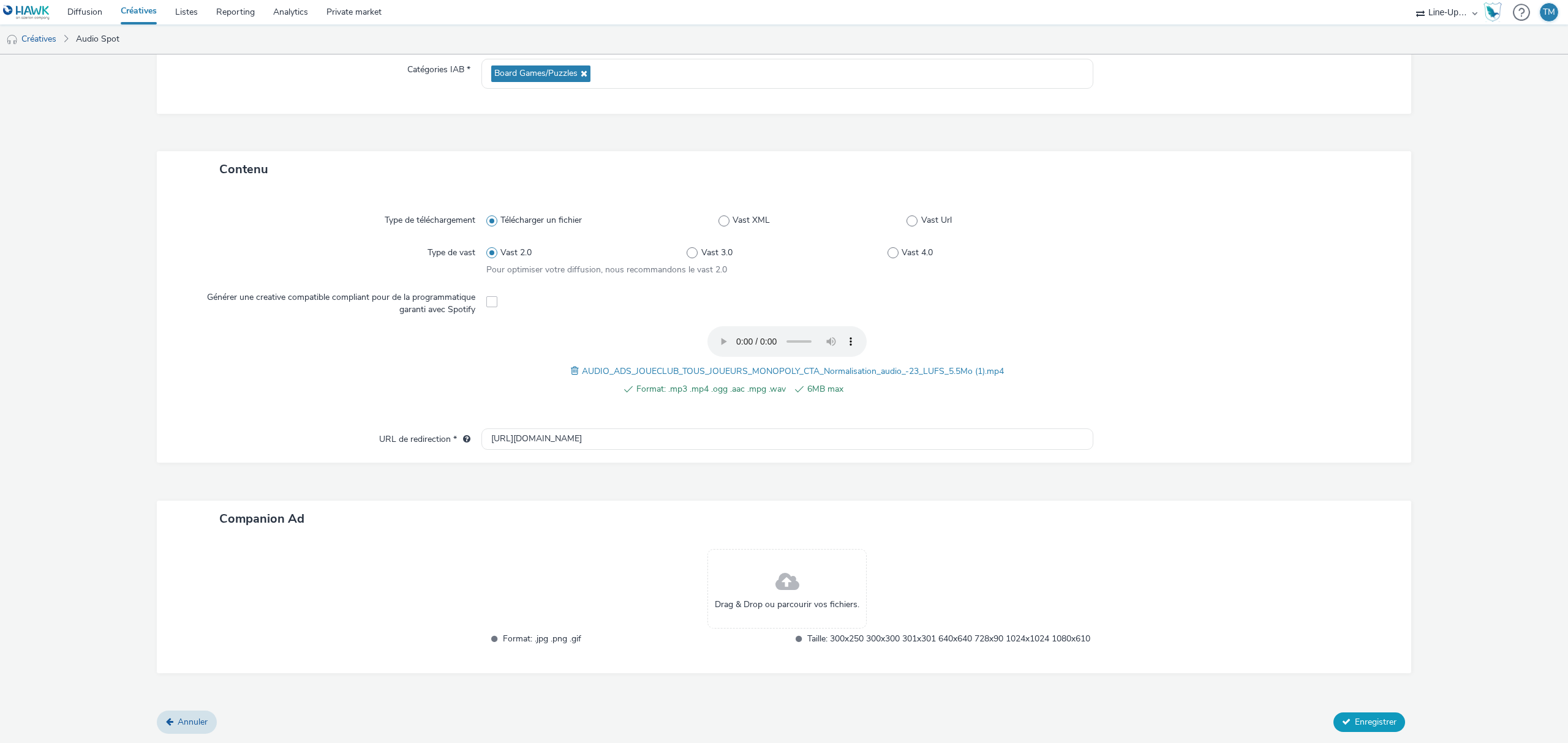
click at [1378, 721] on span "Enregistrer" at bounding box center [1375, 721] width 41 height 12
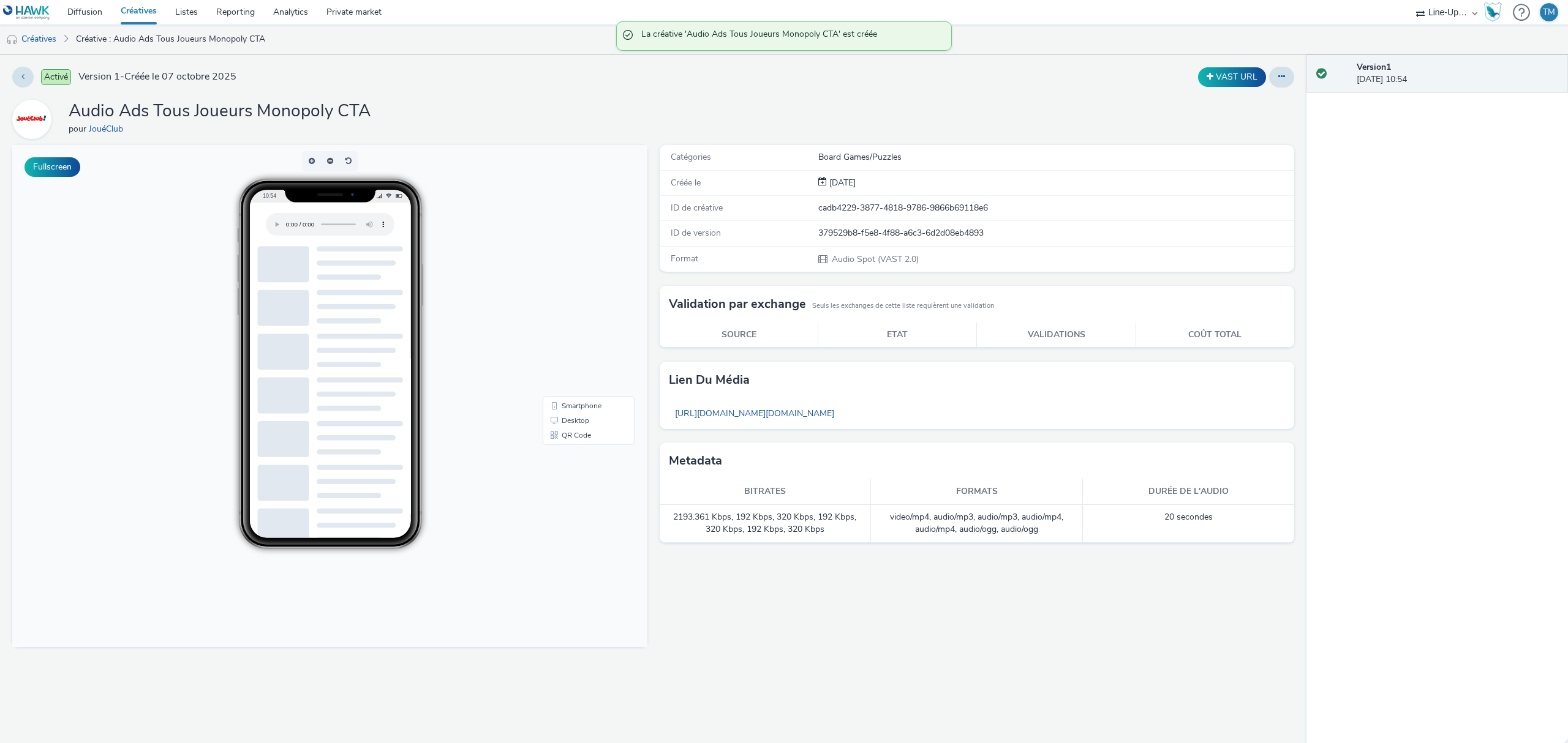
click at [126, 10] on link "Créatives" at bounding box center [139, 12] width 55 height 24
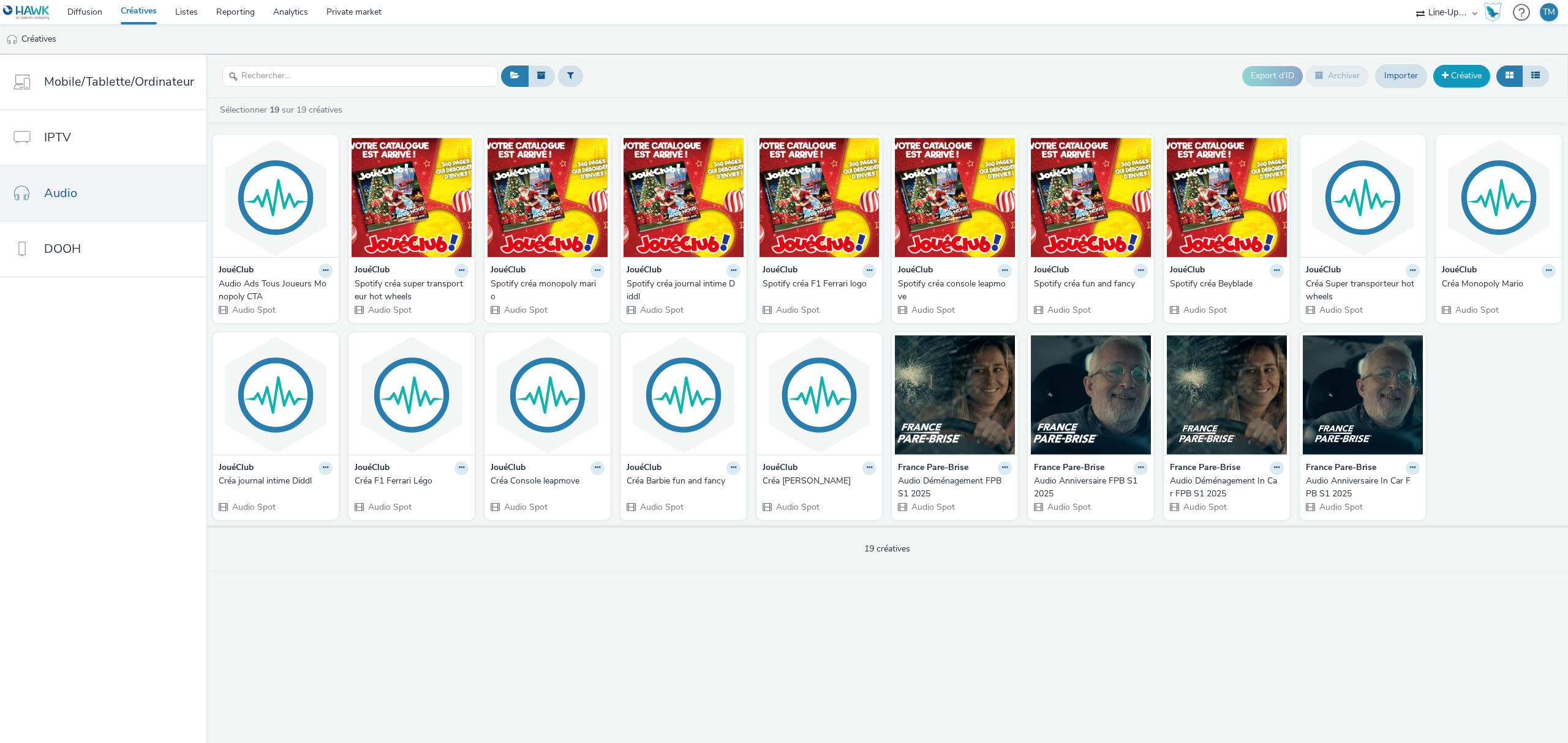
click at [1458, 76] on link "Créative" at bounding box center [1461, 76] width 57 height 22
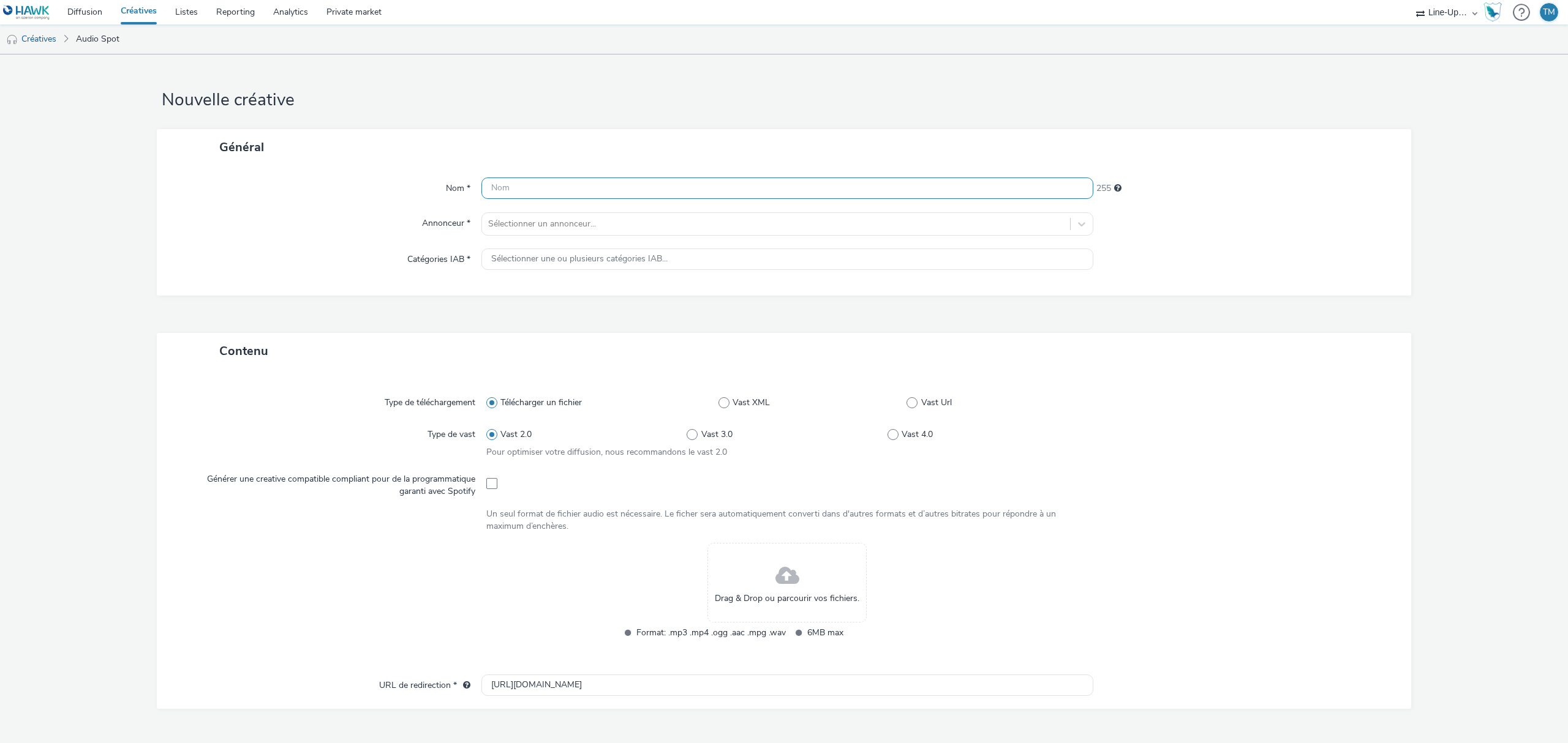
click at [495, 189] on input "text" at bounding box center [788, 188] width 612 height 22
type input "Audio Ads Tous Joueurs Monopoly QR"
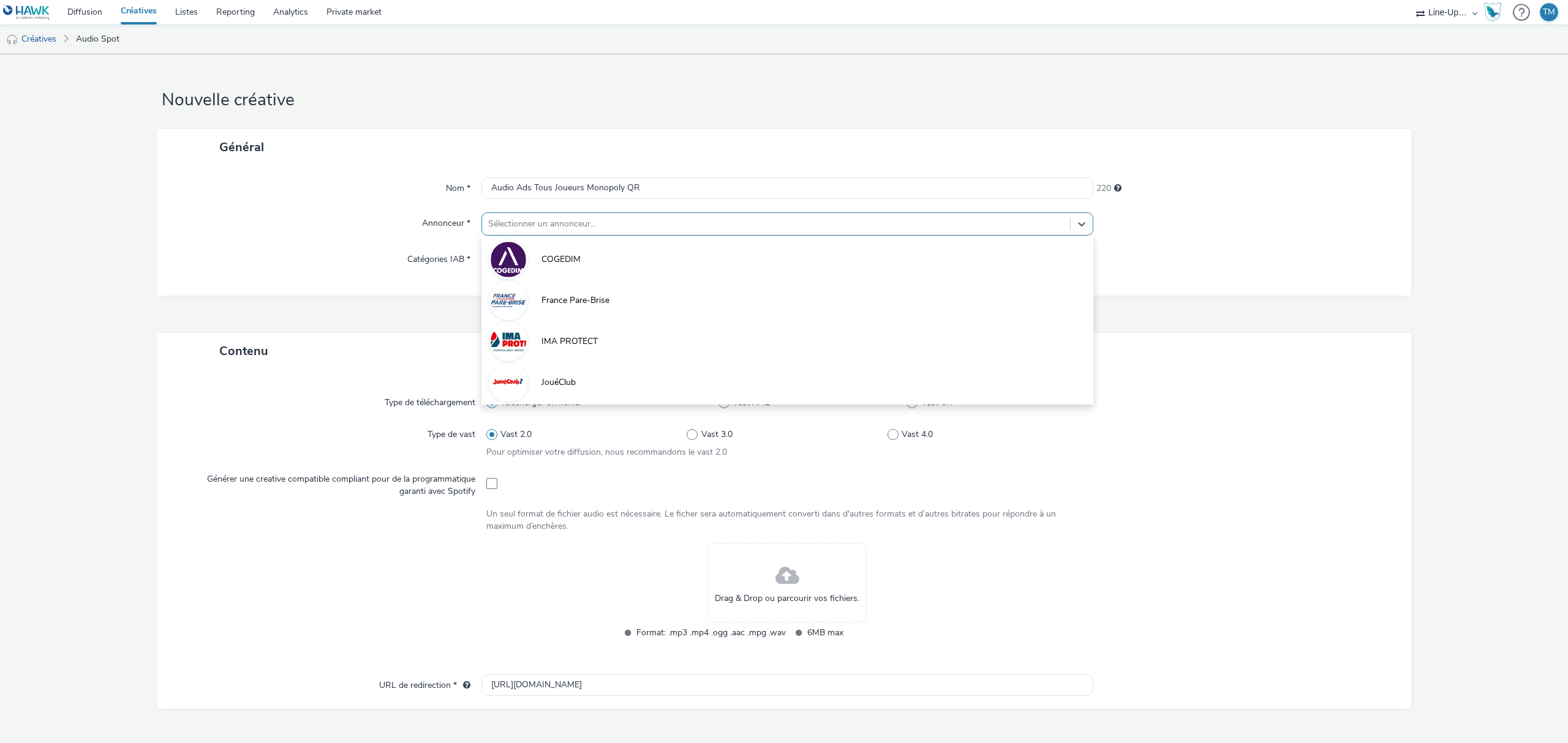
click at [488, 214] on div "Sélectionner un annonceur..." at bounding box center [776, 224] width 588 height 20
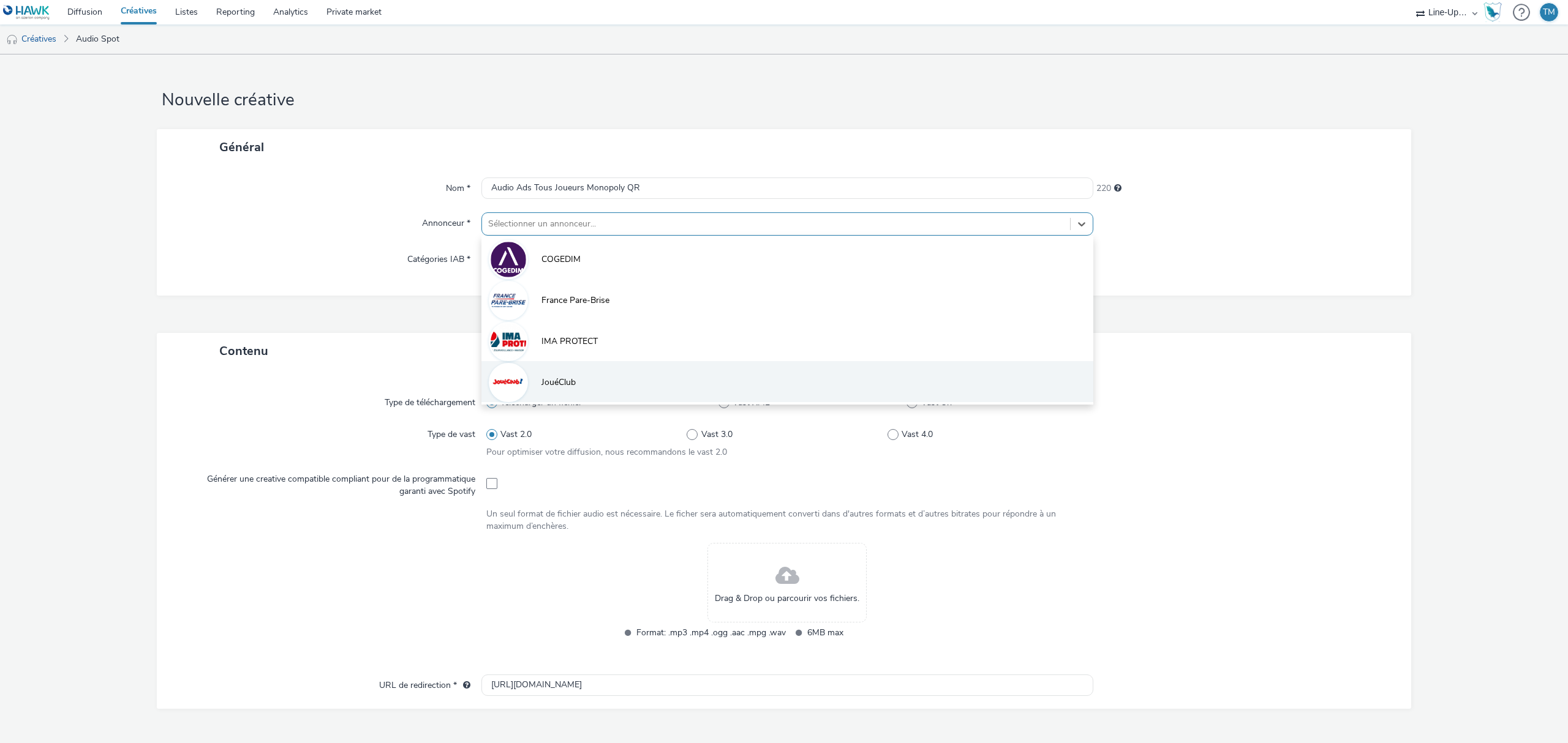
click at [552, 380] on span "JouéClub" at bounding box center [559, 383] width 34 height 13
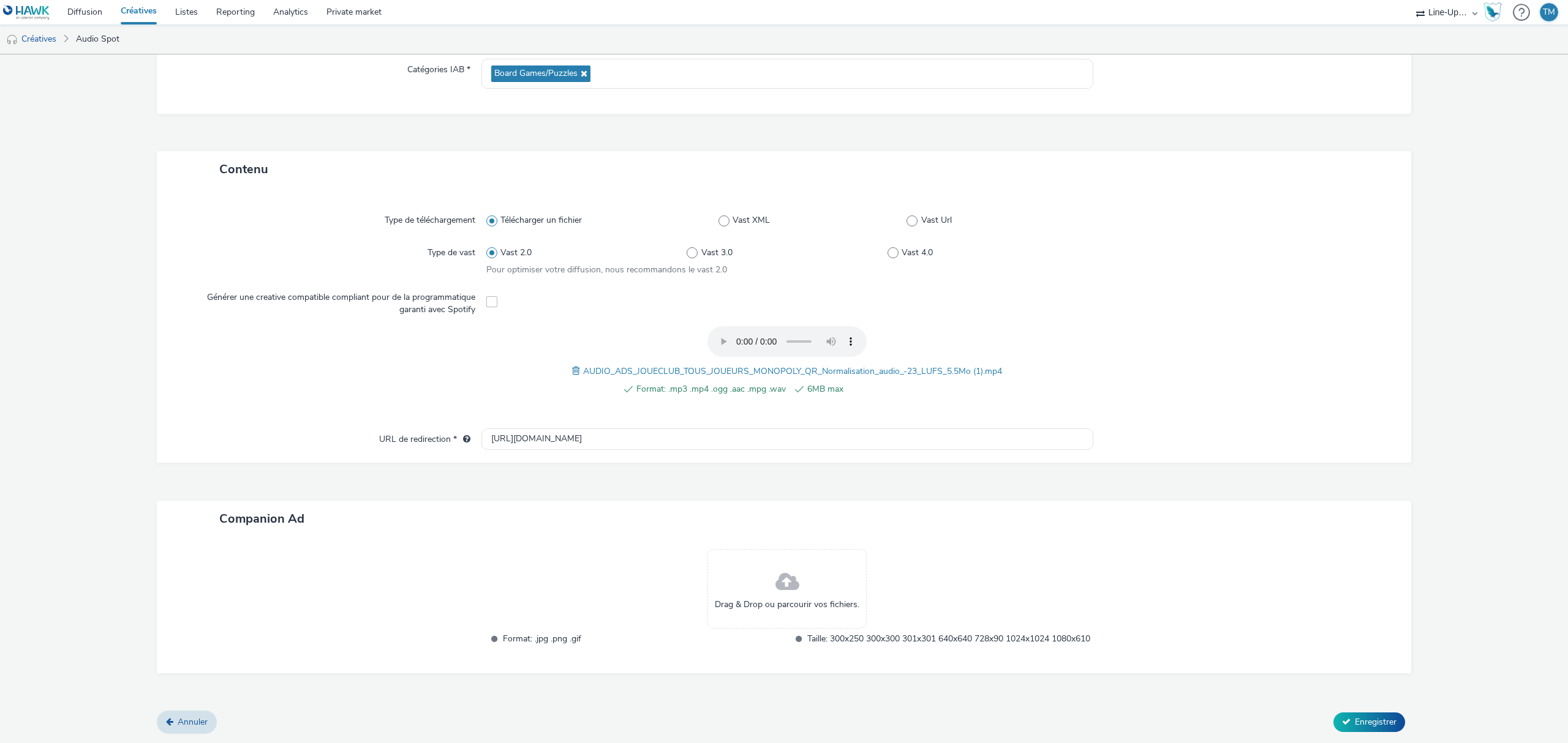
scroll to position [202, 0]
click at [1368, 723] on span "Enregistrer" at bounding box center [1375, 721] width 41 height 12
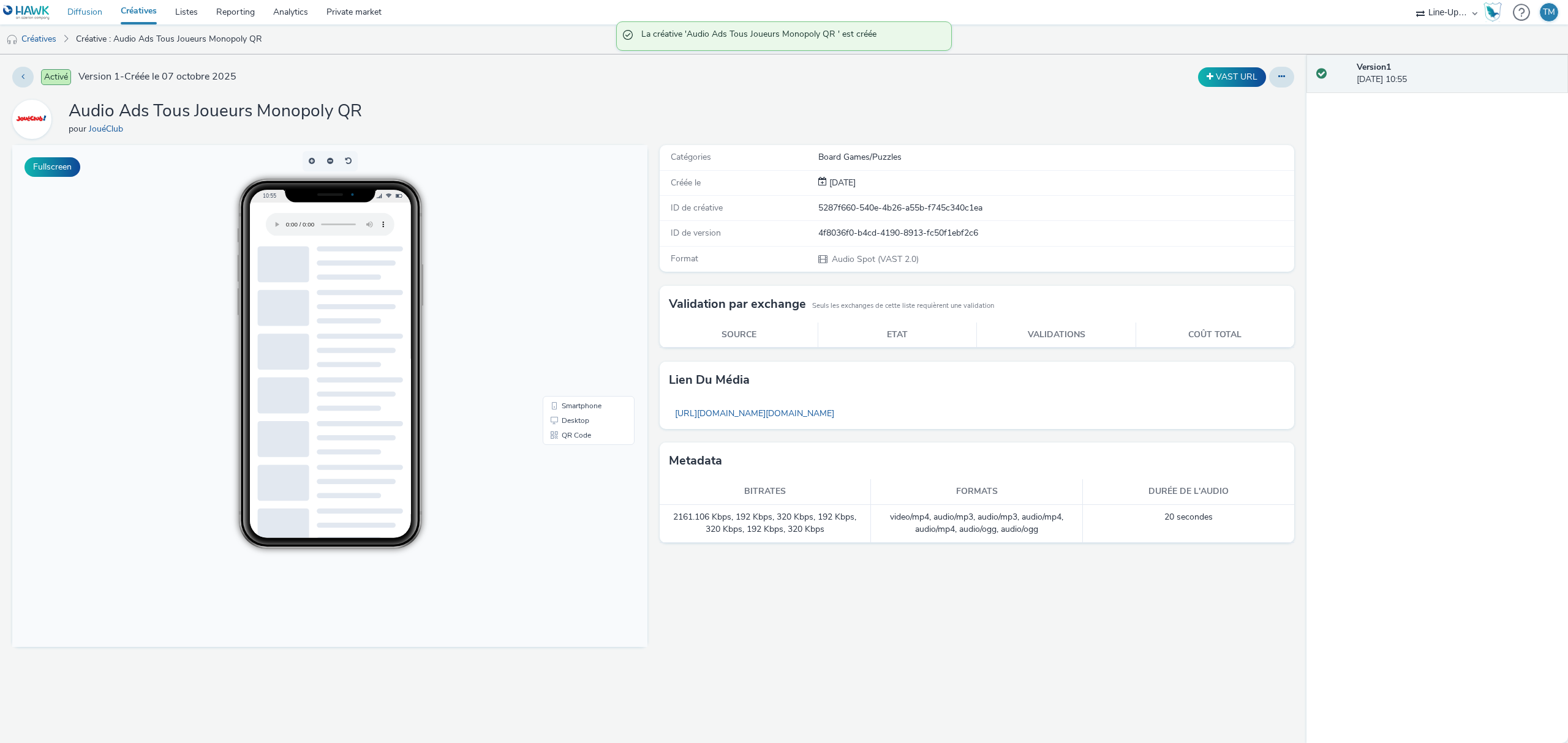
click at [96, 13] on link "Diffusion" at bounding box center [85, 12] width 53 height 24
